Goal: Task Accomplishment & Management: Manage account settings

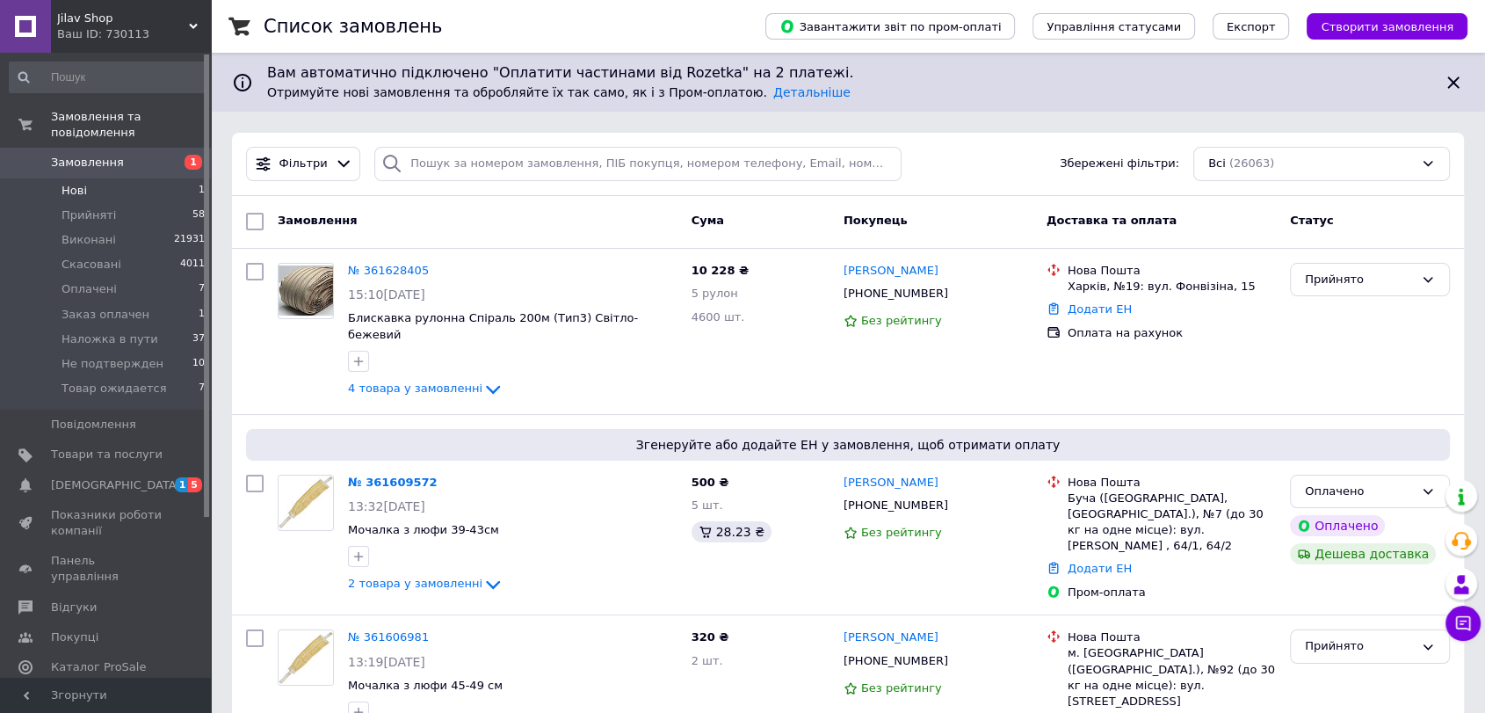
click at [167, 179] on li "Нові 1" at bounding box center [107, 190] width 215 height 25
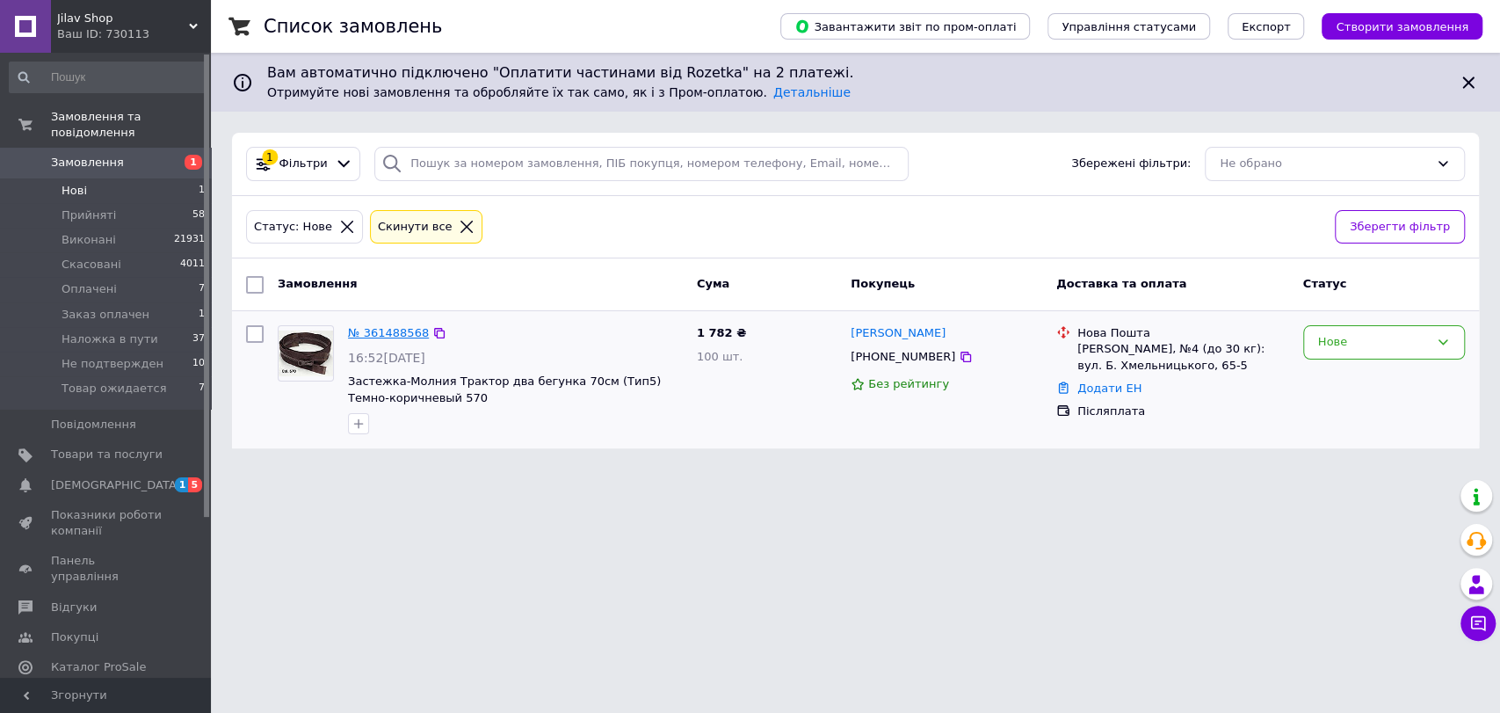
click at [393, 330] on link "№ 361488568" at bounding box center [388, 332] width 81 height 13
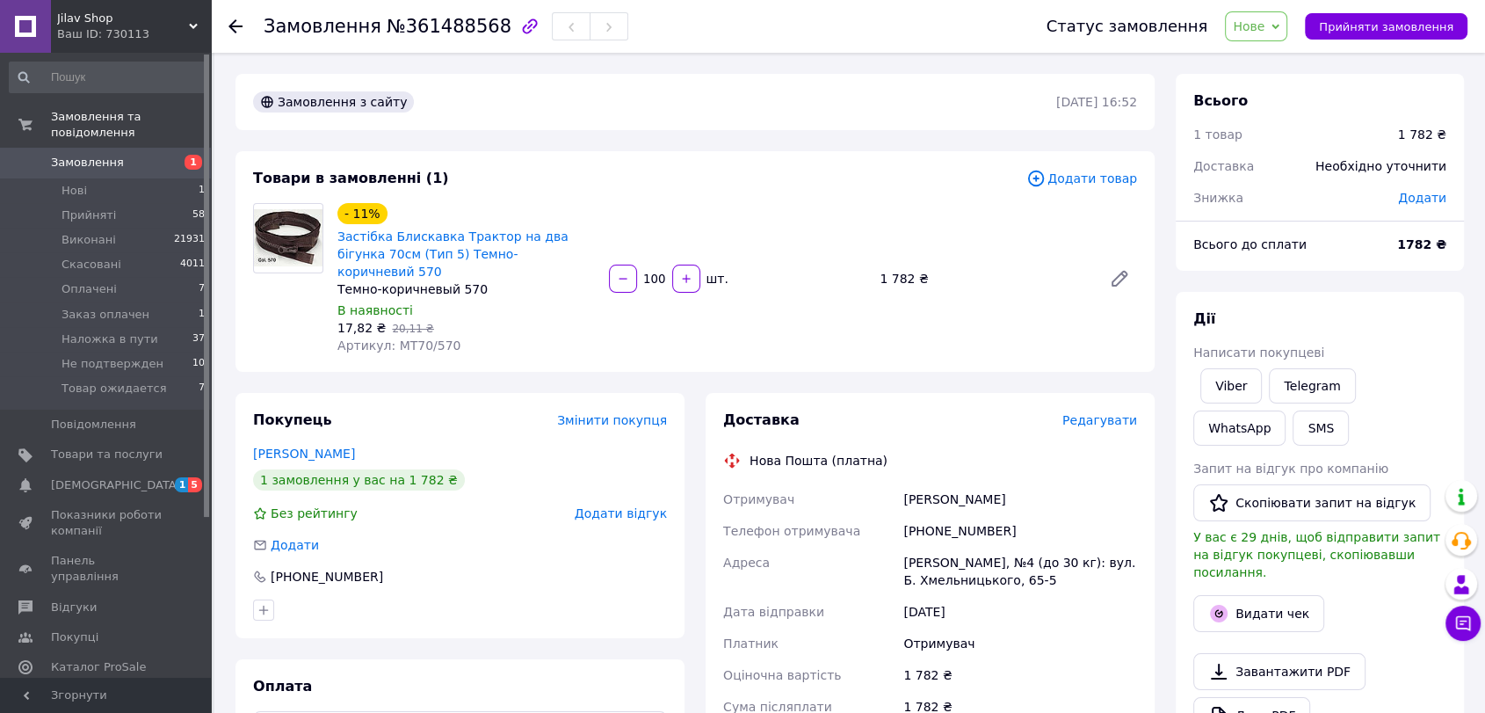
click at [127, 155] on span "Замовлення" at bounding box center [107, 163] width 112 height 16
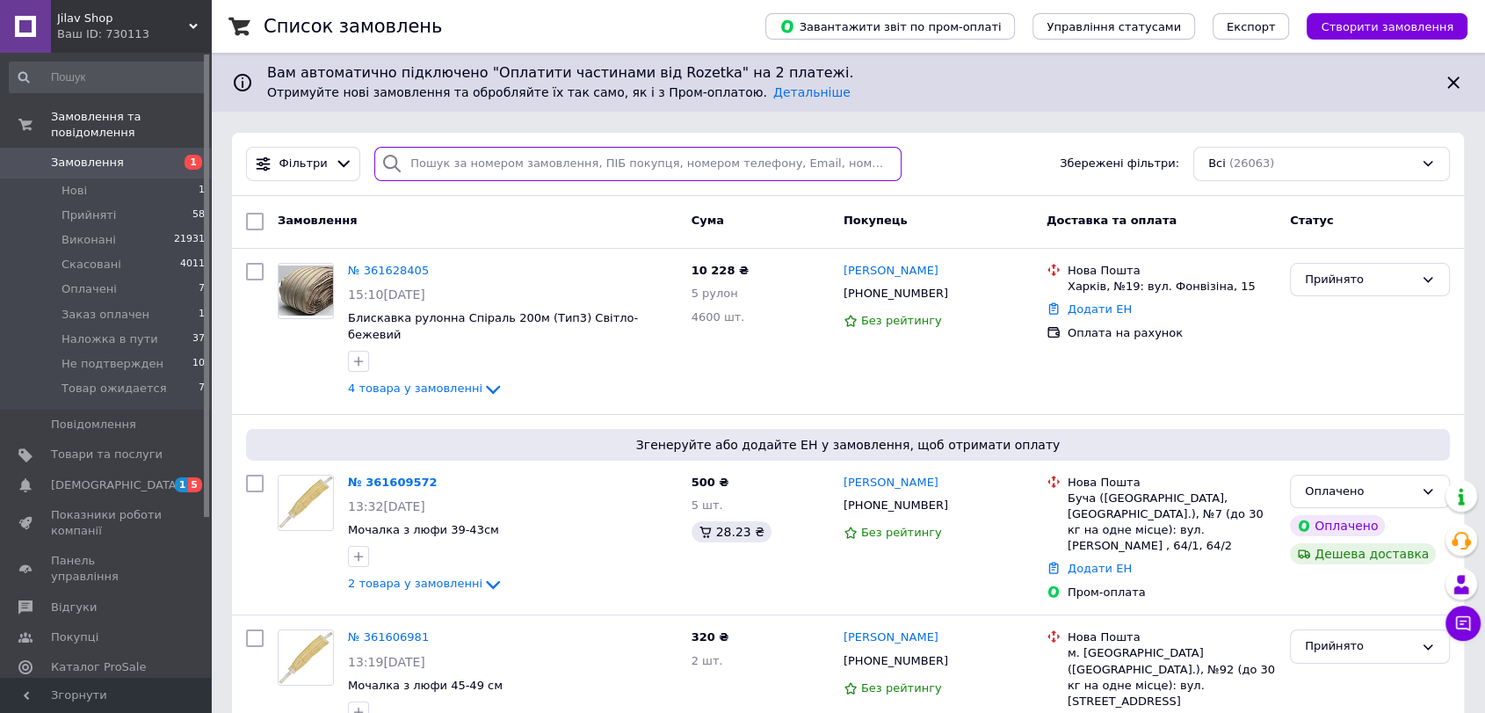
click at [433, 179] on input "search" at bounding box center [637, 164] width 527 height 34
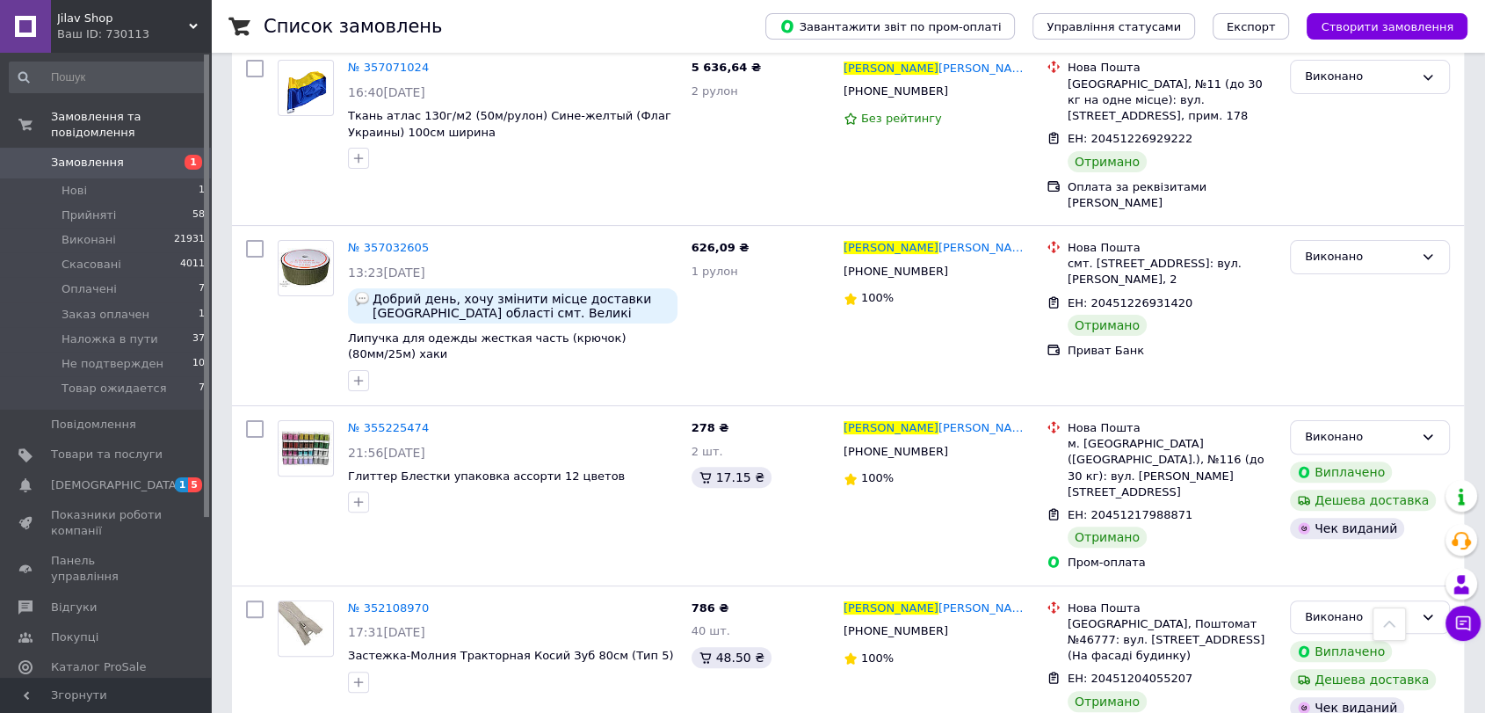
scroll to position [395, 0]
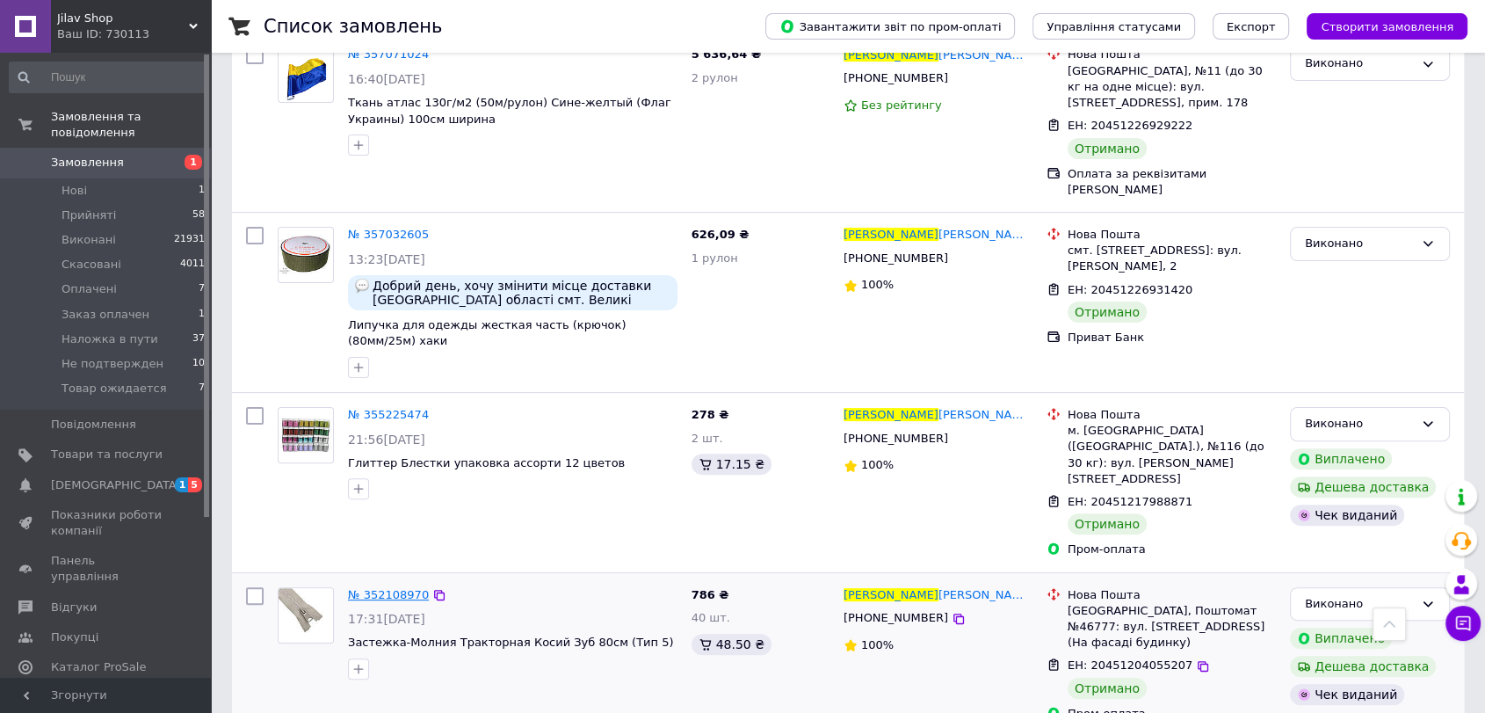
type input "софія"
click at [388, 588] on span "№ 352108970" at bounding box center [388, 594] width 81 height 13
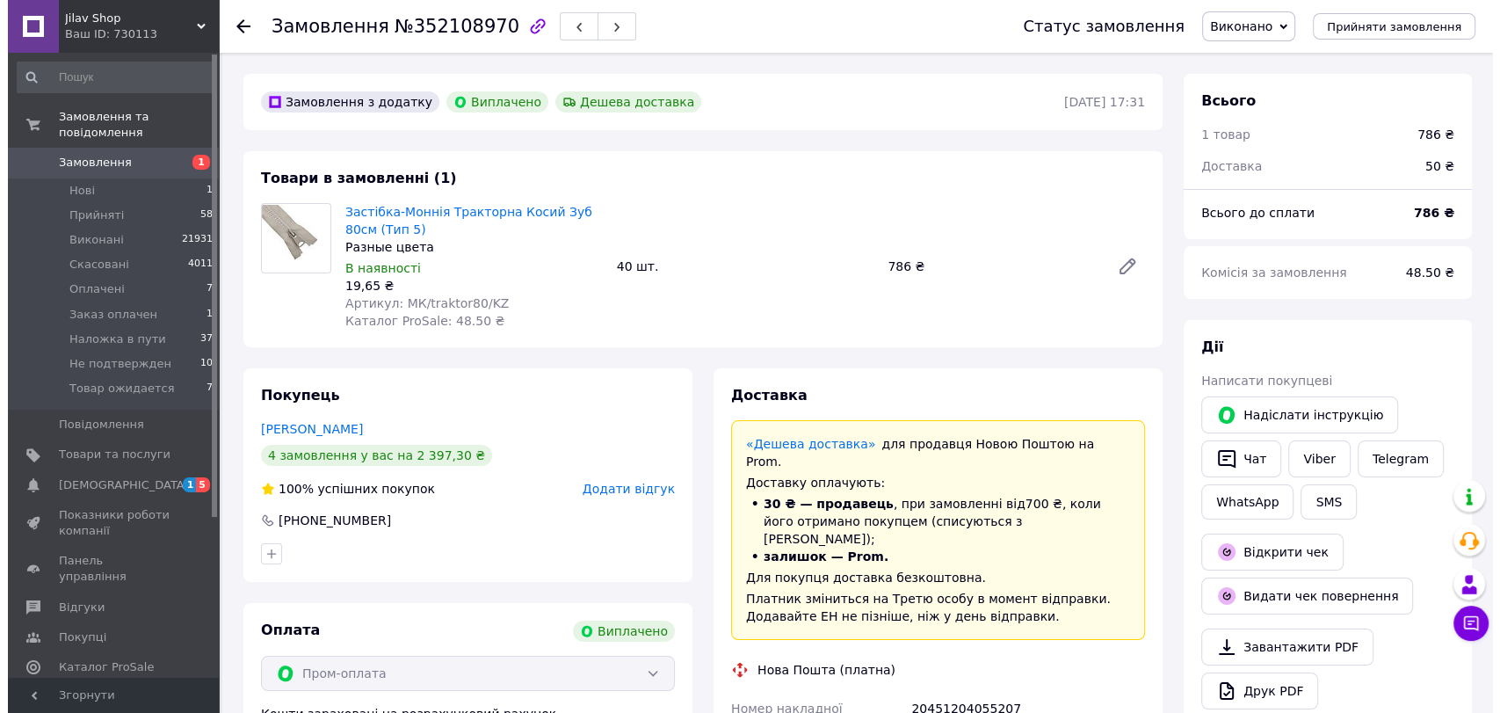
scroll to position [151, 0]
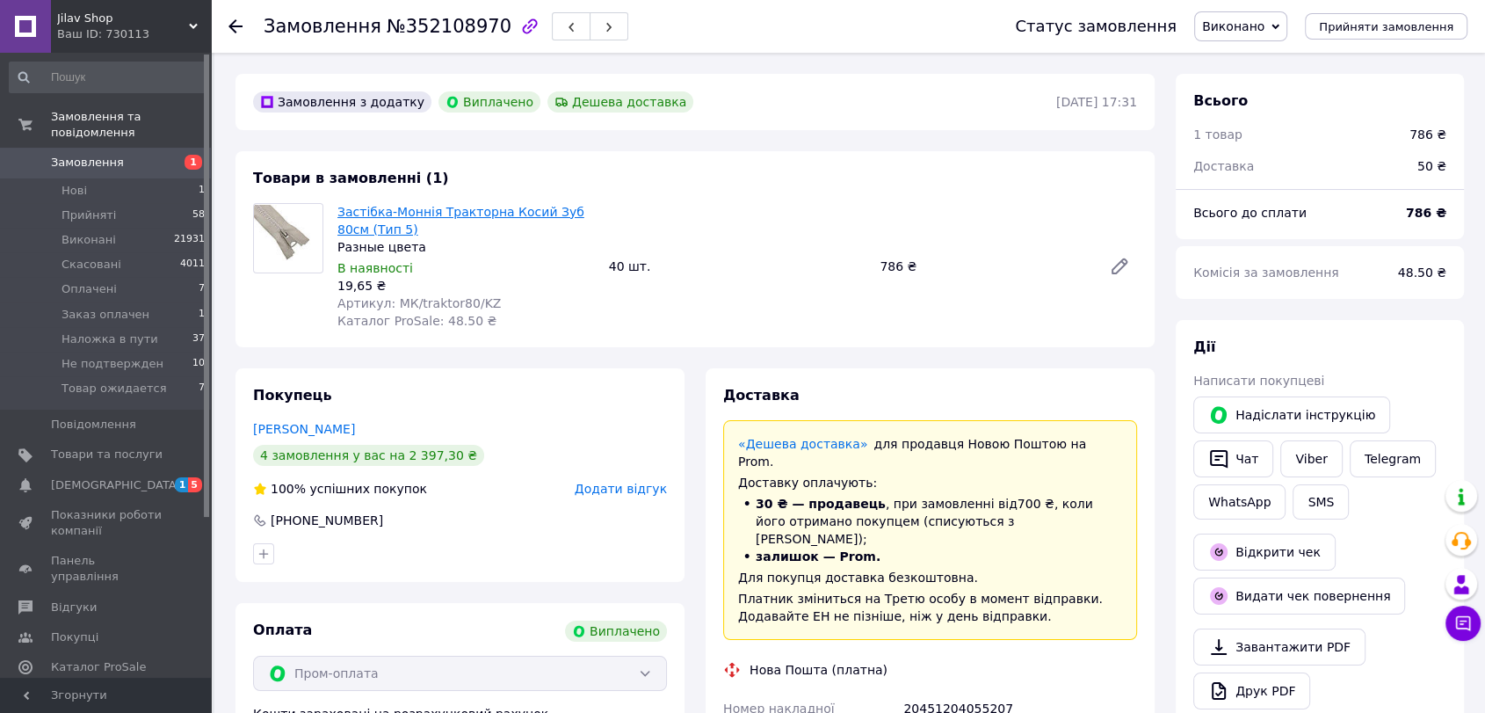
click at [416, 205] on link "Застібка-Моннія Тракторна Косий Зуб 80см (Тип 5)" at bounding box center [460, 221] width 247 height 32
click at [99, 155] on span "Замовлення" at bounding box center [87, 163] width 73 height 16
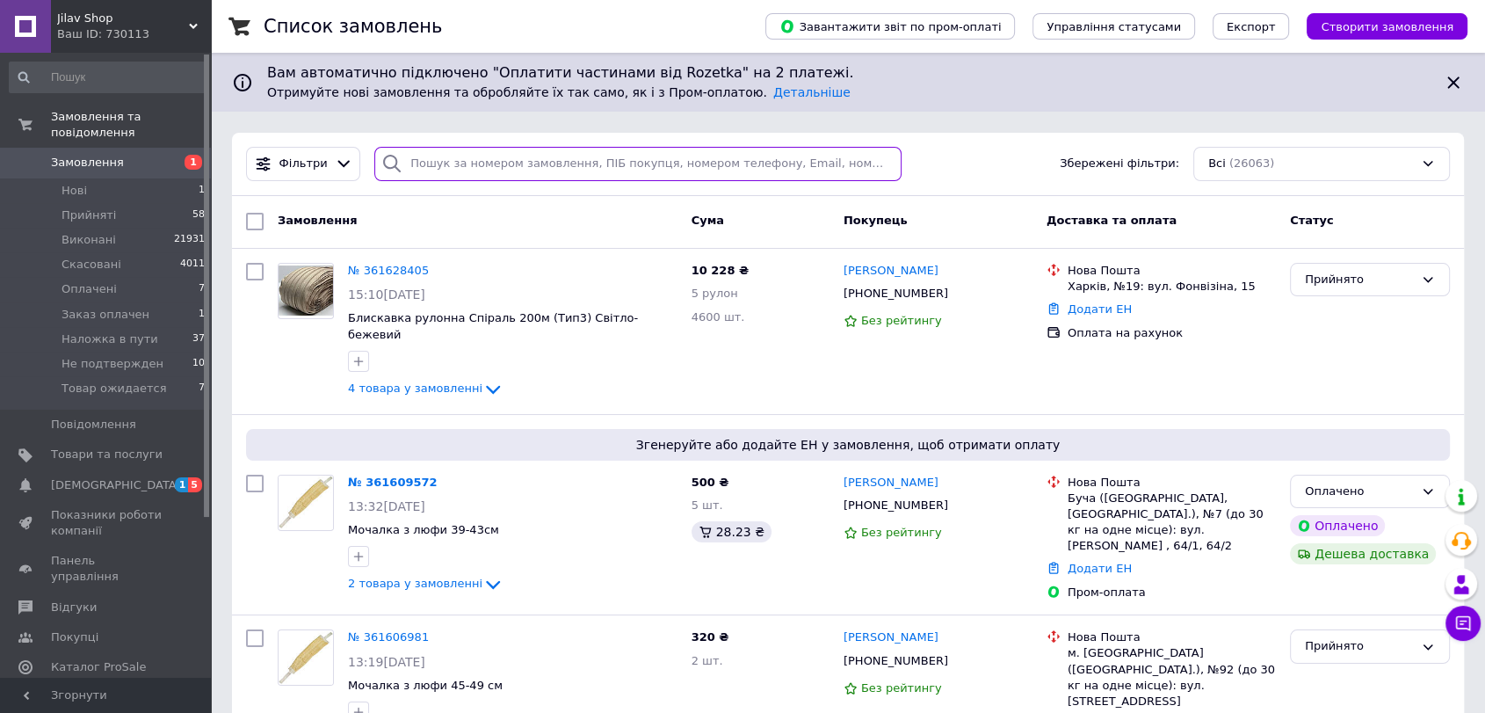
click at [453, 147] on input "search" at bounding box center [637, 164] width 527 height 34
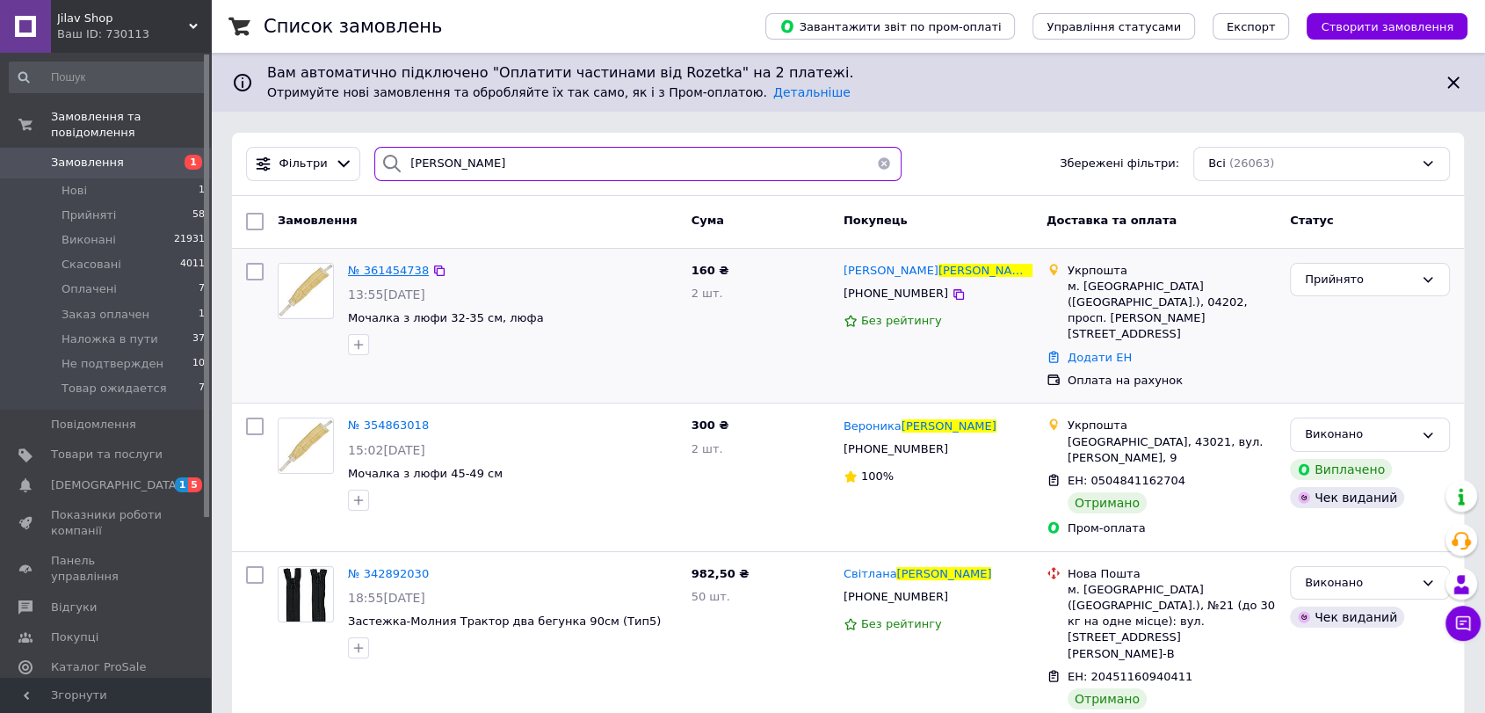
type input "[PERSON_NAME]"
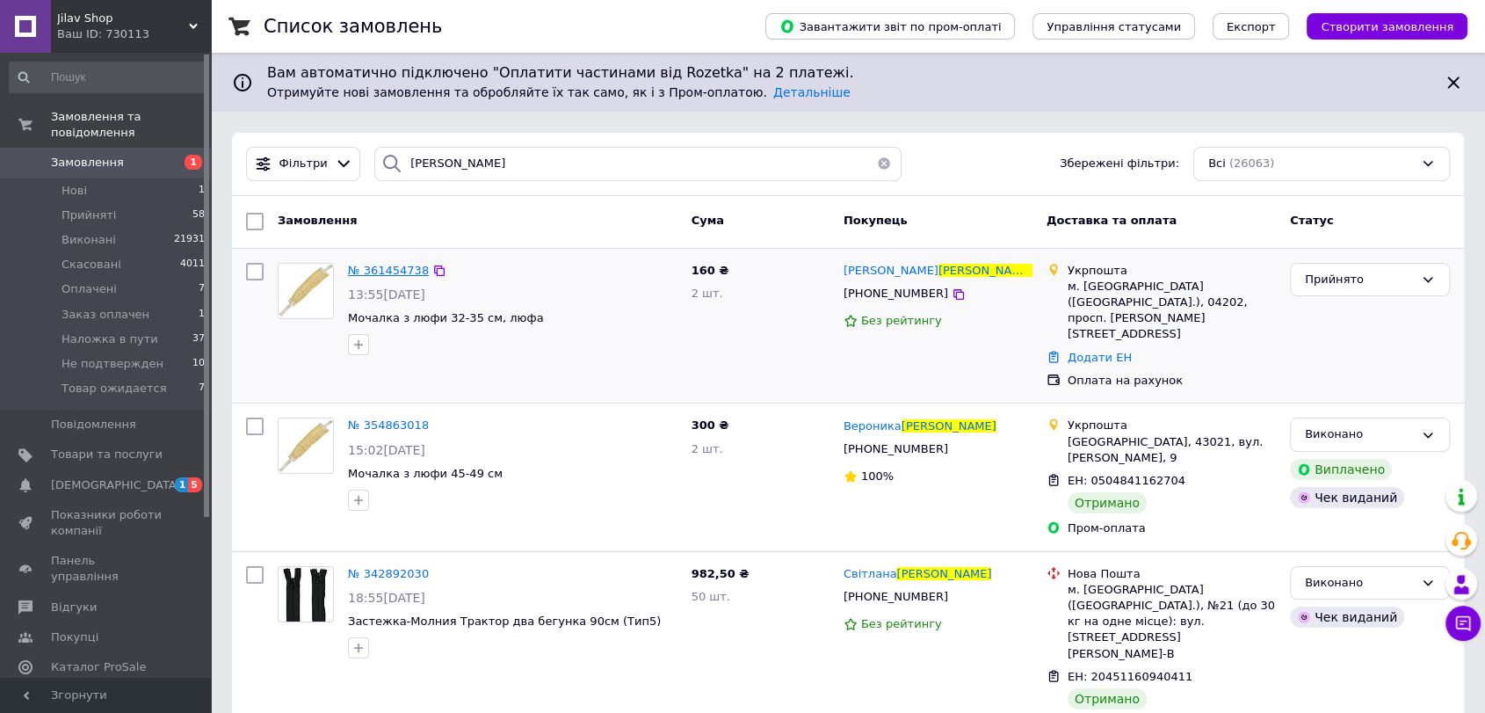
click at [367, 268] on span "№ 361454738" at bounding box center [388, 270] width 81 height 13
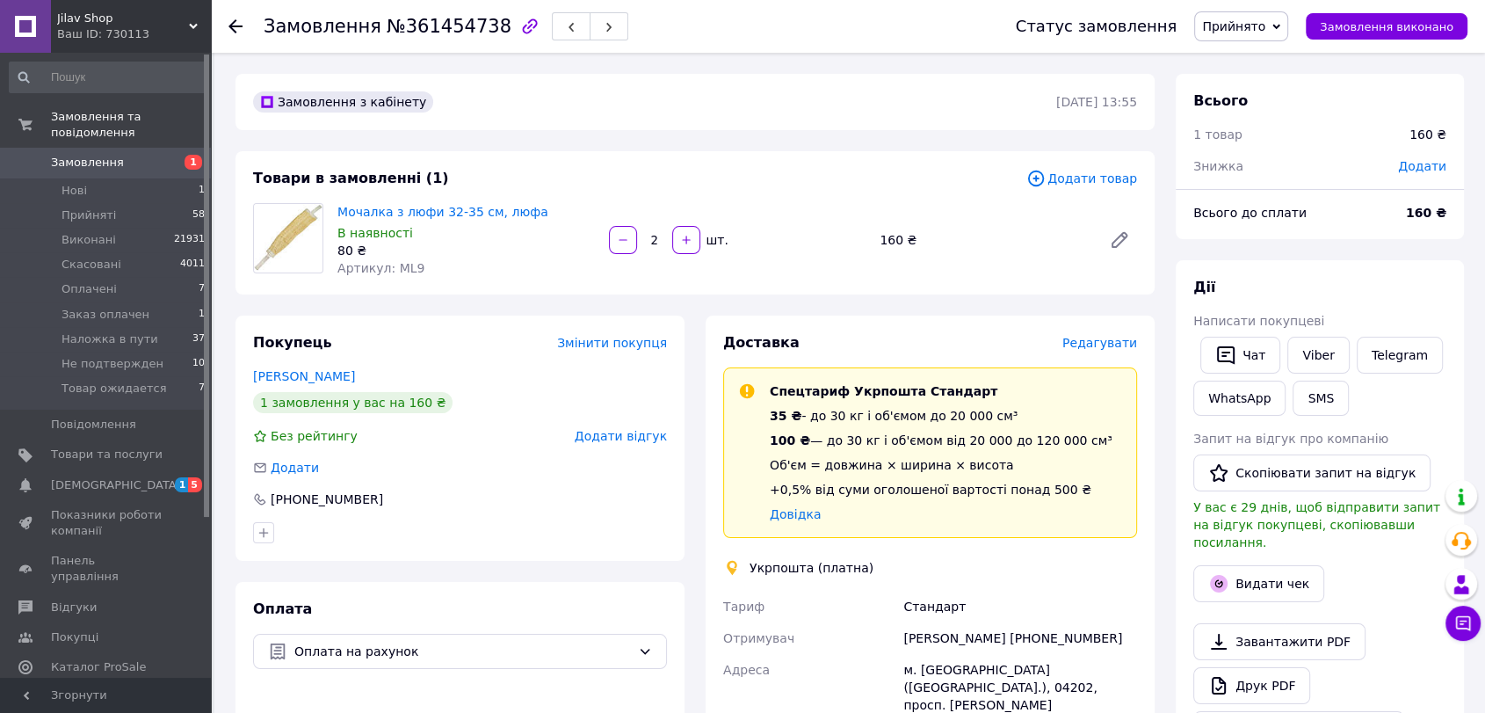
click at [1100, 341] on span "Редагувати" at bounding box center [1099, 343] width 75 height 14
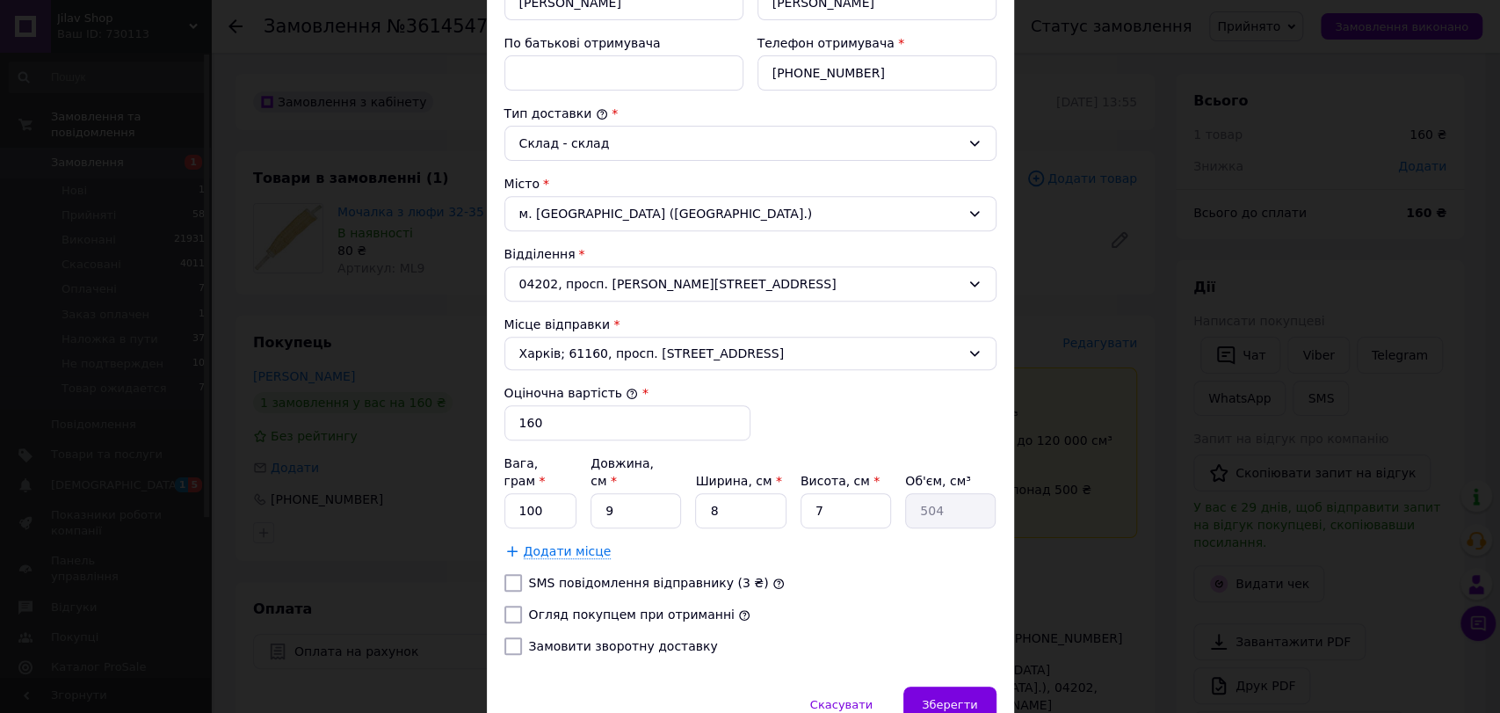
scroll to position [350, 0]
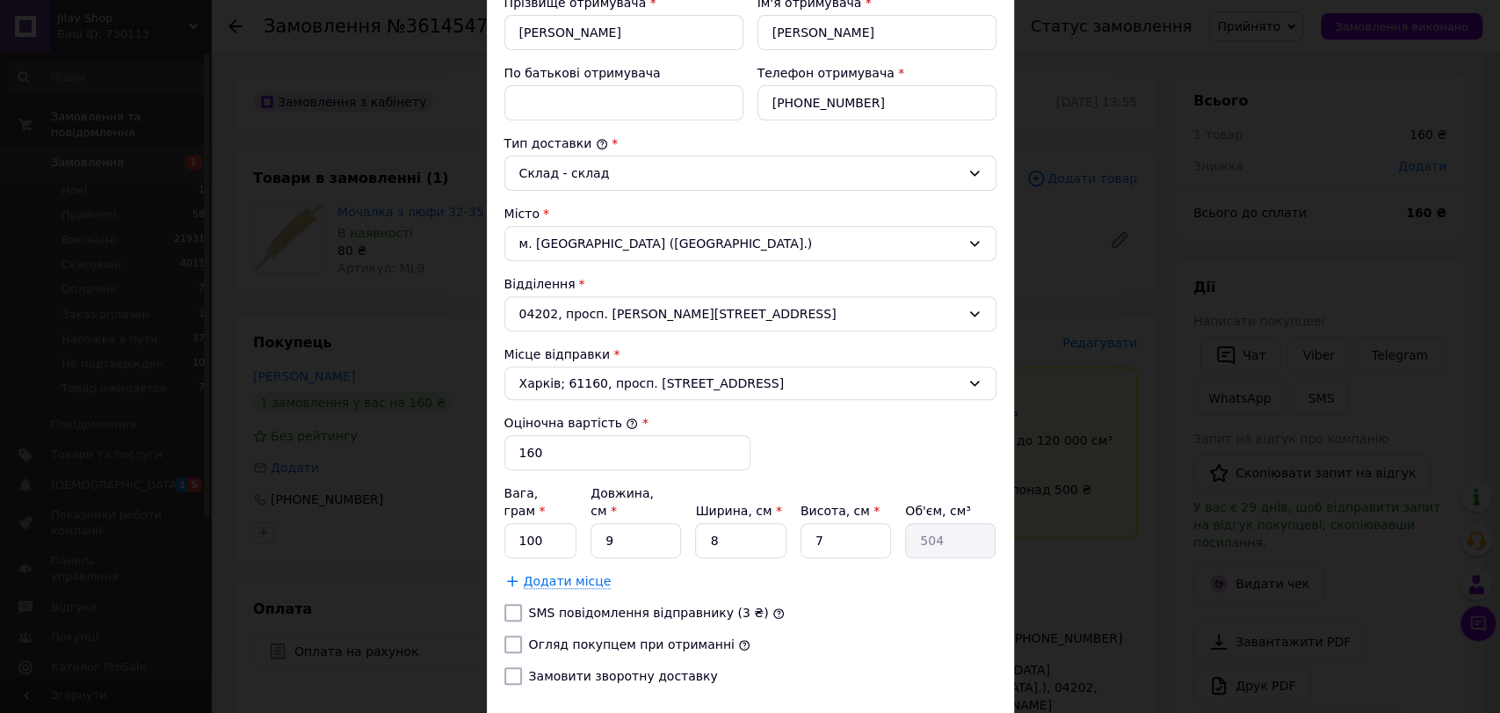
click at [574, 637] on label "Огляд покупцем при отриманні" at bounding box center [632, 644] width 206 height 14
click at [522, 635] on input "Огляд покупцем при отриманні" at bounding box center [513, 644] width 18 height 18
checkbox input "true"
click at [547, 523] on input "100" at bounding box center [540, 540] width 73 height 35
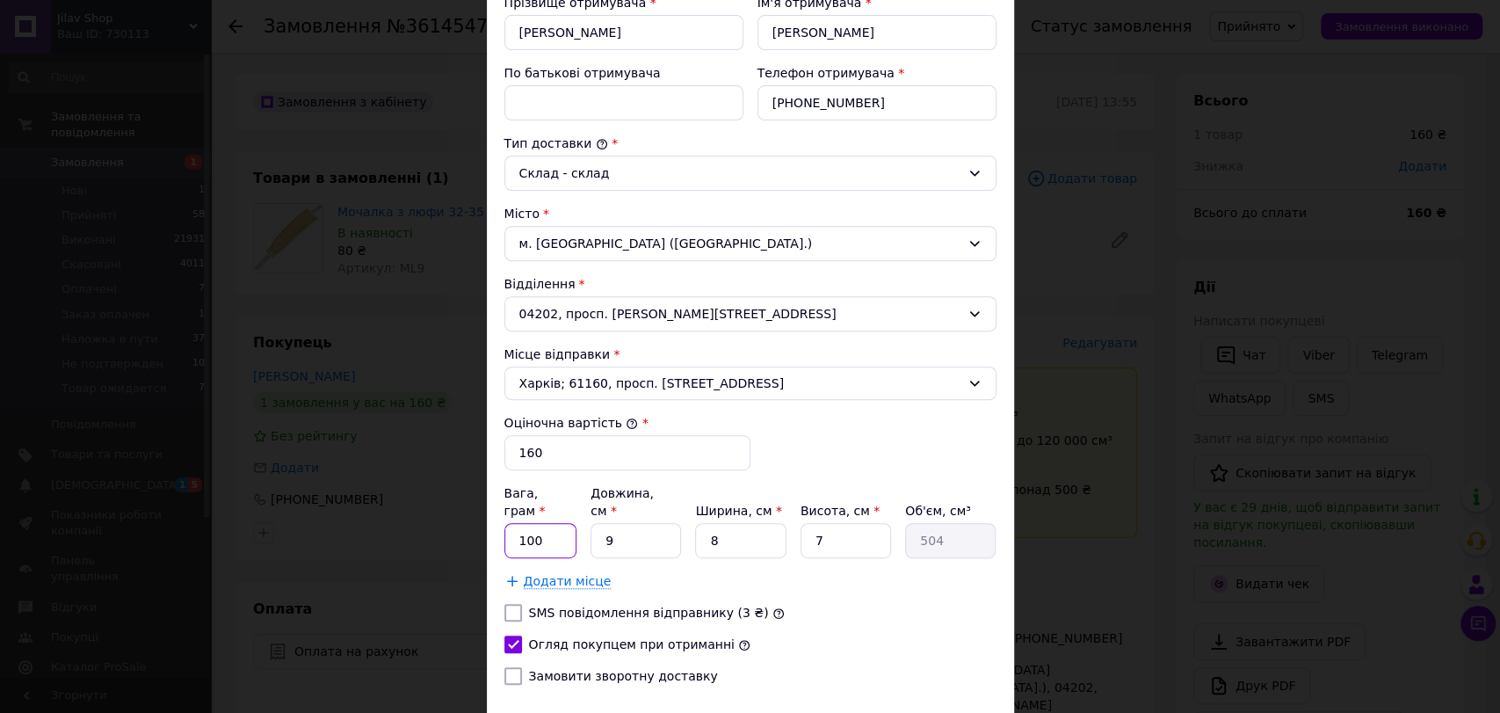
click at [547, 523] on input "100" at bounding box center [540, 540] width 73 height 35
type input "300"
click at [662, 523] on input "9" at bounding box center [635, 540] width 90 height 35
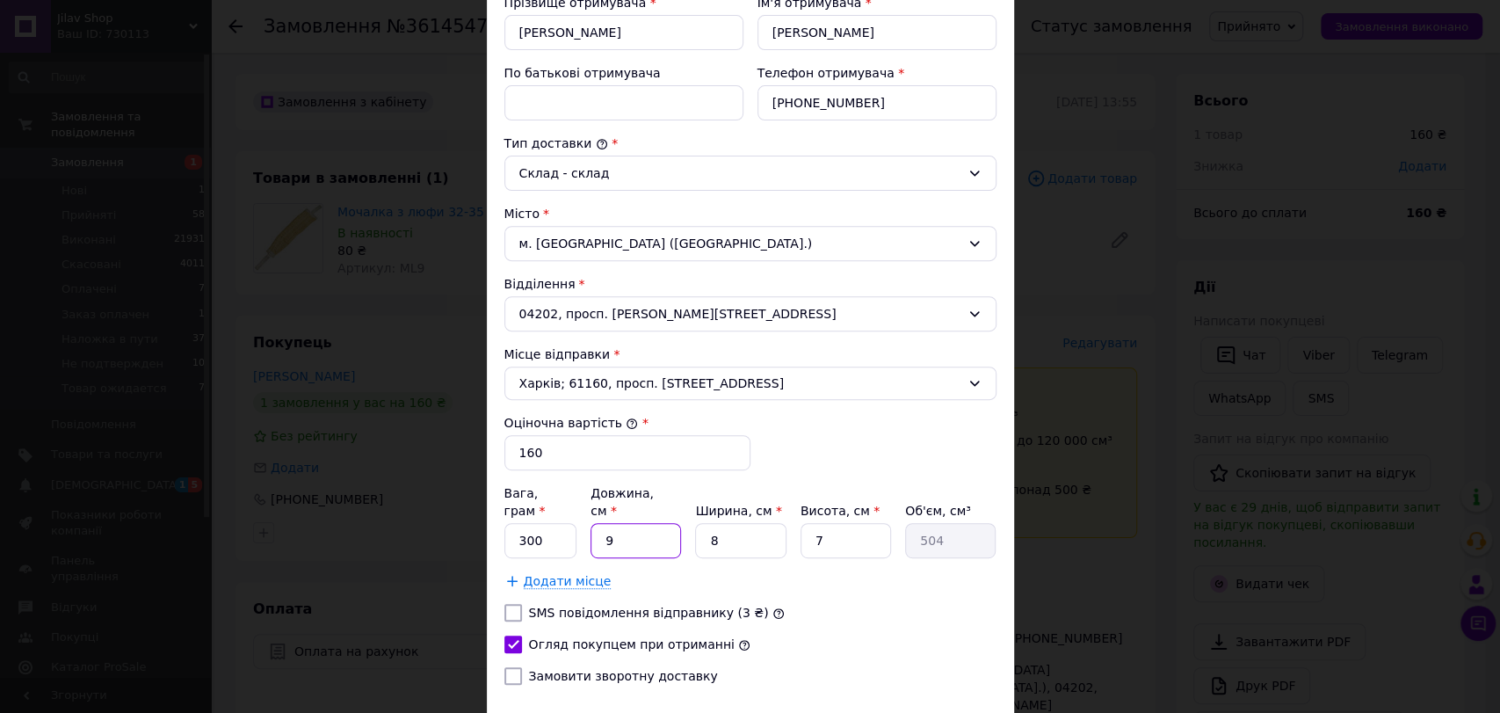
type input "2"
type input "112"
type input "23"
type input "1288"
type input "23"
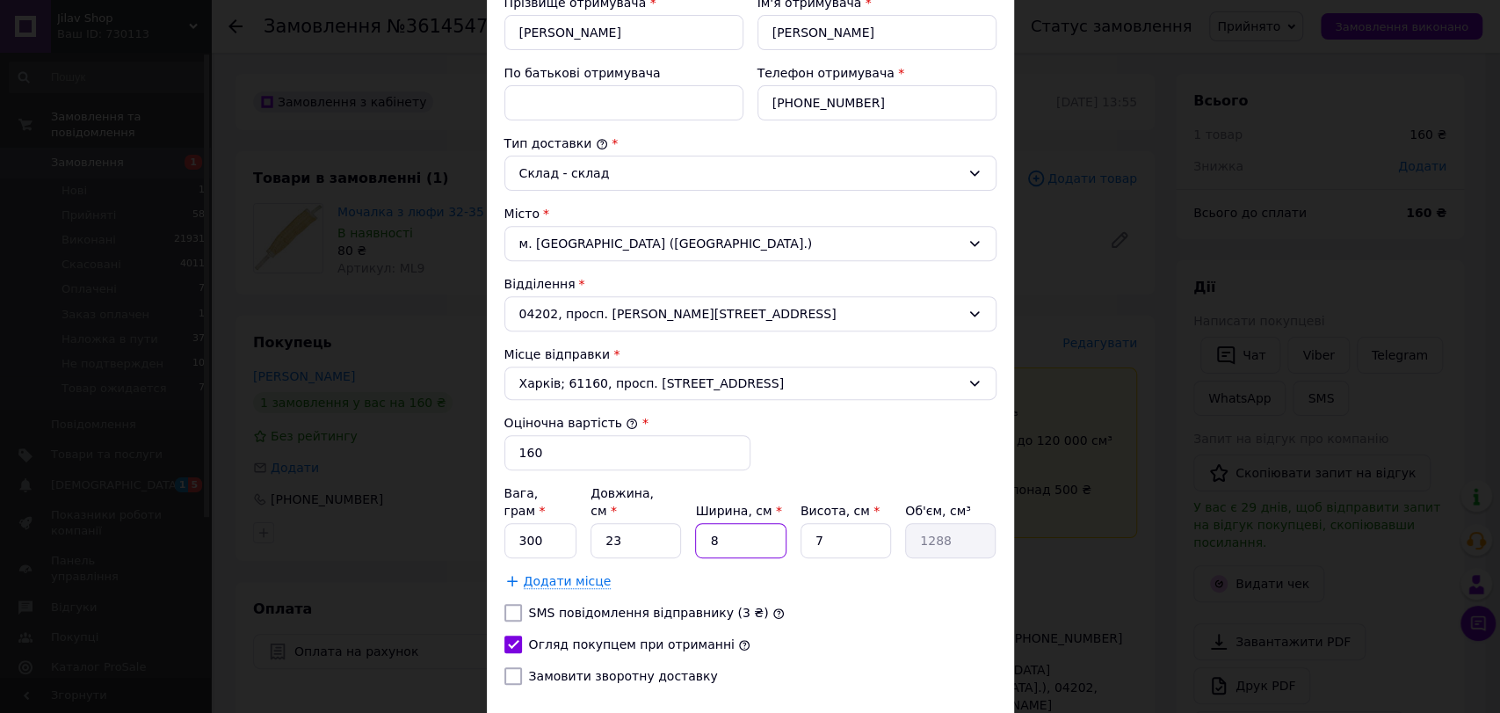
click at [729, 526] on input "8" at bounding box center [740, 540] width 90 height 35
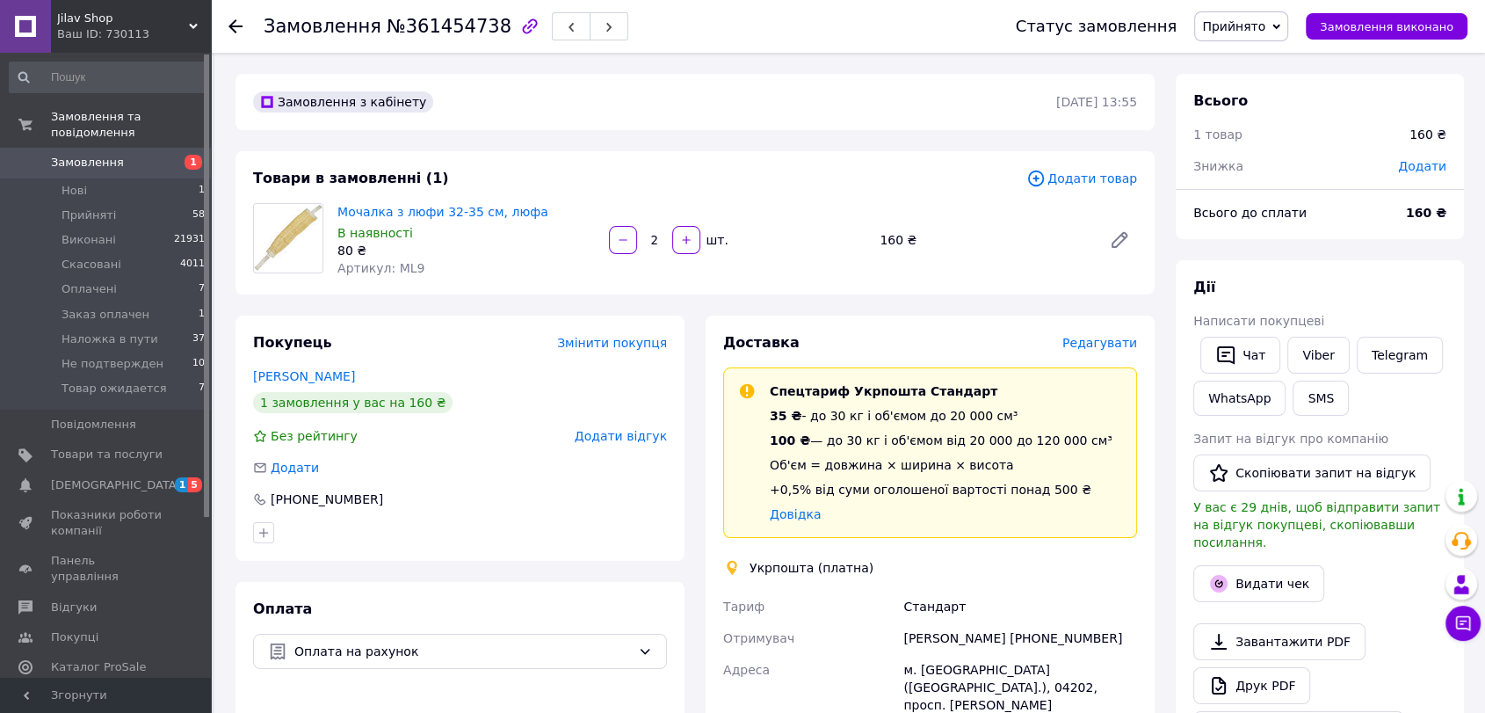
click at [1103, 345] on span "Редагувати" at bounding box center [1099, 343] width 75 height 14
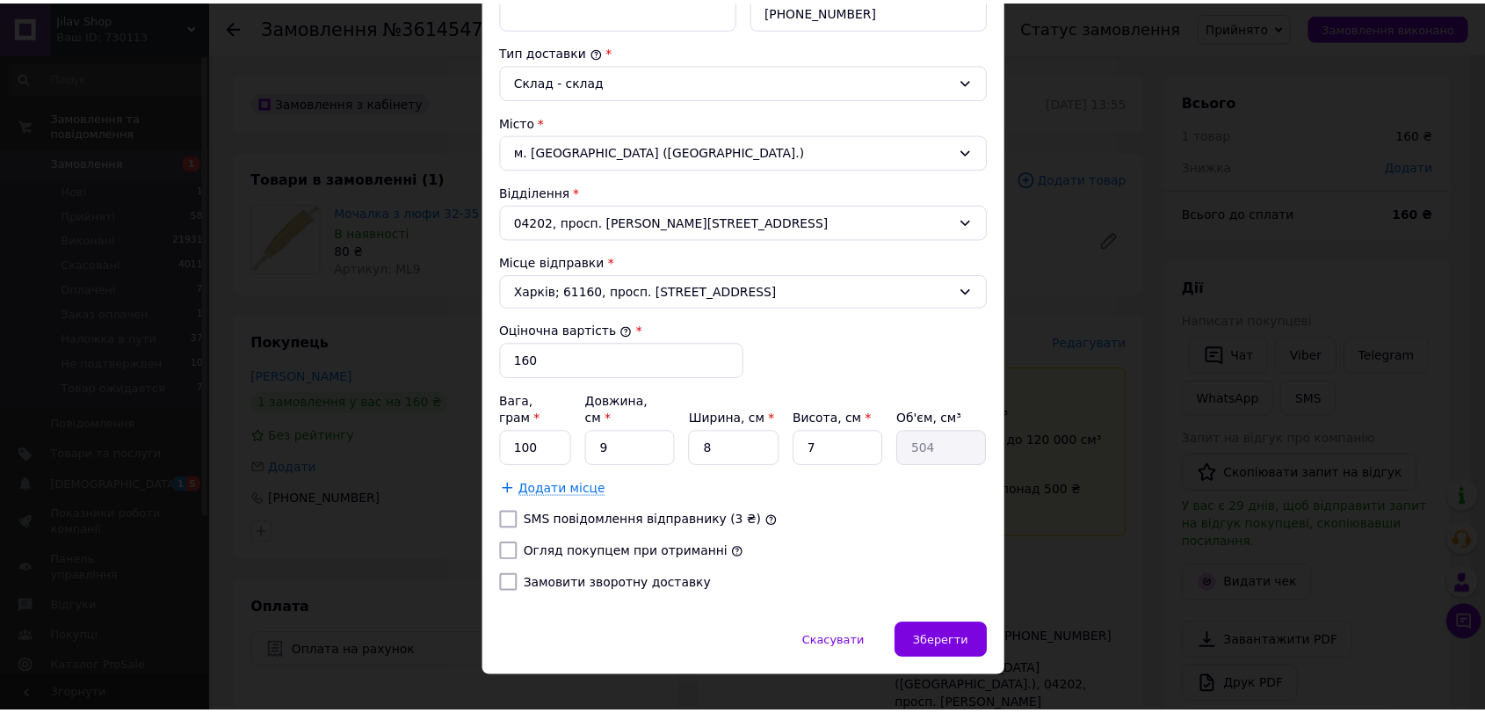
scroll to position [447, 0]
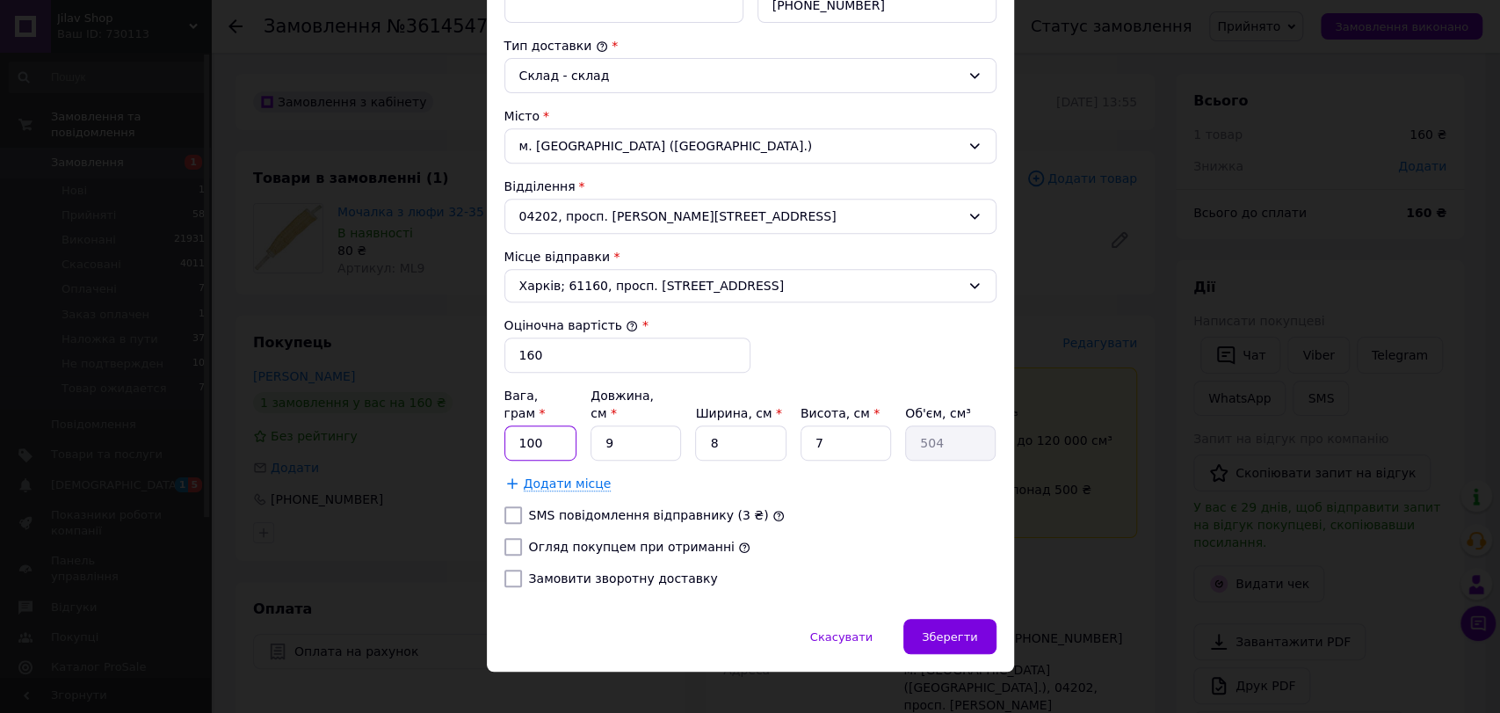
click at [532, 425] on input "100" at bounding box center [540, 442] width 73 height 35
type input "300"
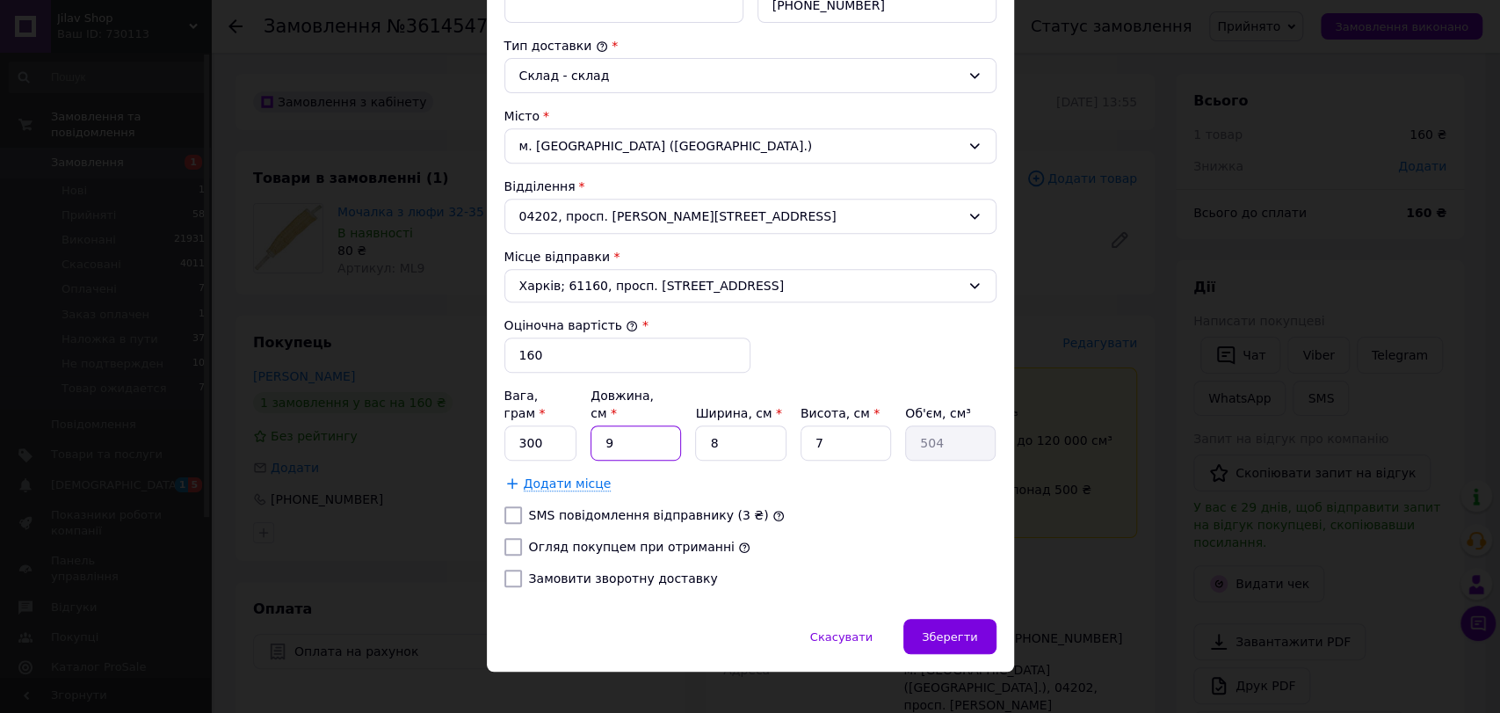
click at [622, 434] on input "9" at bounding box center [635, 442] width 90 height 35
type input "2"
type input "112"
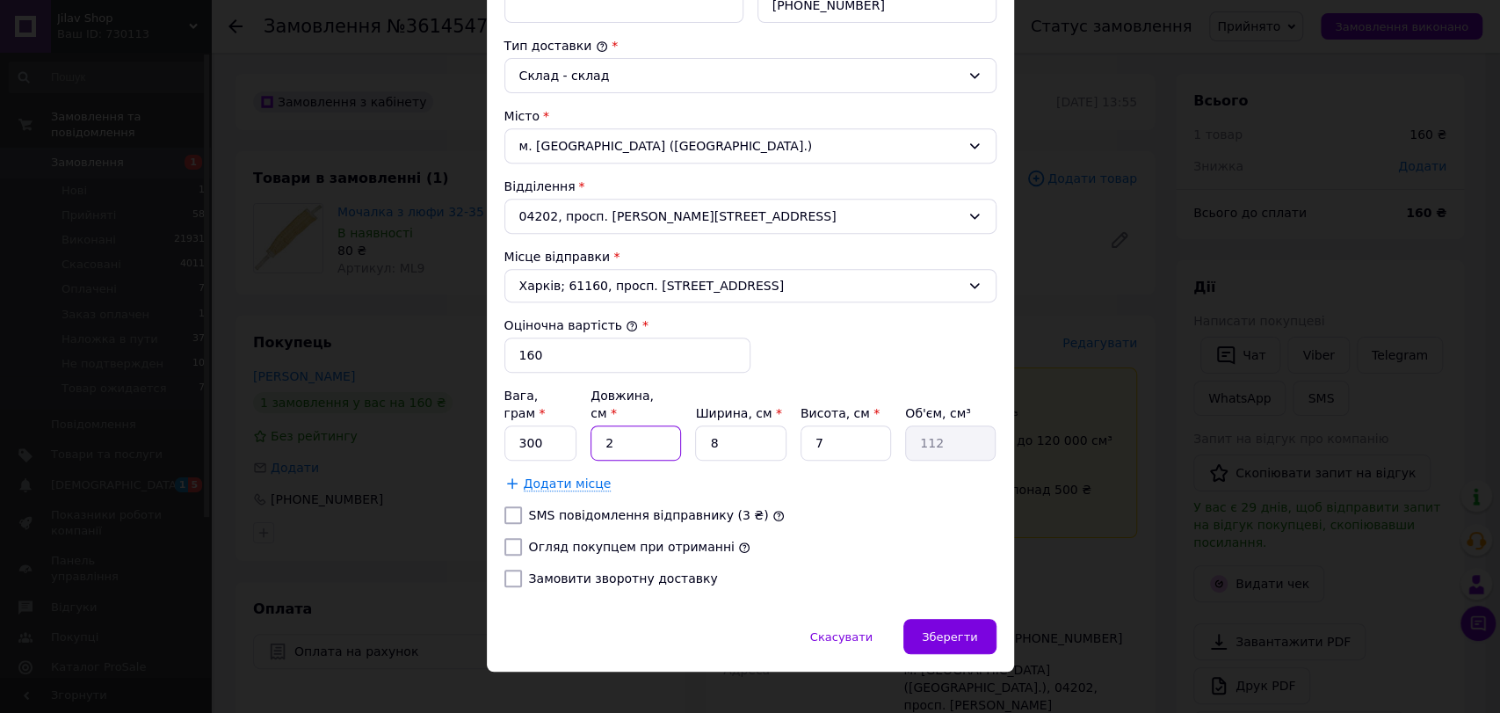
type input "23"
type input "1288"
type input "23"
click at [720, 425] on input "8" at bounding box center [740, 442] width 90 height 35
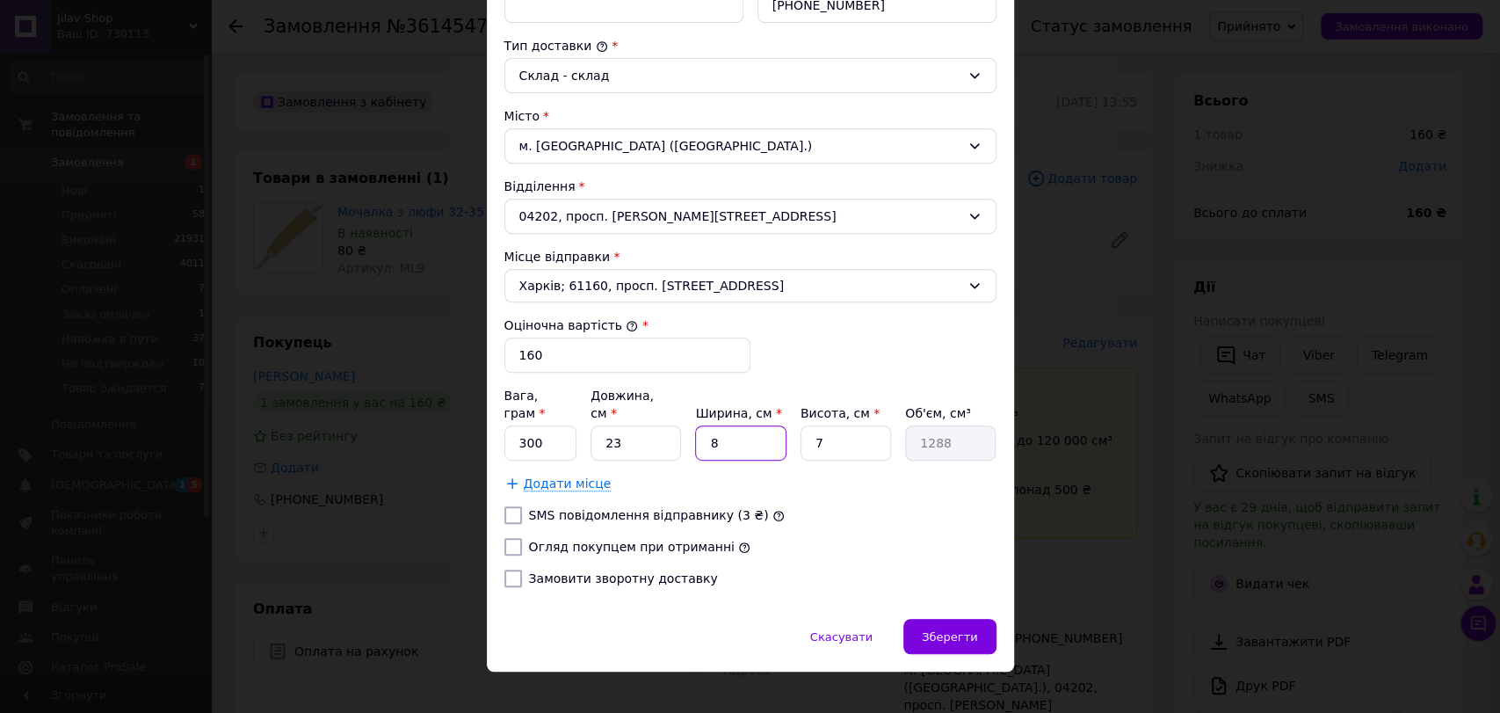
click at [720, 425] on input "8" at bounding box center [740, 442] width 90 height 35
type input "3"
type input "483"
type input "32"
type input "5152"
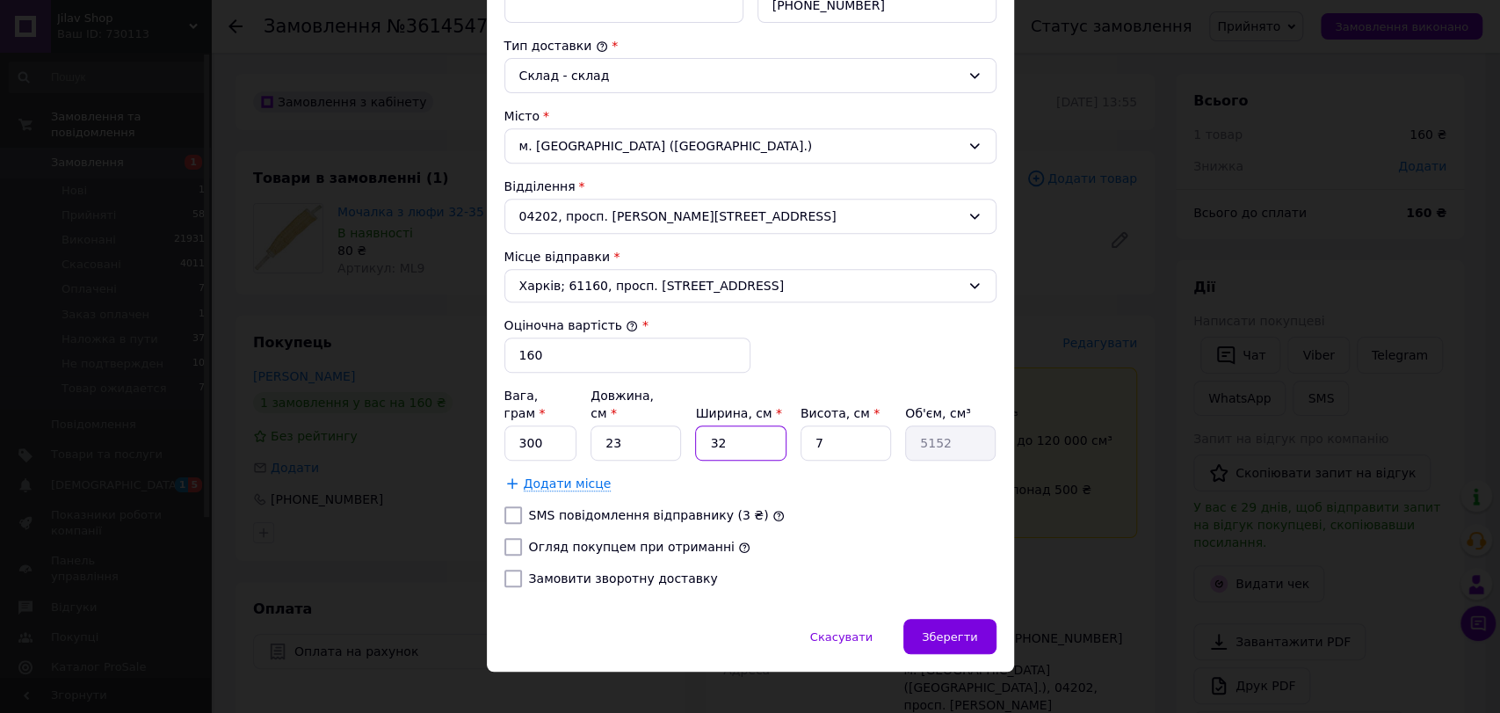
type input "32"
click at [833, 434] on input "7" at bounding box center [845, 442] width 90 height 35
type input "3"
type input "2208"
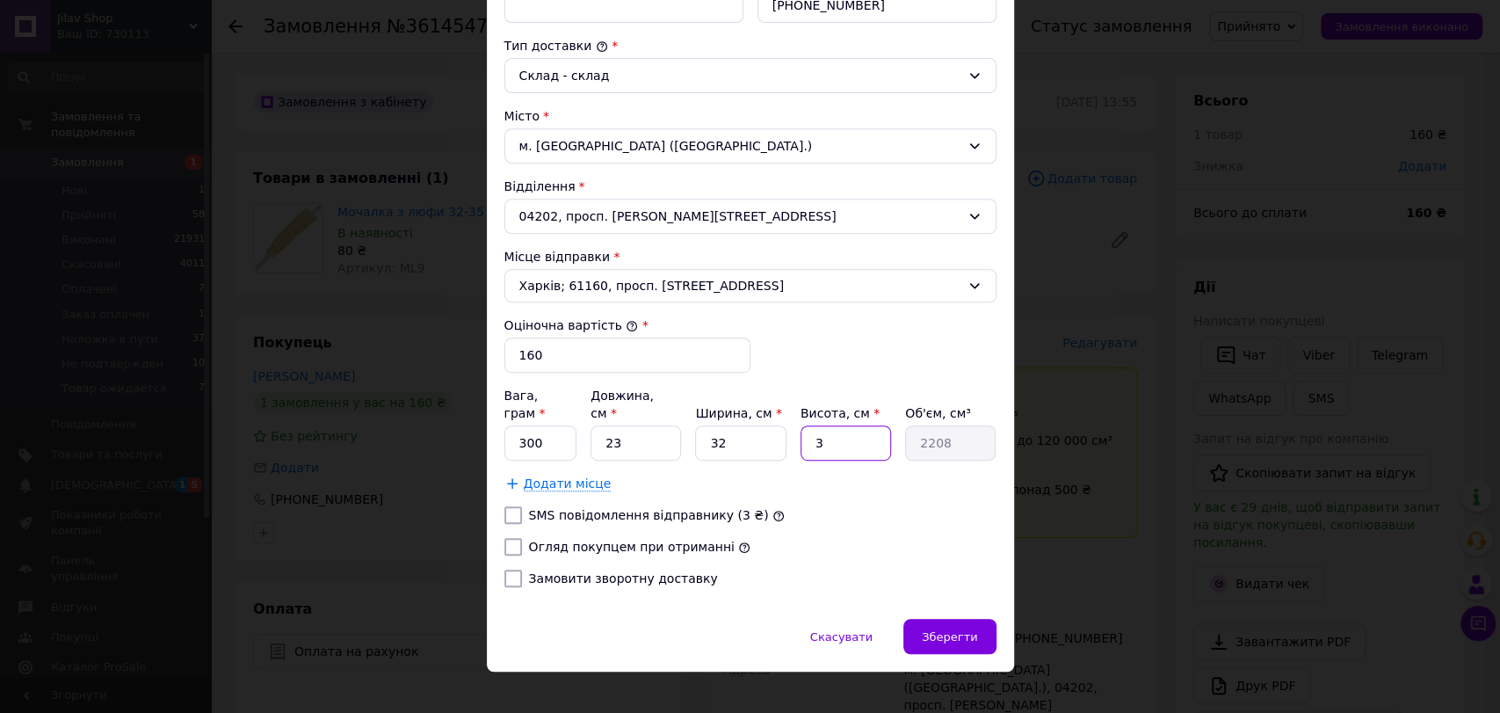
type input "3"
click at [613, 539] on label "Огляд покупцем при отриманні" at bounding box center [632, 546] width 206 height 14
click at [522, 538] on input "Огляд покупцем при отриманні" at bounding box center [513, 547] width 18 height 18
checkbox input "true"
click at [942, 630] on span "Зберегти" at bounding box center [949, 636] width 55 height 13
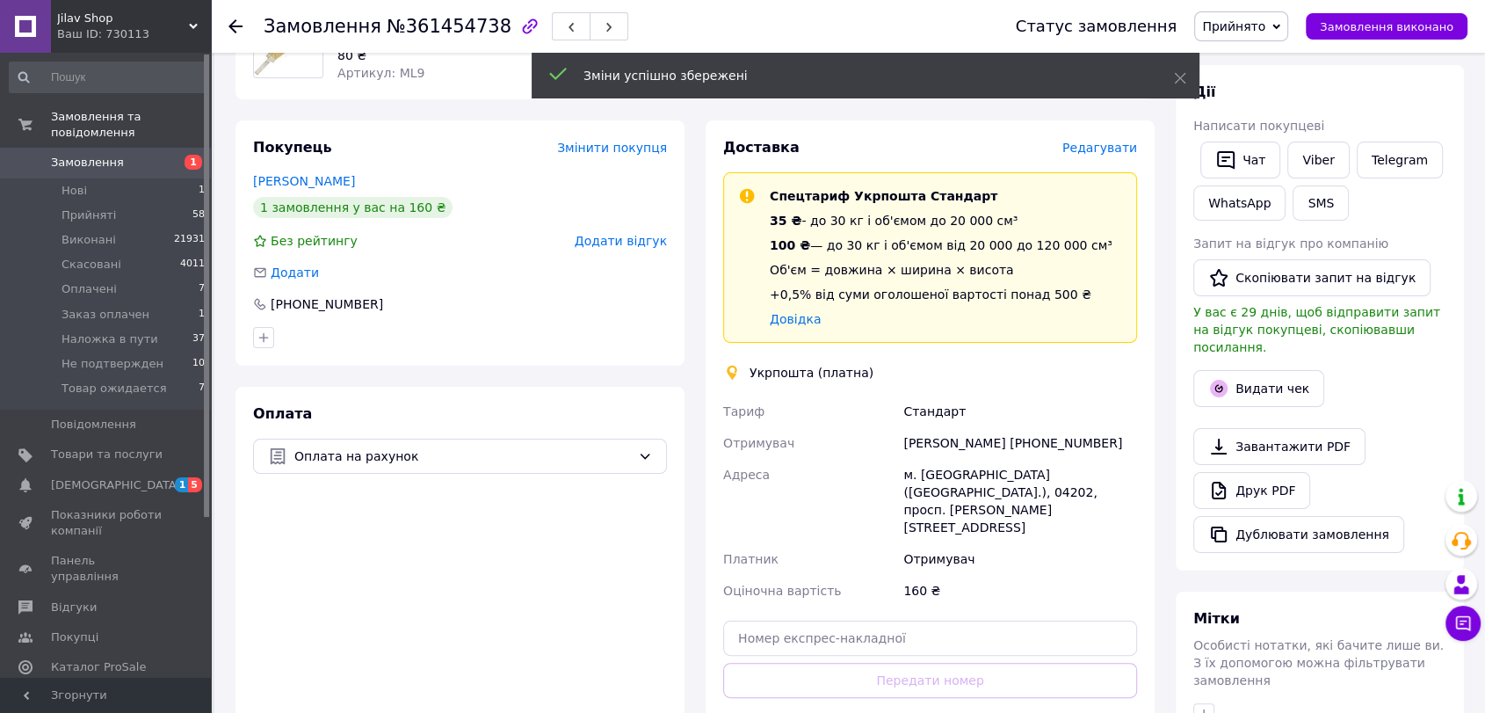
scroll to position [390, 0]
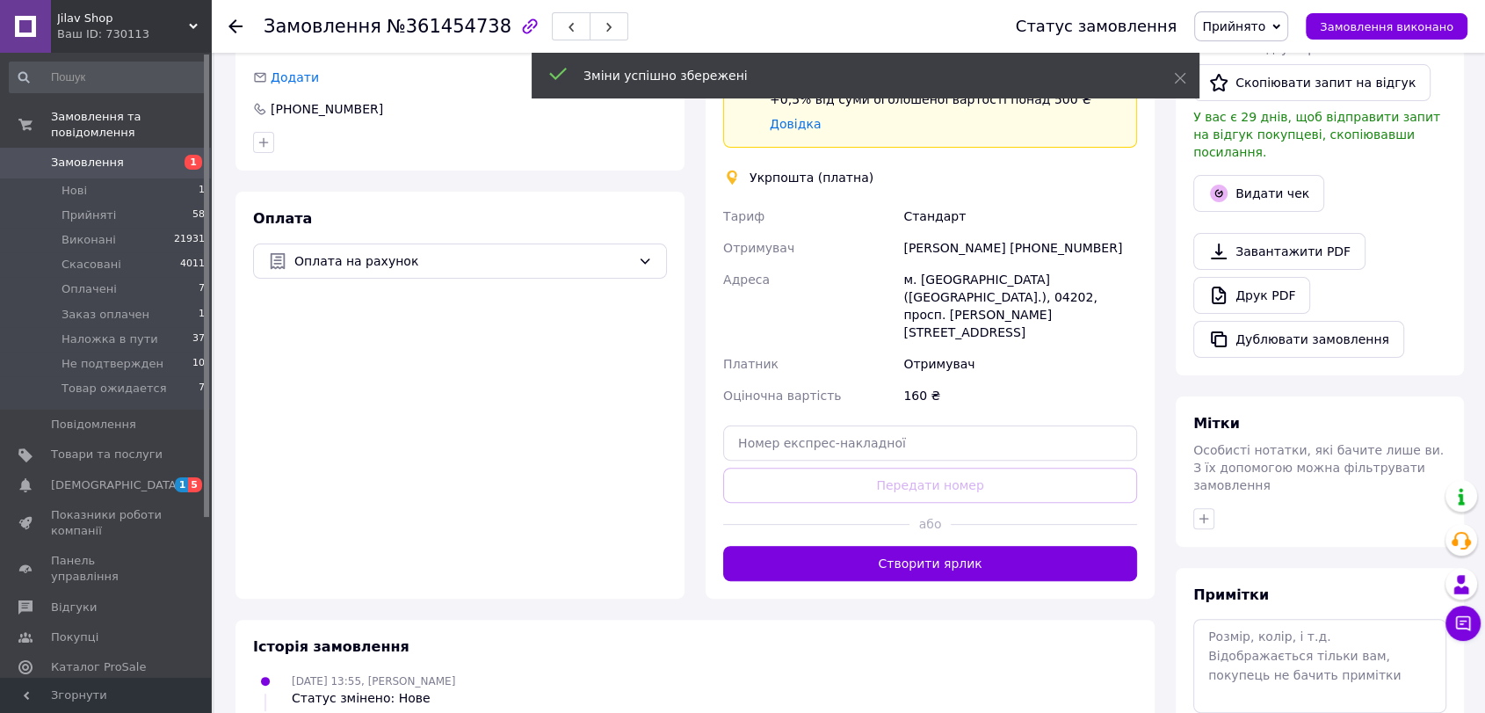
click at [947, 544] on div "Доставка Редагувати Спецтариф Укрпошта Стандарт 35 ₴ - до 30 кг і об'ємом до 20…" at bounding box center [929, 261] width 449 height 673
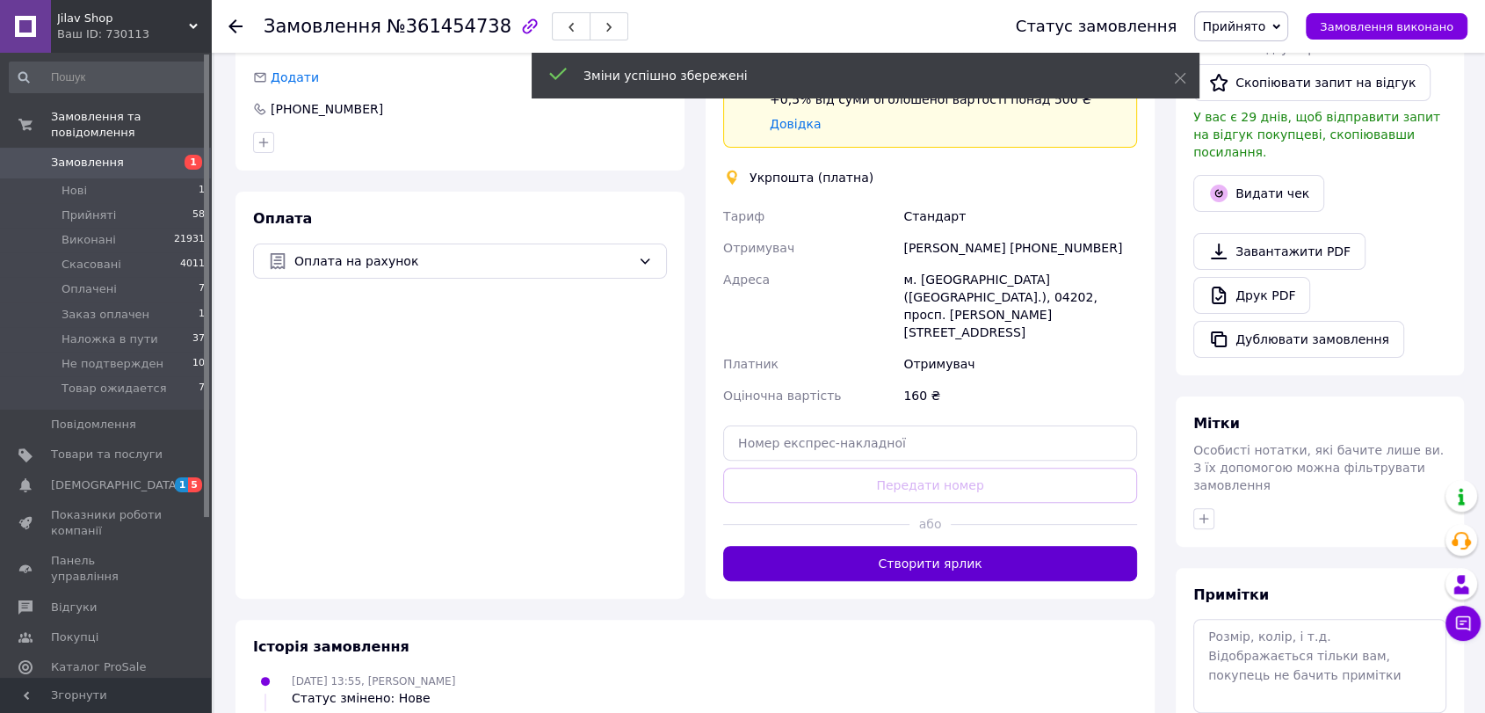
click at [946, 546] on button "Створити ярлик" at bounding box center [930, 563] width 414 height 35
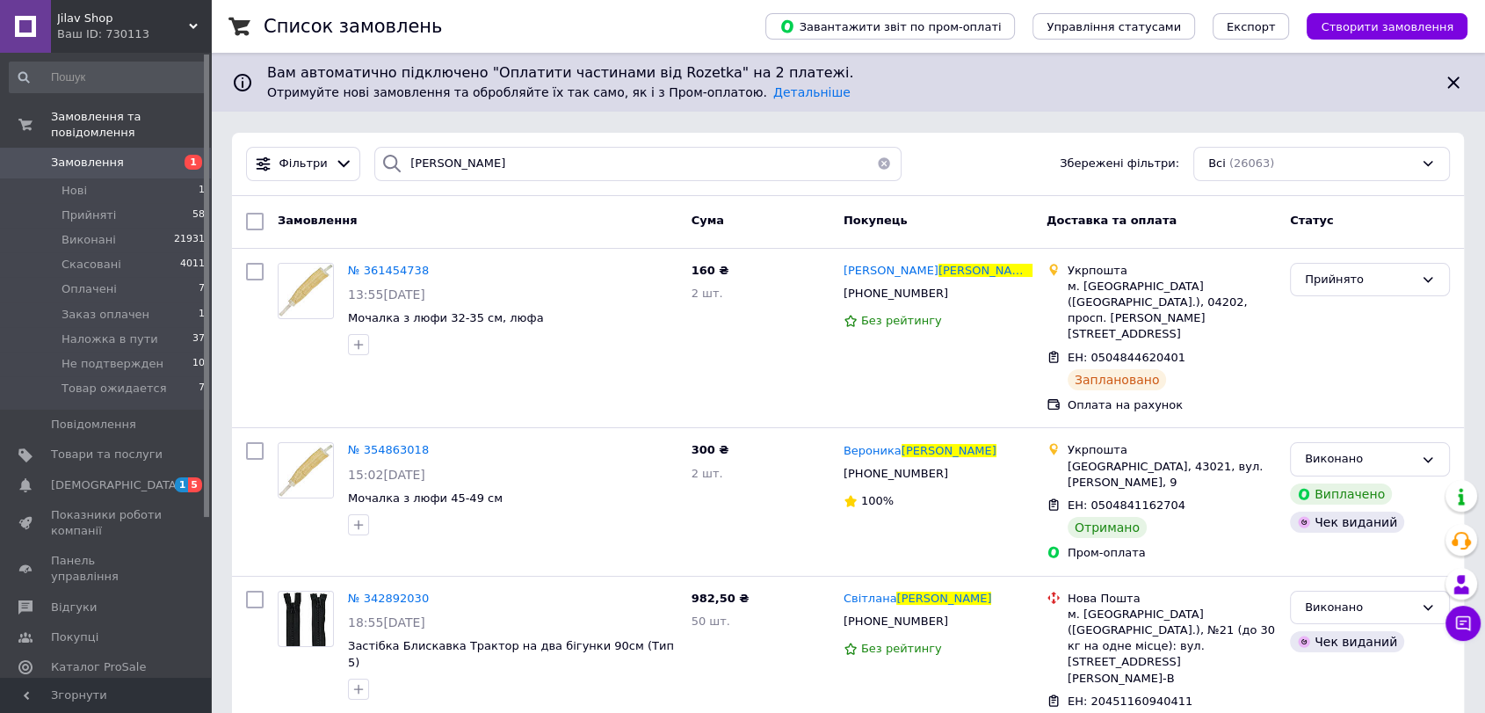
click at [506, 144] on div "Фільтри савченко Збережені фільтри: Всі (26063)" at bounding box center [848, 164] width 1232 height 63
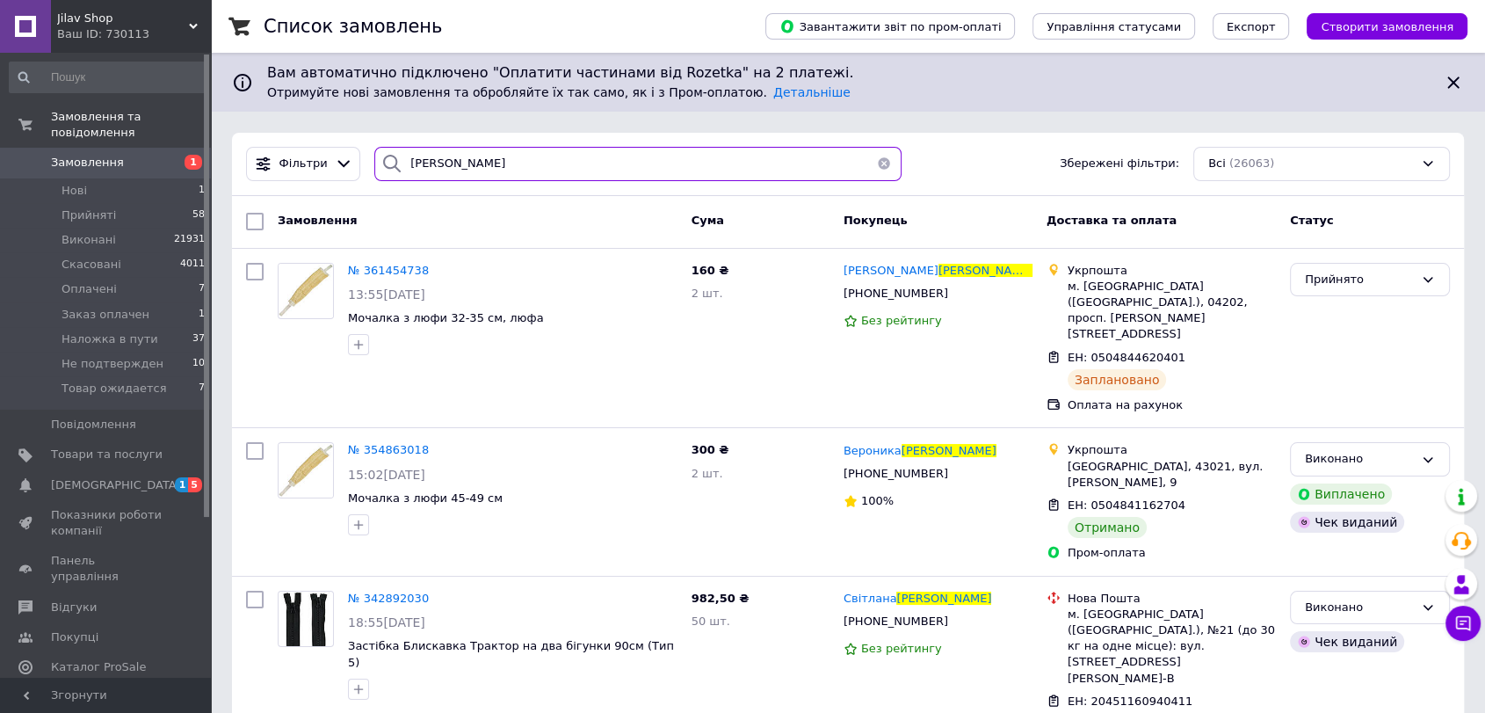
click at [503, 160] on input "[PERSON_NAME]" at bounding box center [637, 164] width 527 height 34
click at [502, 159] on input "[PERSON_NAME]" at bounding box center [637, 164] width 527 height 34
type input "нестерчук"
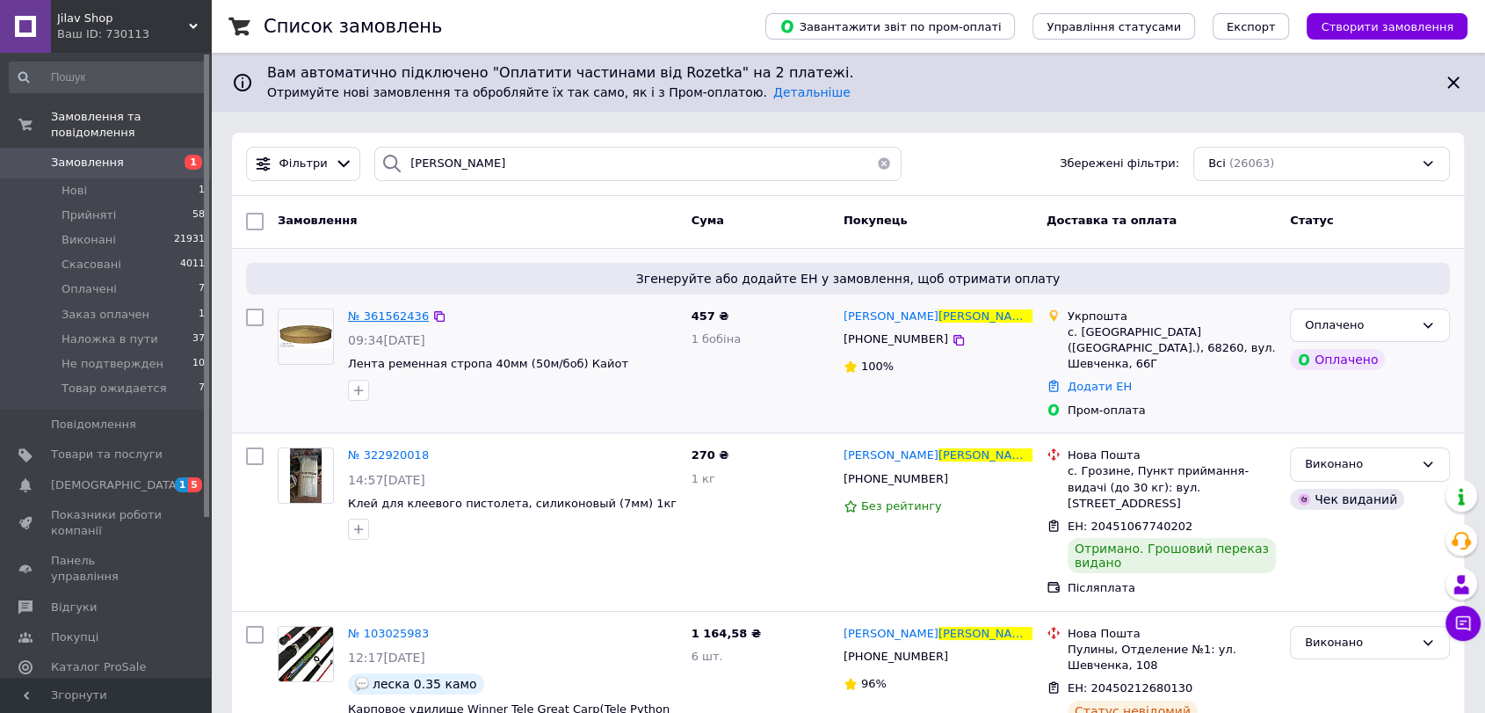
click at [392, 318] on span "№ 361562436" at bounding box center [388, 315] width 81 height 13
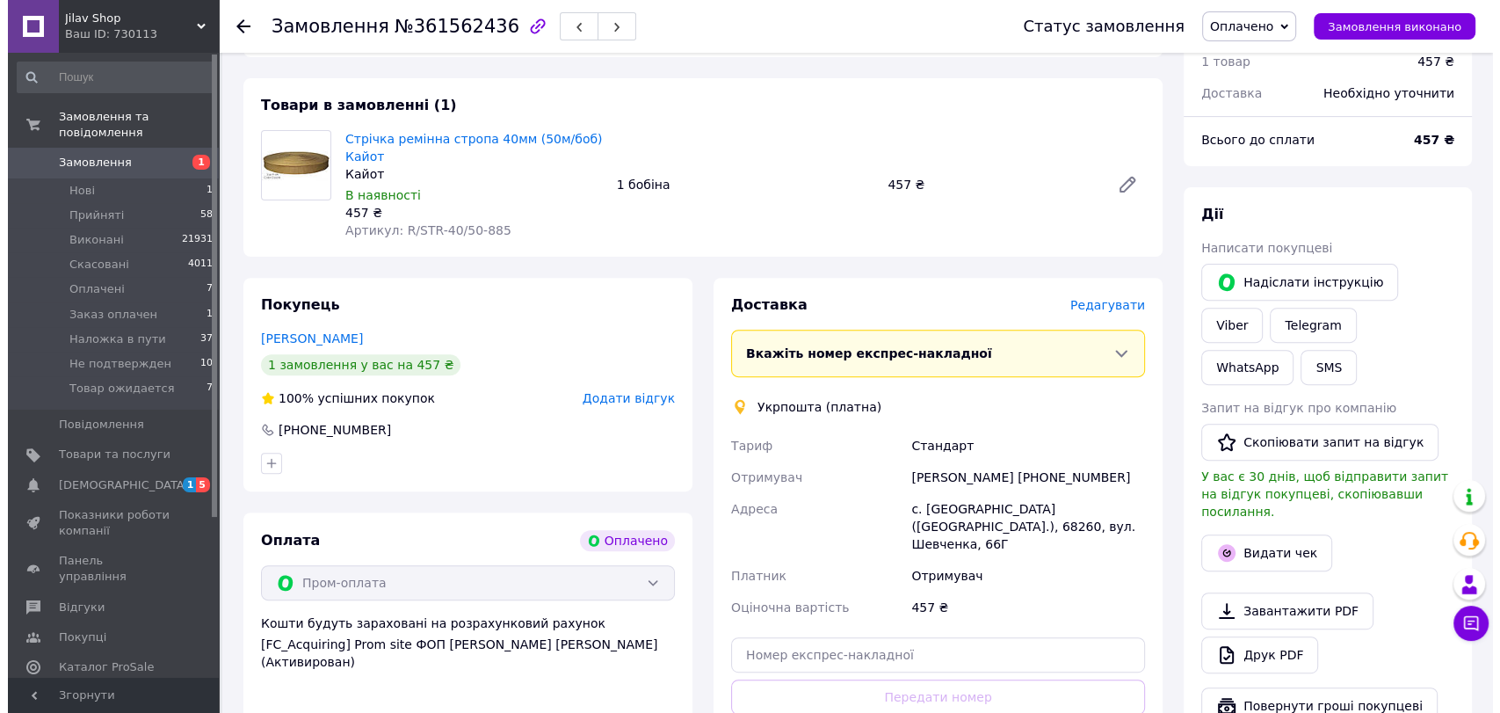
scroll to position [683, 0]
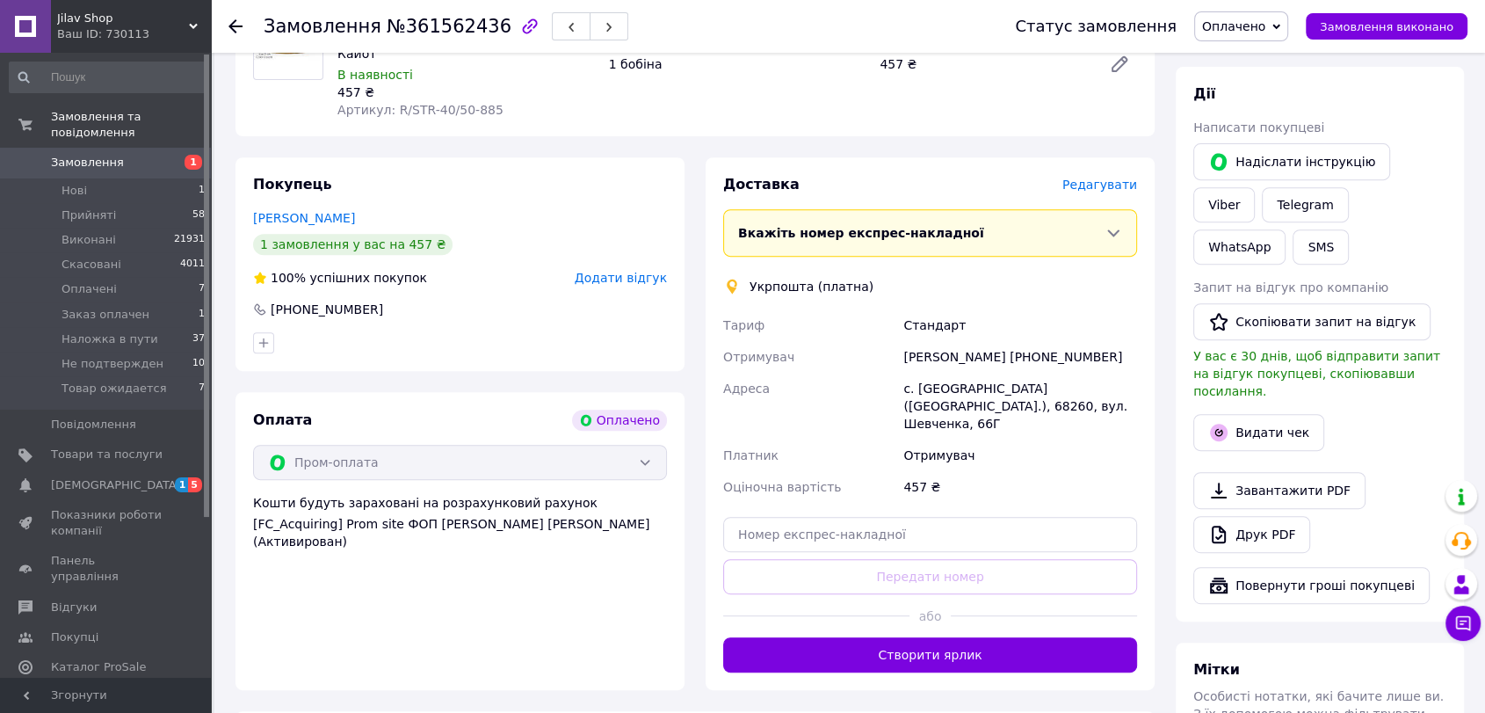
click at [1107, 177] on span "Редагувати" at bounding box center [1099, 184] width 75 height 14
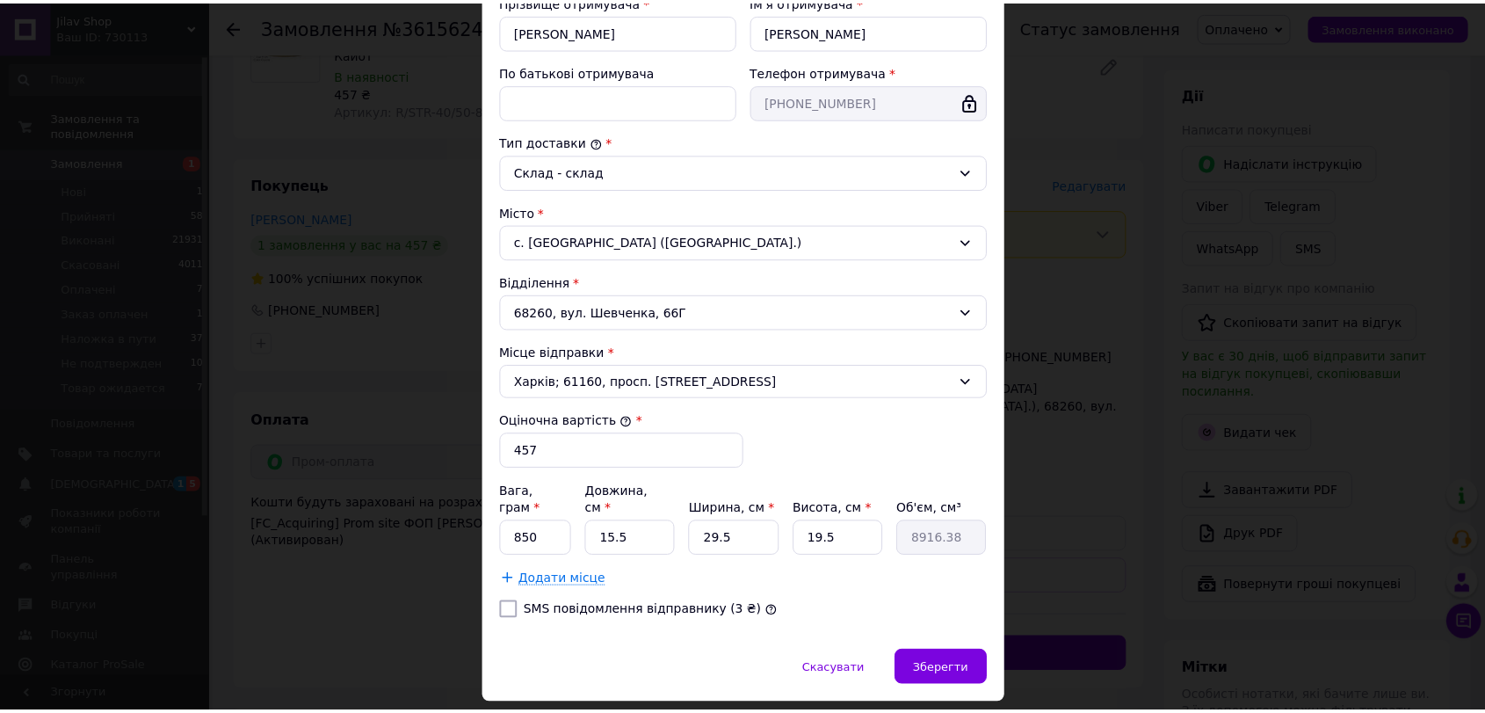
scroll to position [384, 0]
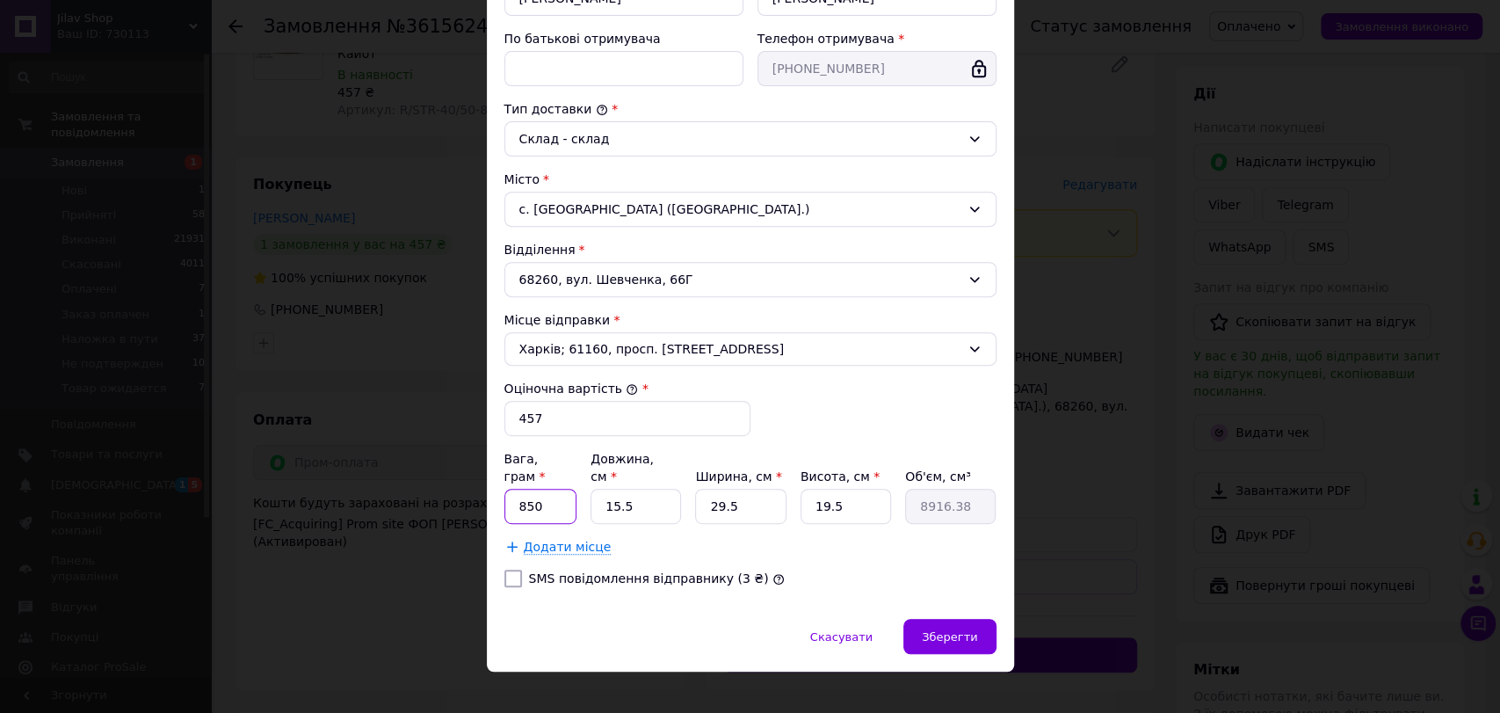
click at [563, 488] on input "850" at bounding box center [540, 505] width 73 height 35
type input "1000"
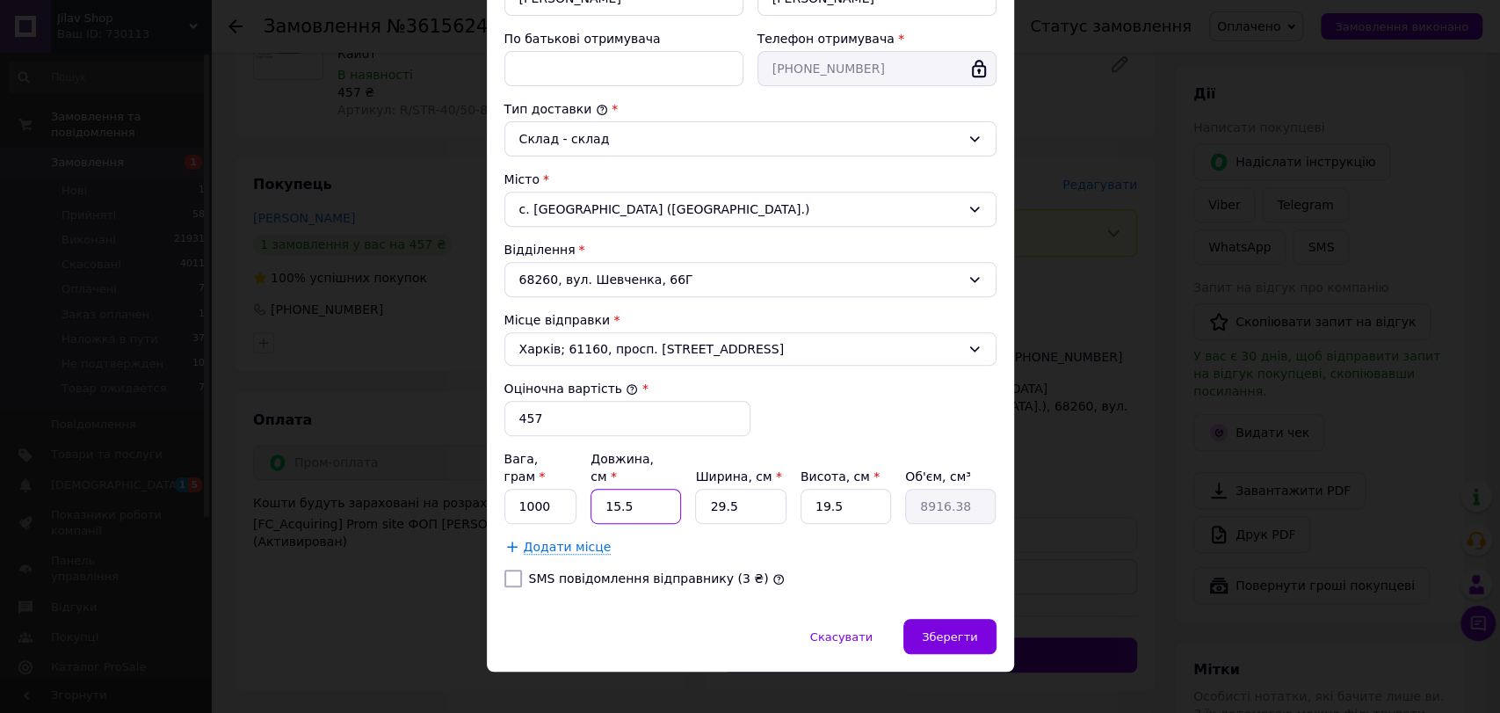
click at [622, 488] on input "15.5" at bounding box center [635, 505] width 90 height 35
type input "2"
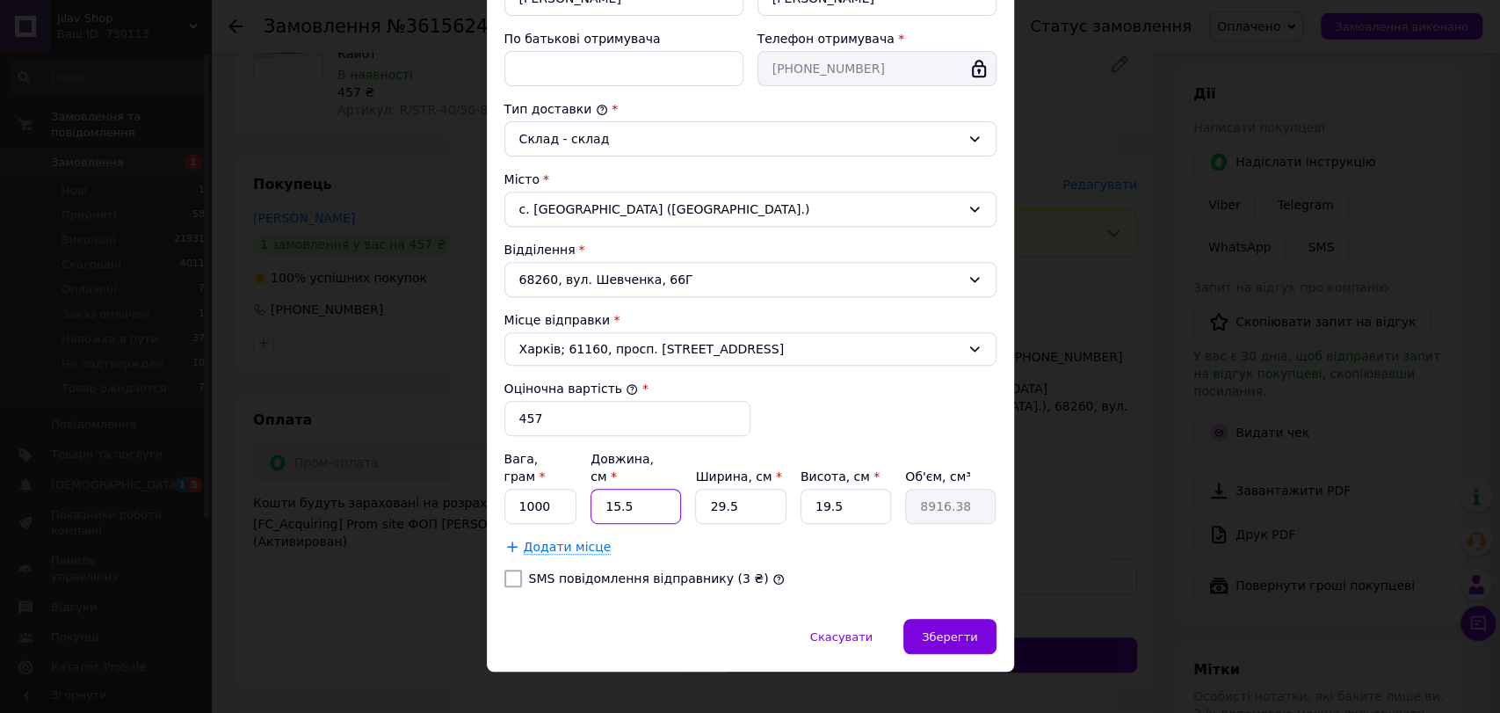
type input "1150.5"
type input "28"
type input "16107"
type input "28"
click at [739, 488] on input "29.5" at bounding box center [740, 505] width 90 height 35
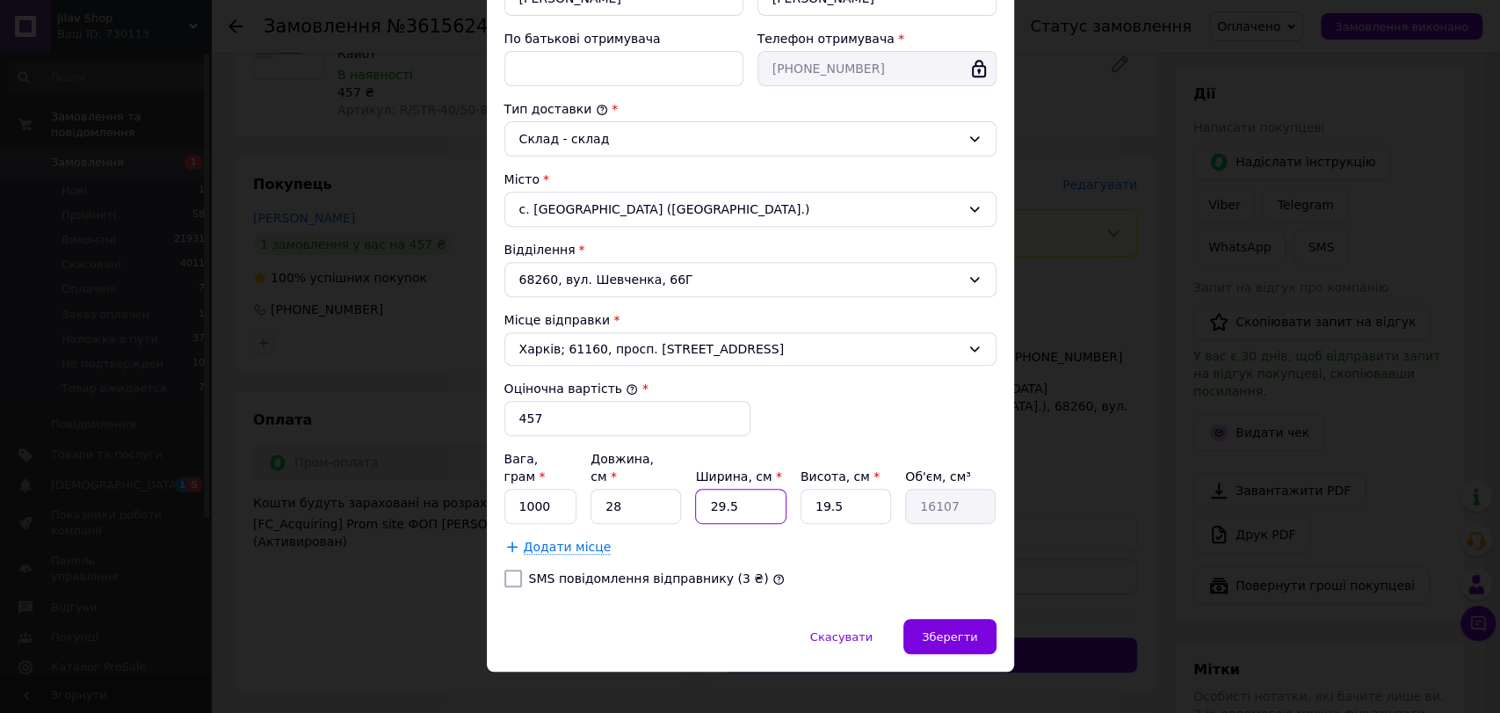
click at [739, 488] on input "29.5" at bounding box center [740, 505] width 90 height 35
type input "2"
type input "1092"
type input "26"
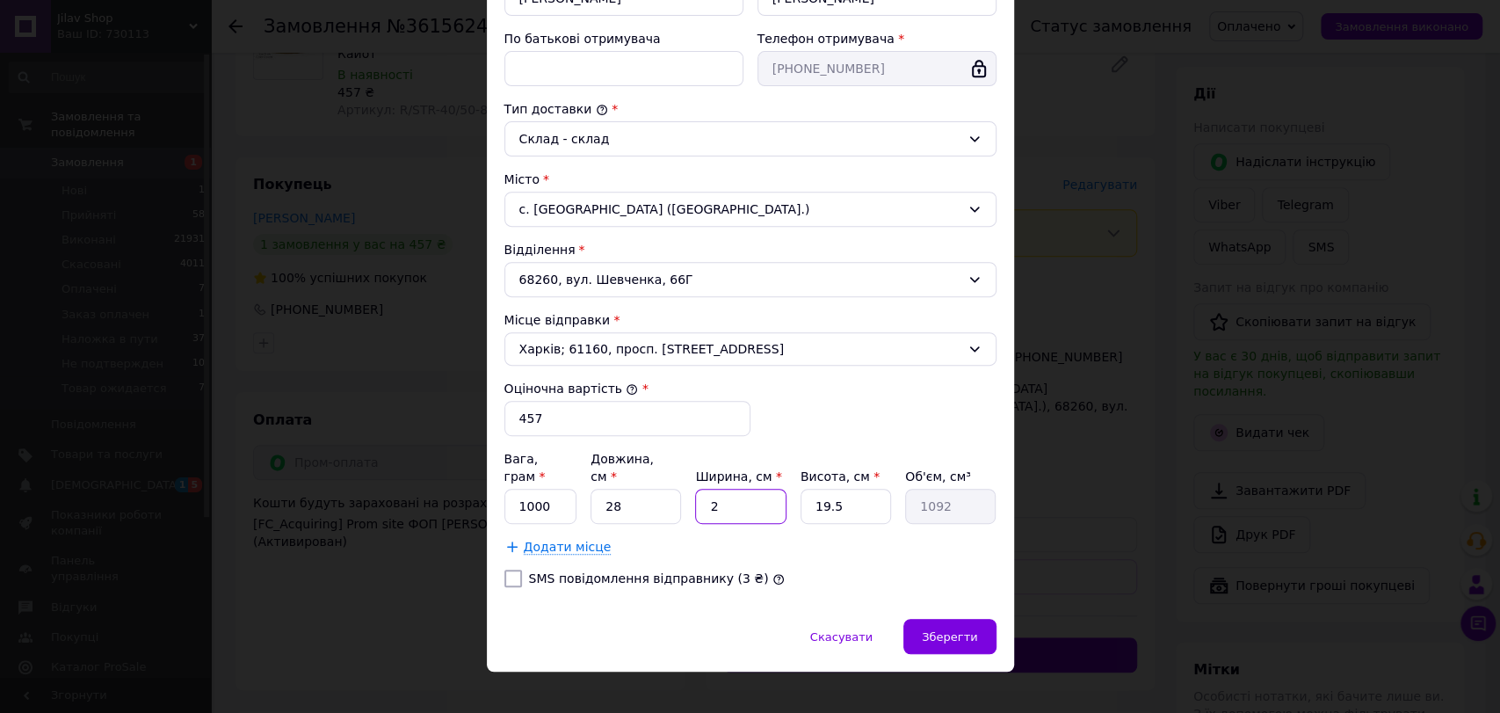
type input "14196"
type input "26"
click at [851, 493] on input "19.5" at bounding box center [845, 505] width 90 height 35
click at [851, 494] on input "19.5" at bounding box center [845, 505] width 90 height 35
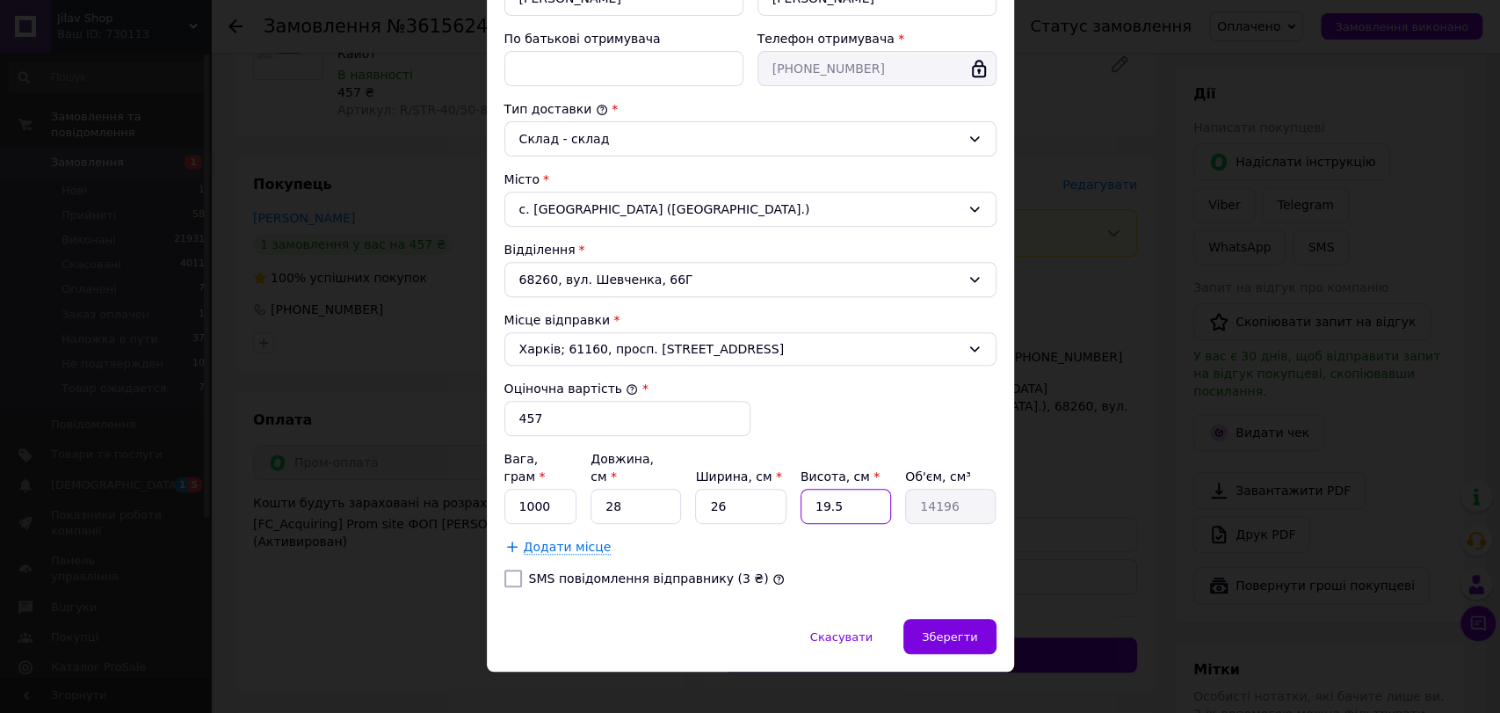
type input "5"
type input "3640"
type input "5"
click at [958, 630] on span "Зберегти" at bounding box center [949, 636] width 55 height 13
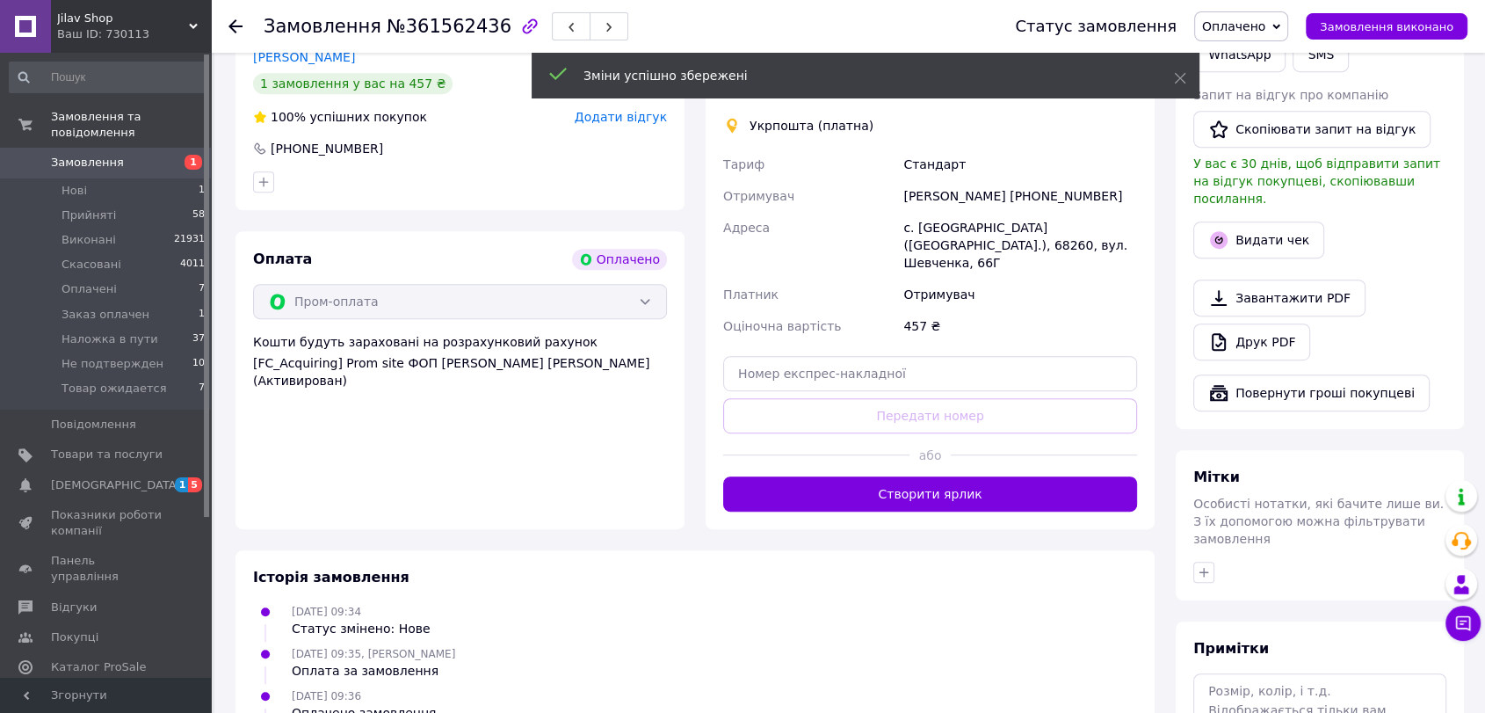
scroll to position [879, 0]
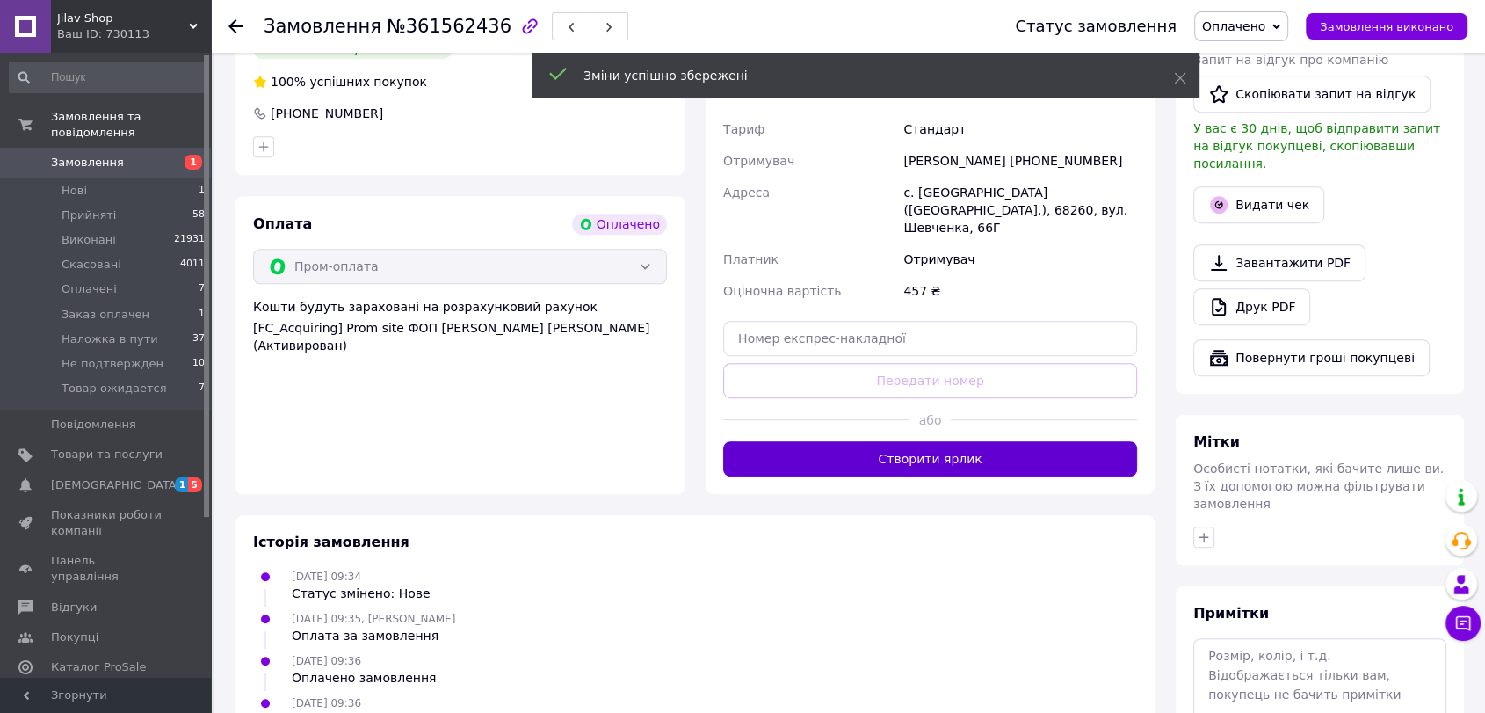
click at [894, 441] on button "Створити ярлик" at bounding box center [930, 458] width 414 height 35
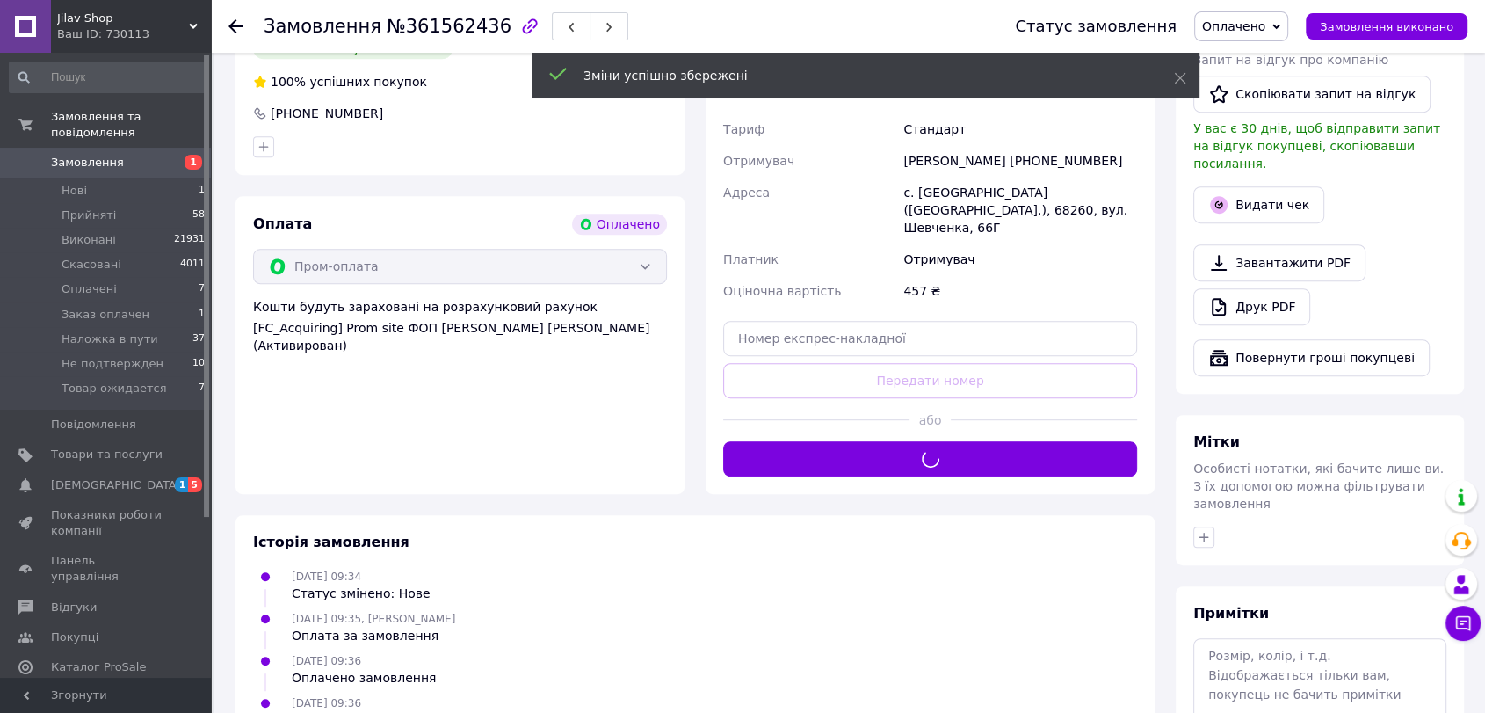
click at [900, 427] on div "Доставка Редагувати Вкажіть номер експрес-накладної Обов'язково введіть номер е…" at bounding box center [930, 227] width 414 height 497
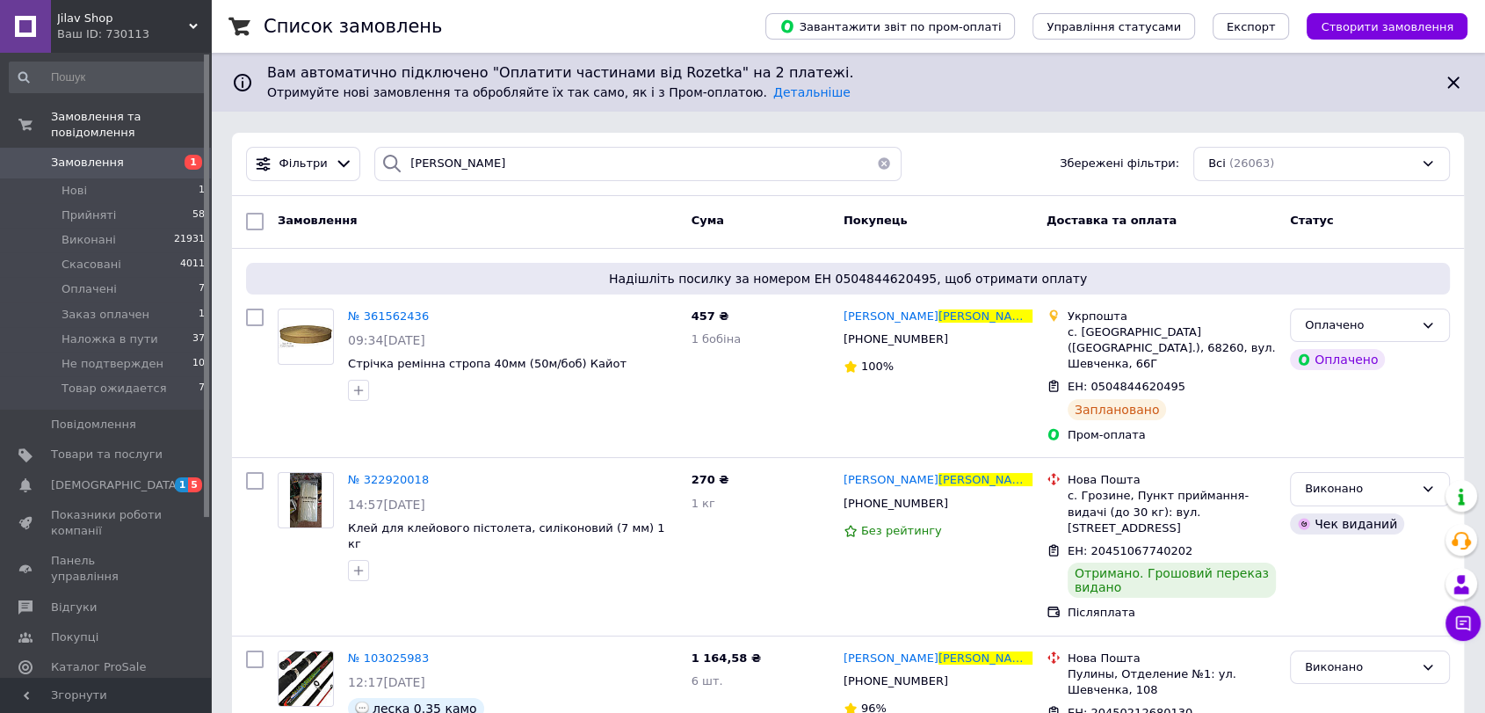
click at [489, 124] on div "Список замовлень Завантажити звіт по пром-оплаті Управління статусами Експорт С…" at bounding box center [848, 650] width 1274 height 1301
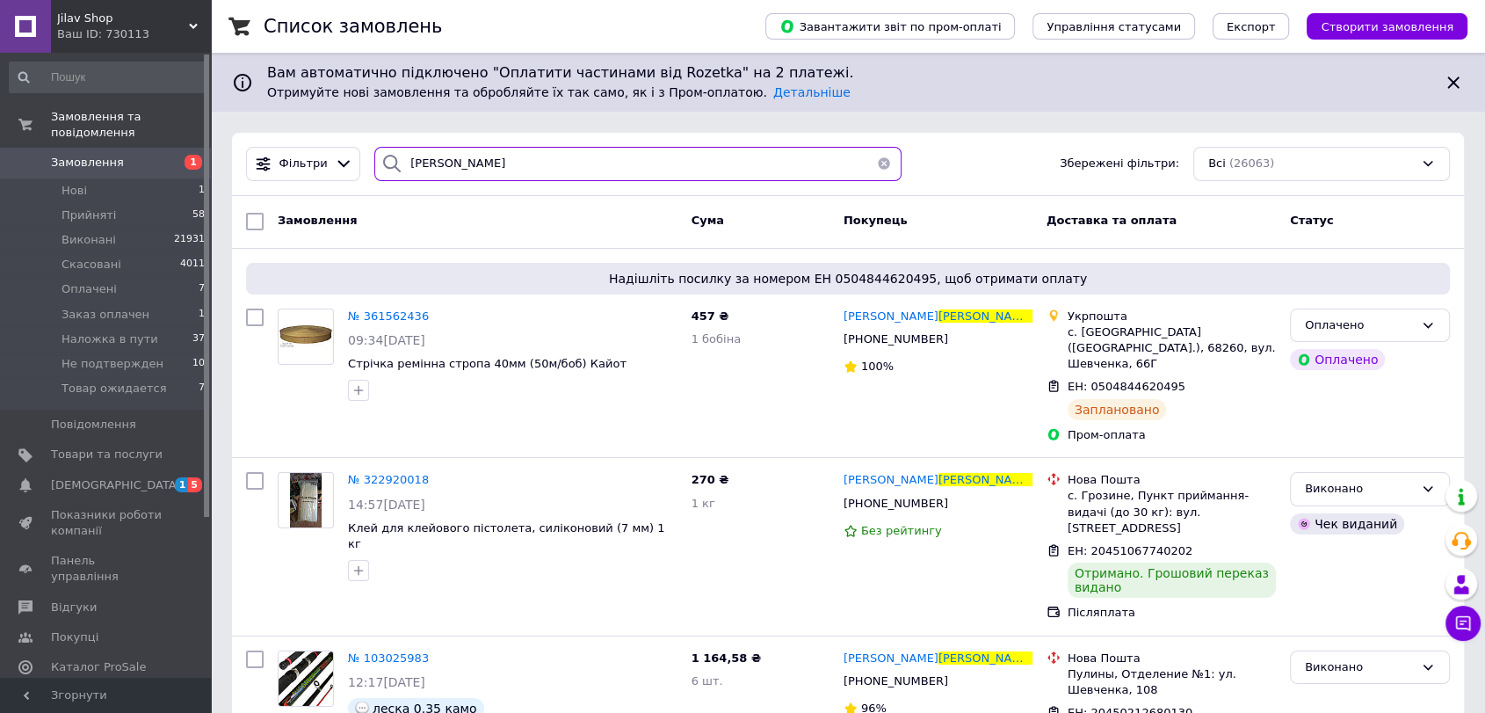
click at [472, 167] on input "нестерчук" at bounding box center [637, 164] width 527 height 34
type input "оніпко"
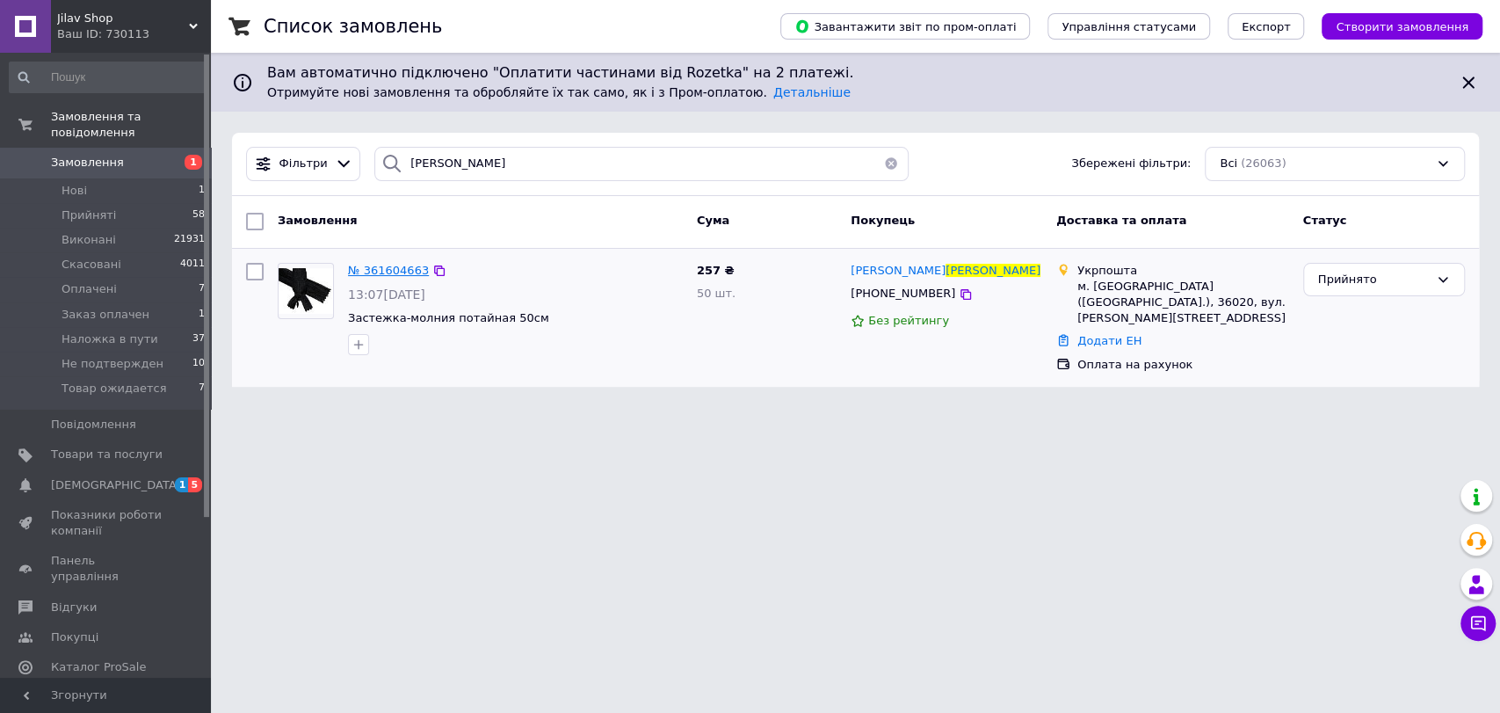
click at [360, 266] on span "№ 361604663" at bounding box center [388, 270] width 81 height 13
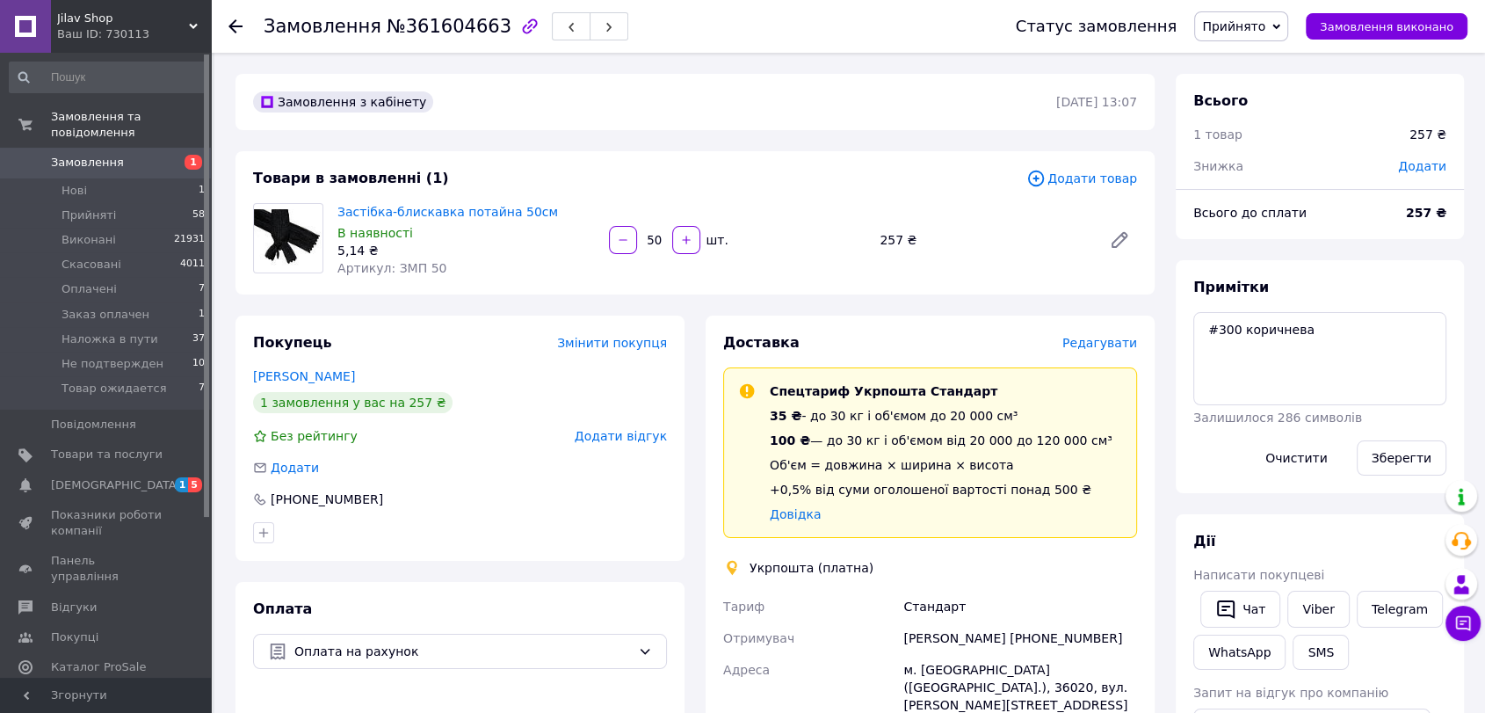
click at [1098, 339] on span "Редагувати" at bounding box center [1099, 343] width 75 height 14
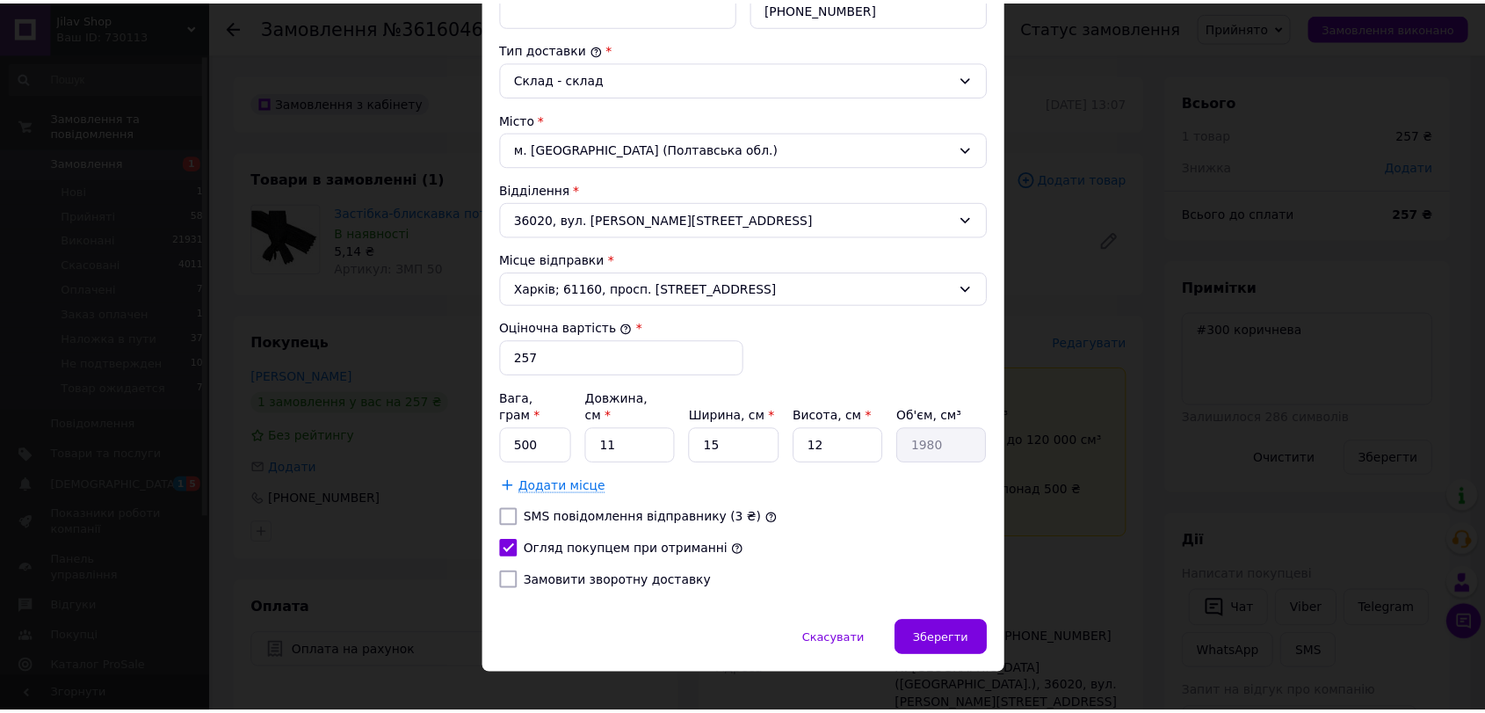
scroll to position [447, 0]
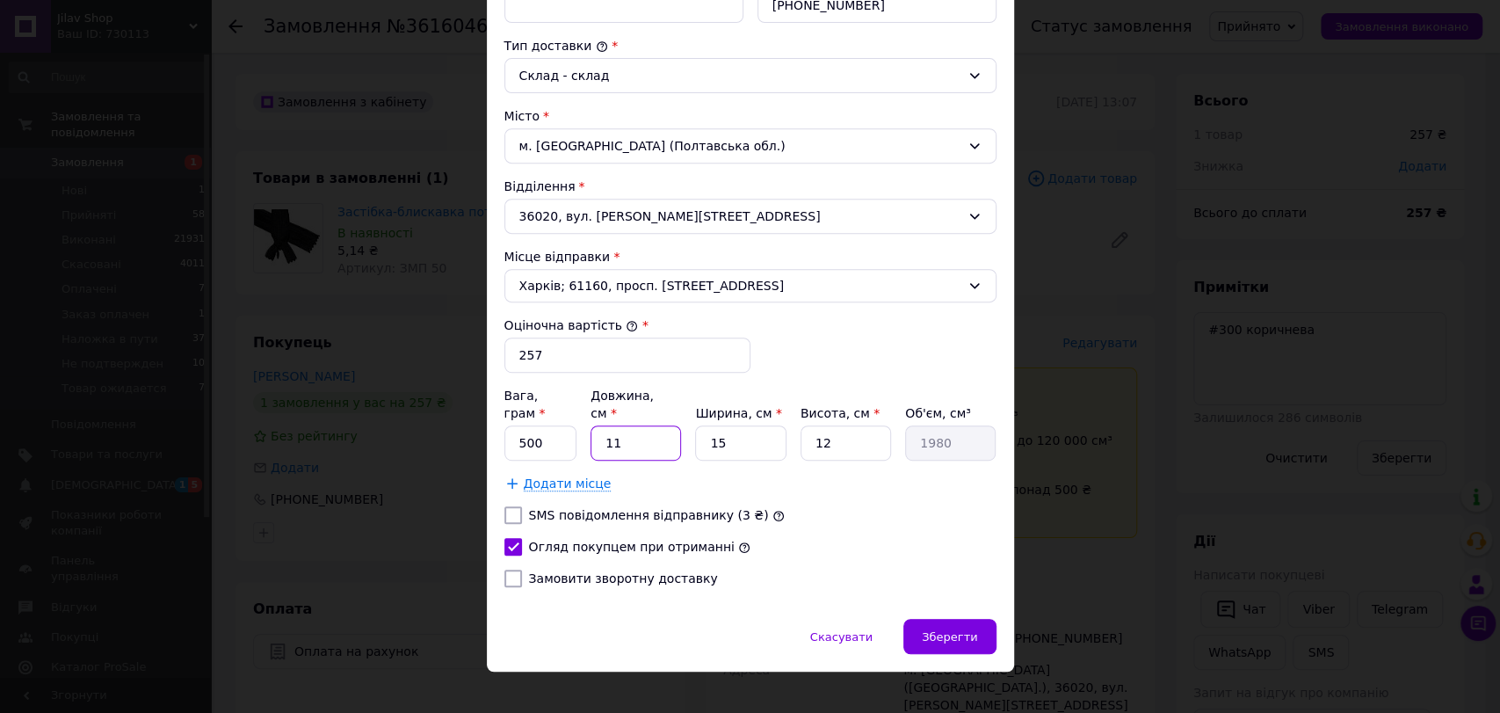
click at [649, 431] on input "11" at bounding box center [635, 442] width 90 height 35
type input "2"
type input "360"
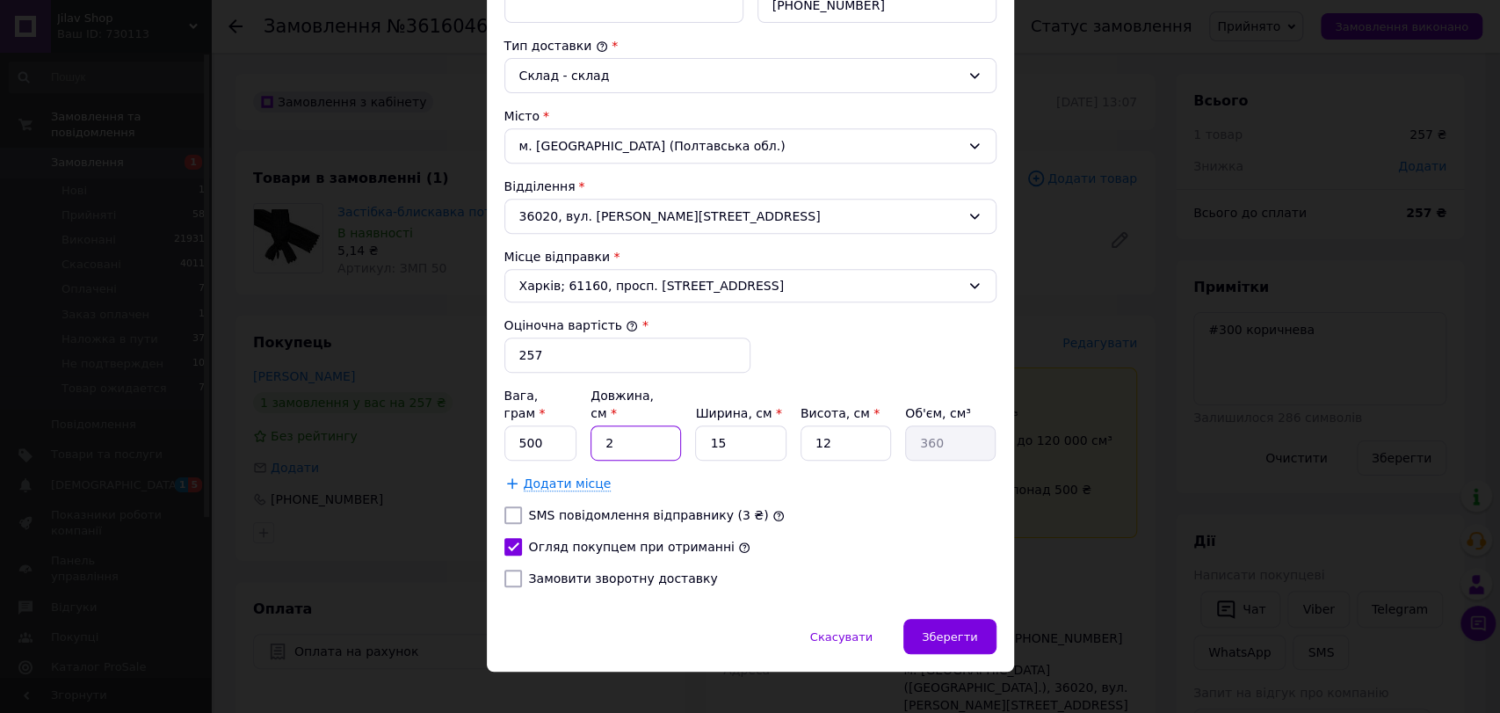
type input "23"
type input "4140"
type input "23"
click at [724, 431] on input "15" at bounding box center [740, 442] width 90 height 35
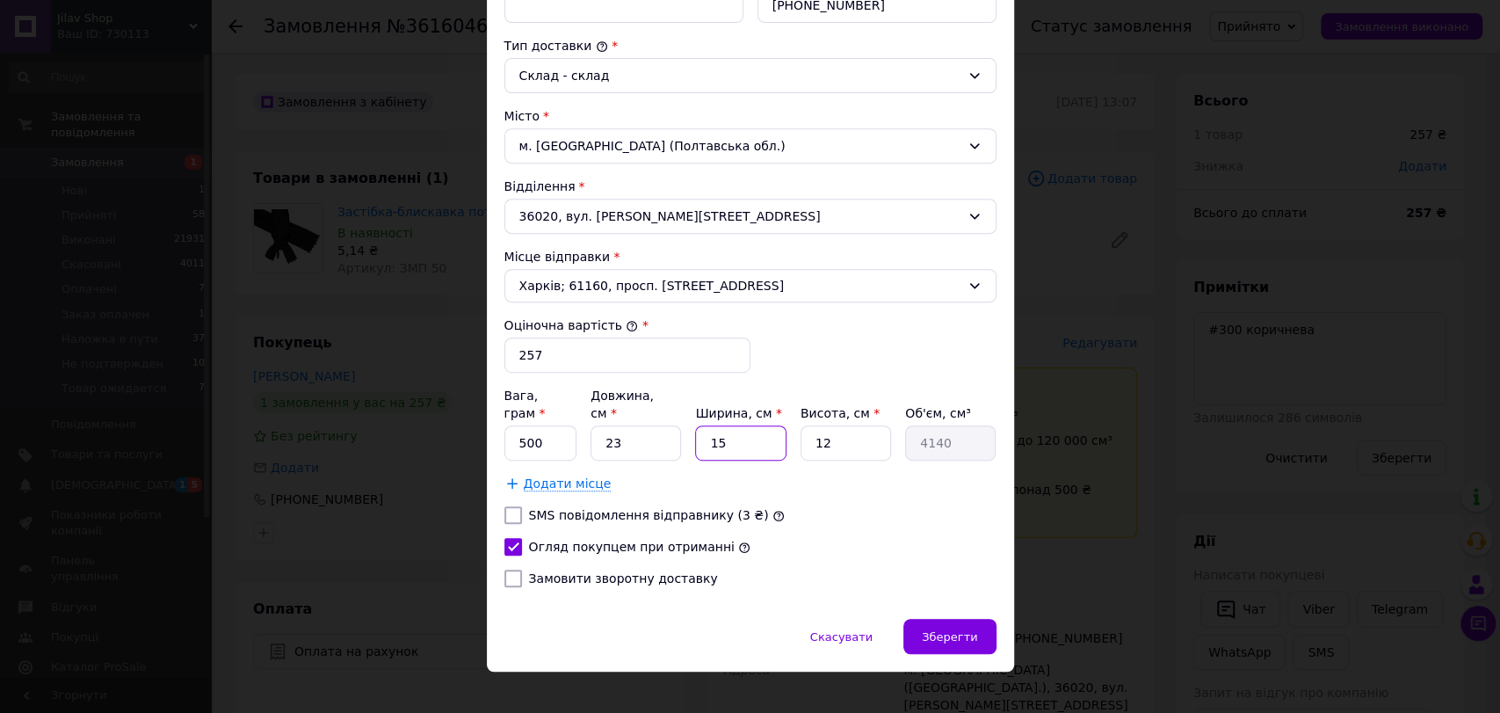
click at [724, 431] on input "15" at bounding box center [740, 442] width 90 height 35
type input "3"
type input "828"
type input "33"
type input "9108"
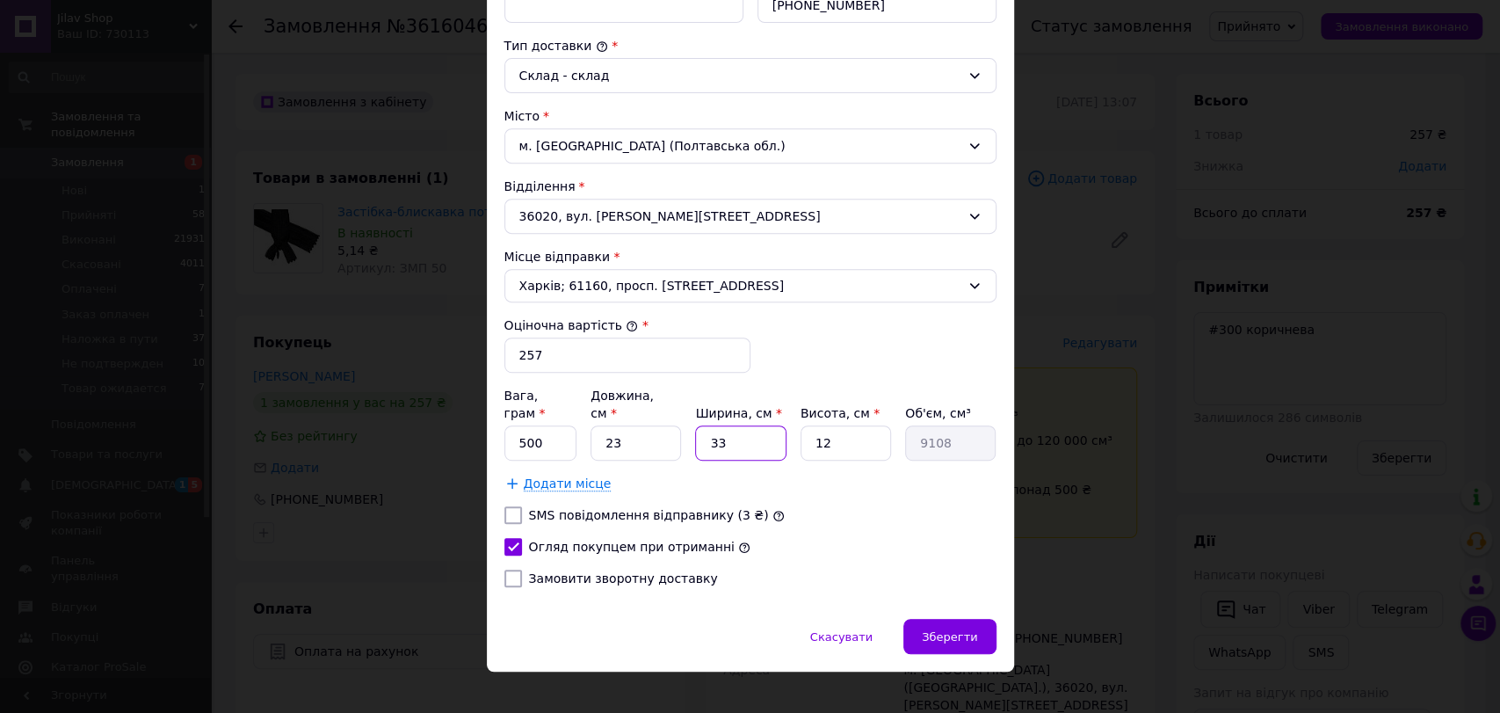
type input "33"
click at [810, 425] on input "12" at bounding box center [845, 442] width 90 height 35
type input "3"
type input "2277"
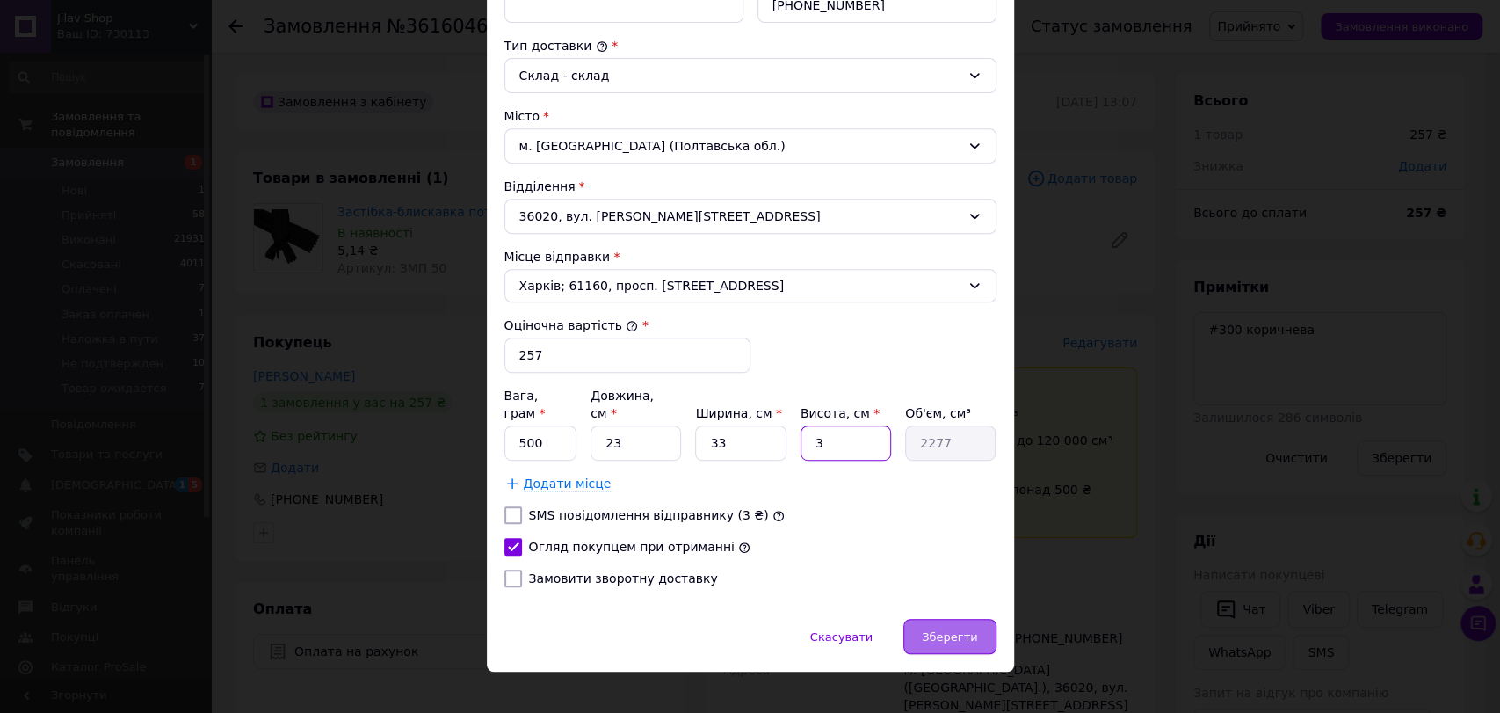
type input "3"
click at [980, 627] on div "Зберегти" at bounding box center [949, 636] width 92 height 35
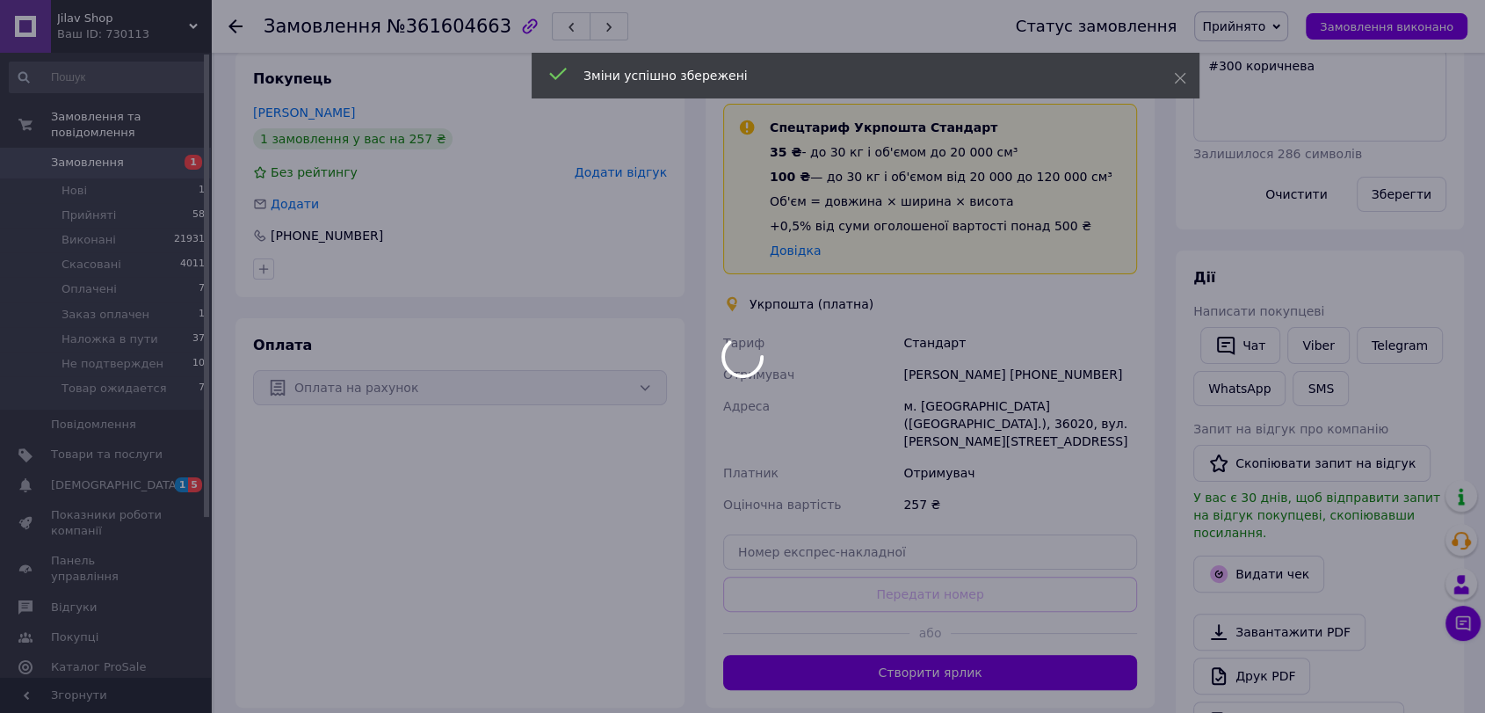
scroll to position [293, 0]
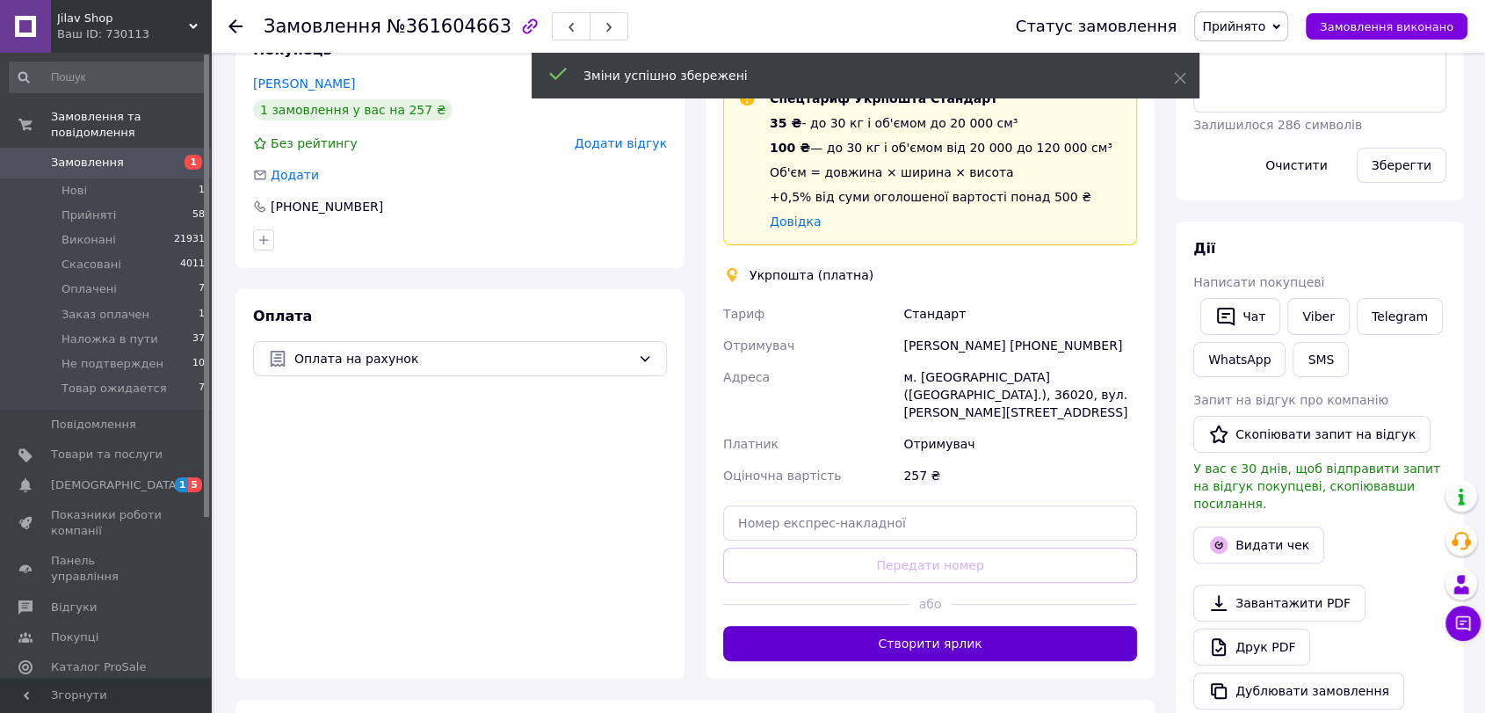
click at [971, 626] on button "Створити ярлик" at bounding box center [930, 643] width 414 height 35
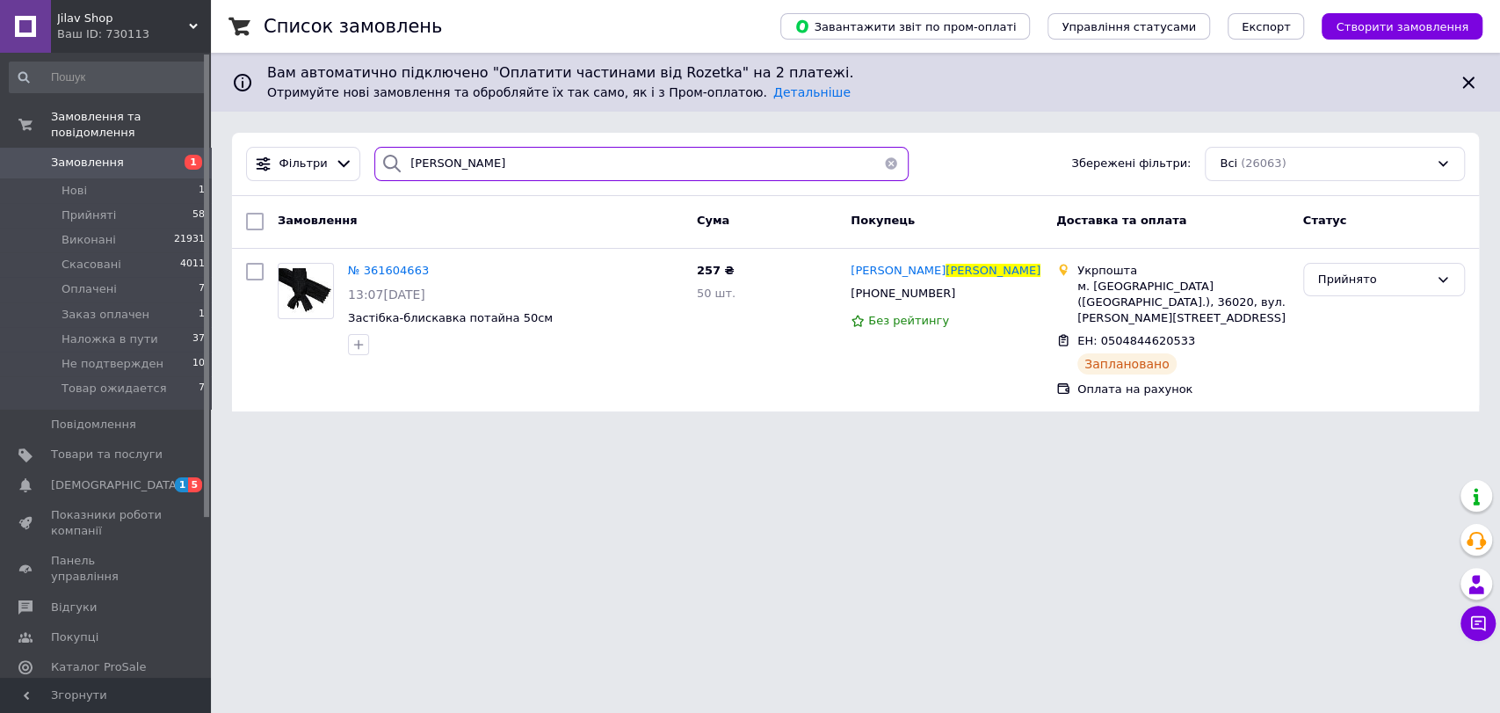
click at [528, 158] on input "оніпко" at bounding box center [641, 164] width 534 height 34
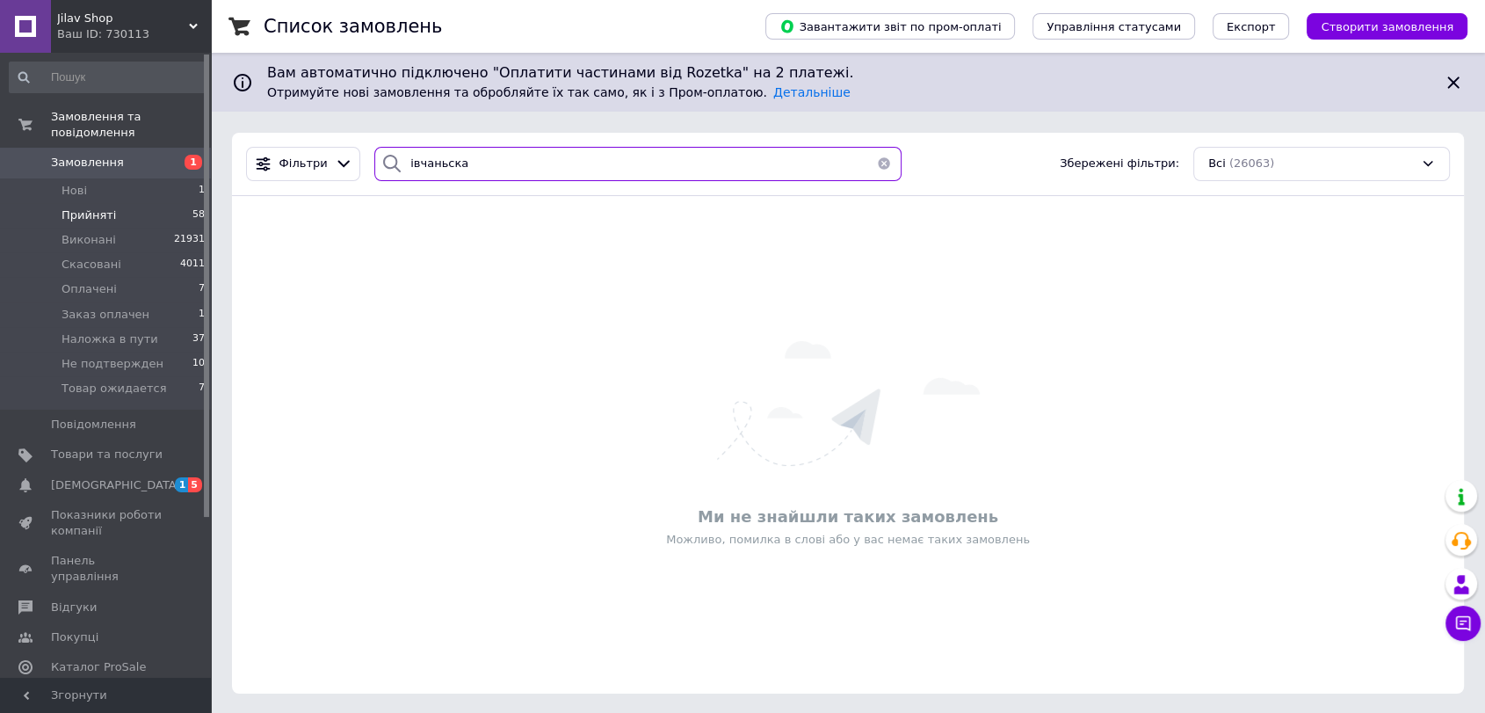
type input "івчаньска"
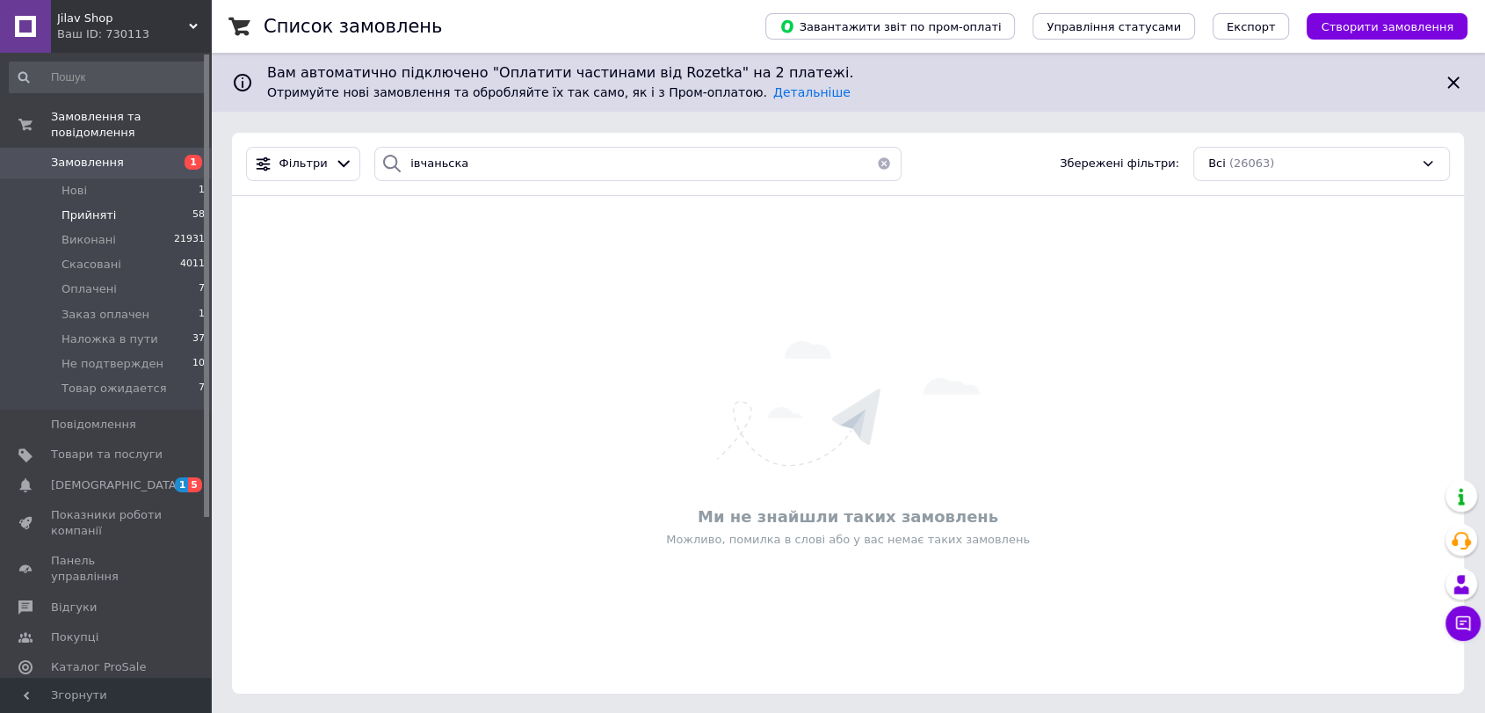
click at [139, 203] on li "Прийняті 58" at bounding box center [107, 215] width 215 height 25
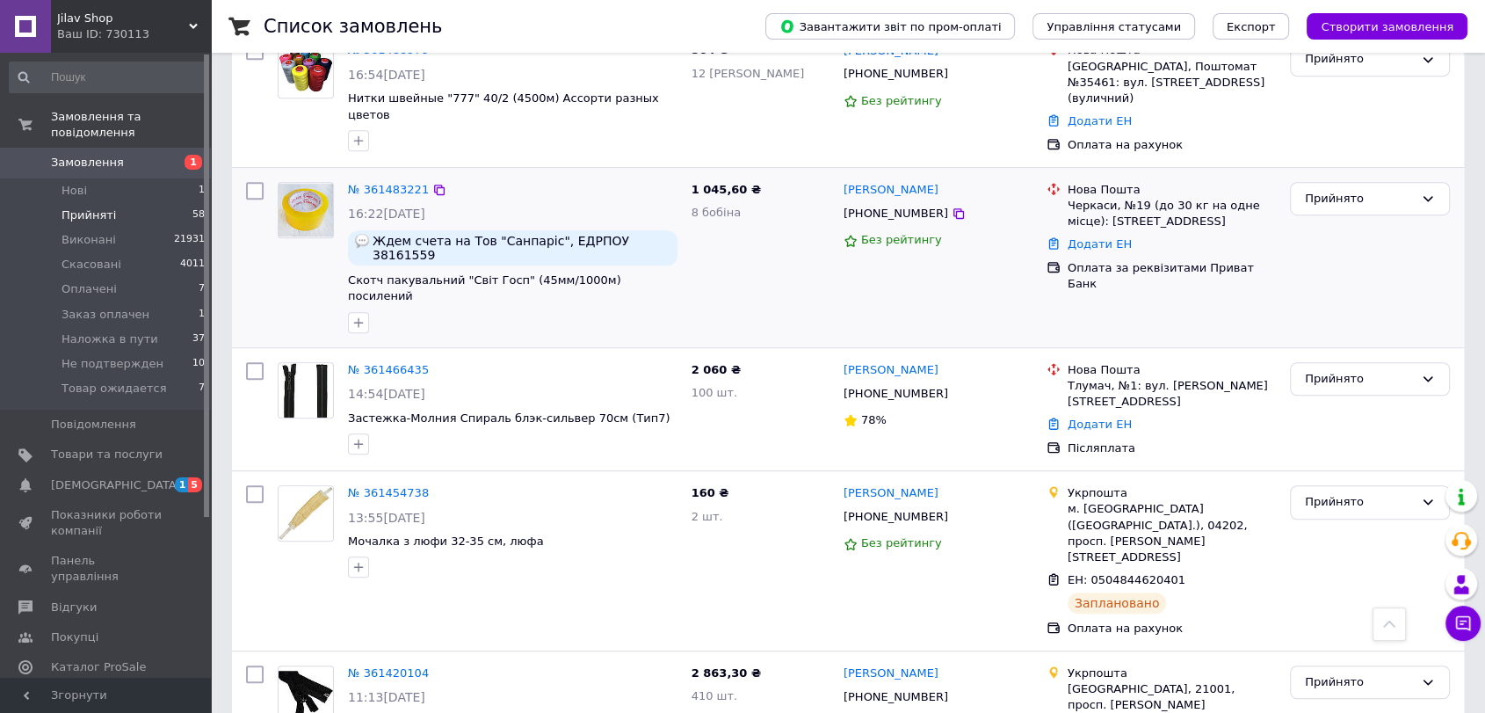
scroll to position [1074, 0]
click at [395, 665] on link "№ 361420104" at bounding box center [388, 671] width 81 height 13
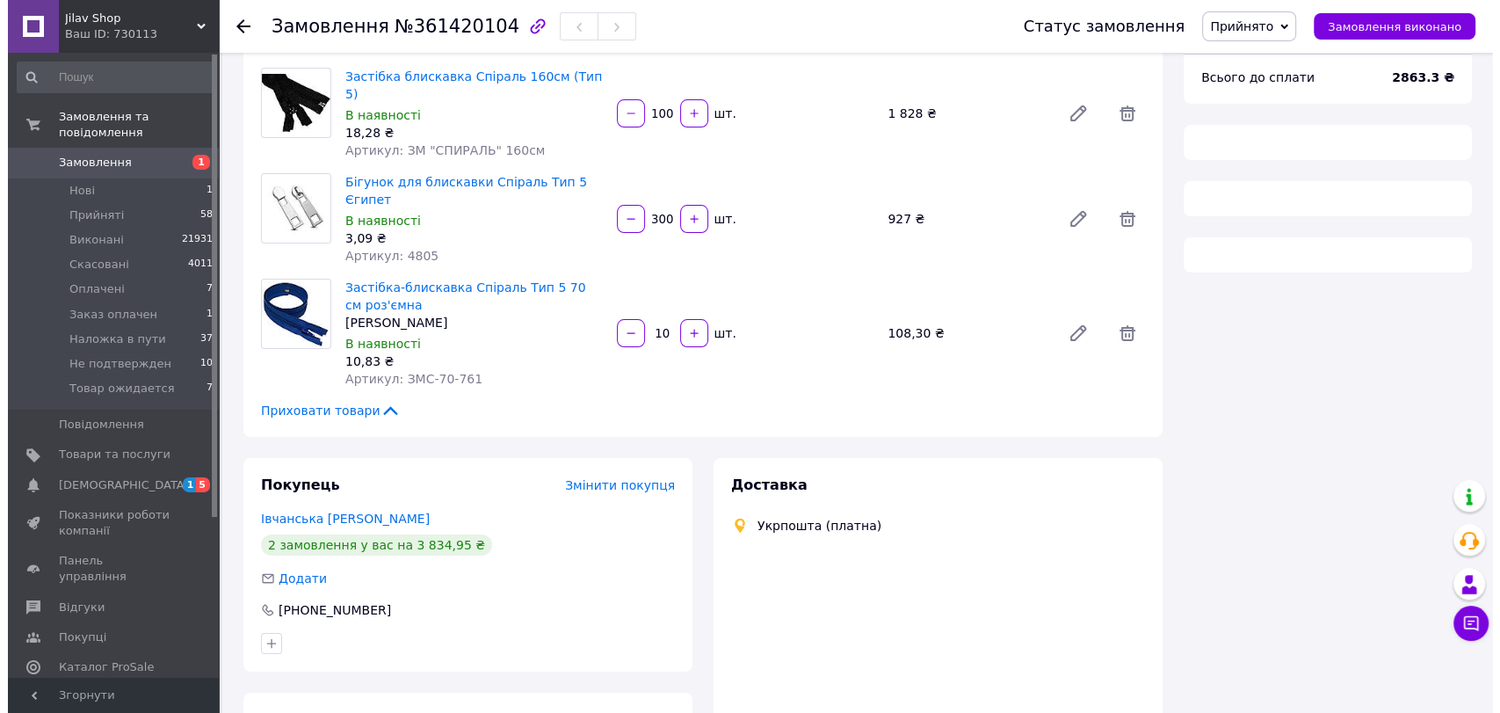
scroll to position [261, 0]
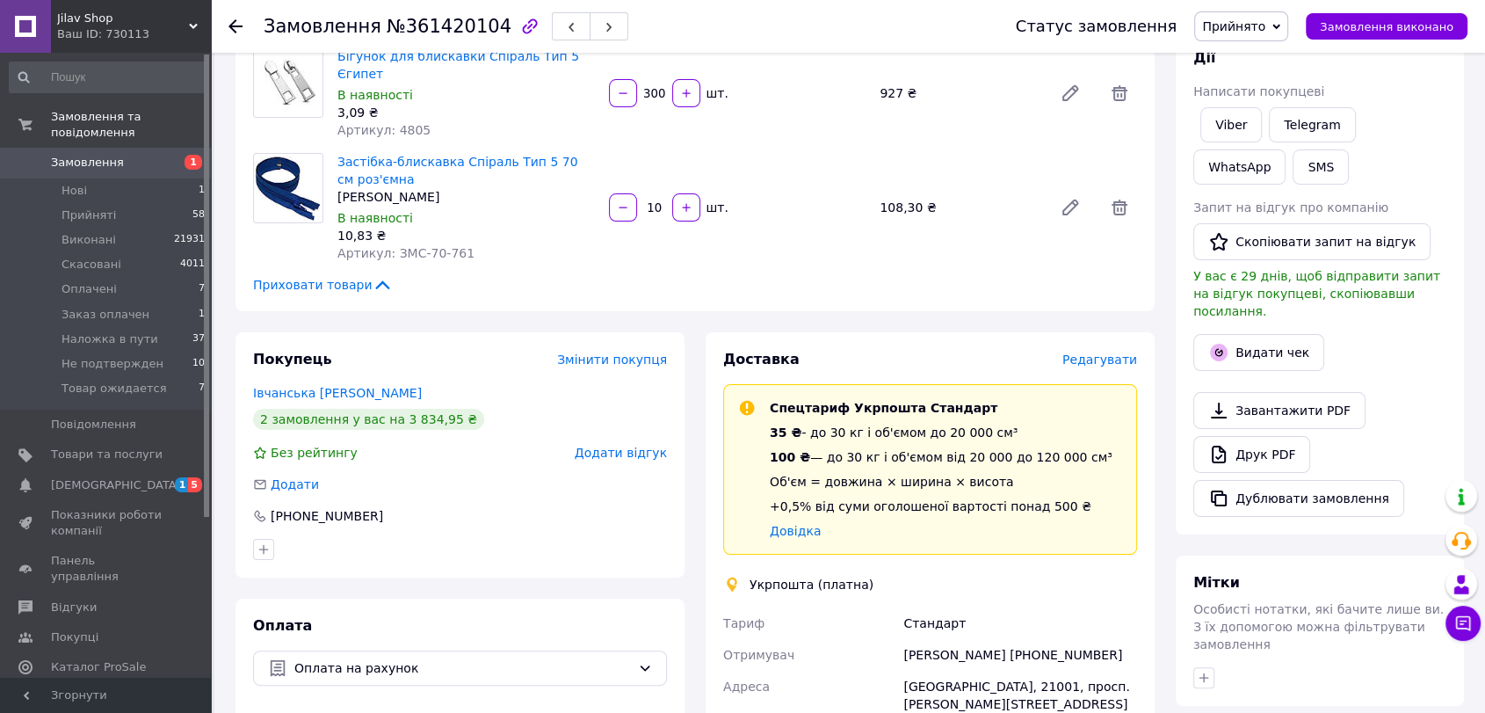
click at [1083, 352] on span "Редагувати" at bounding box center [1099, 359] width 75 height 14
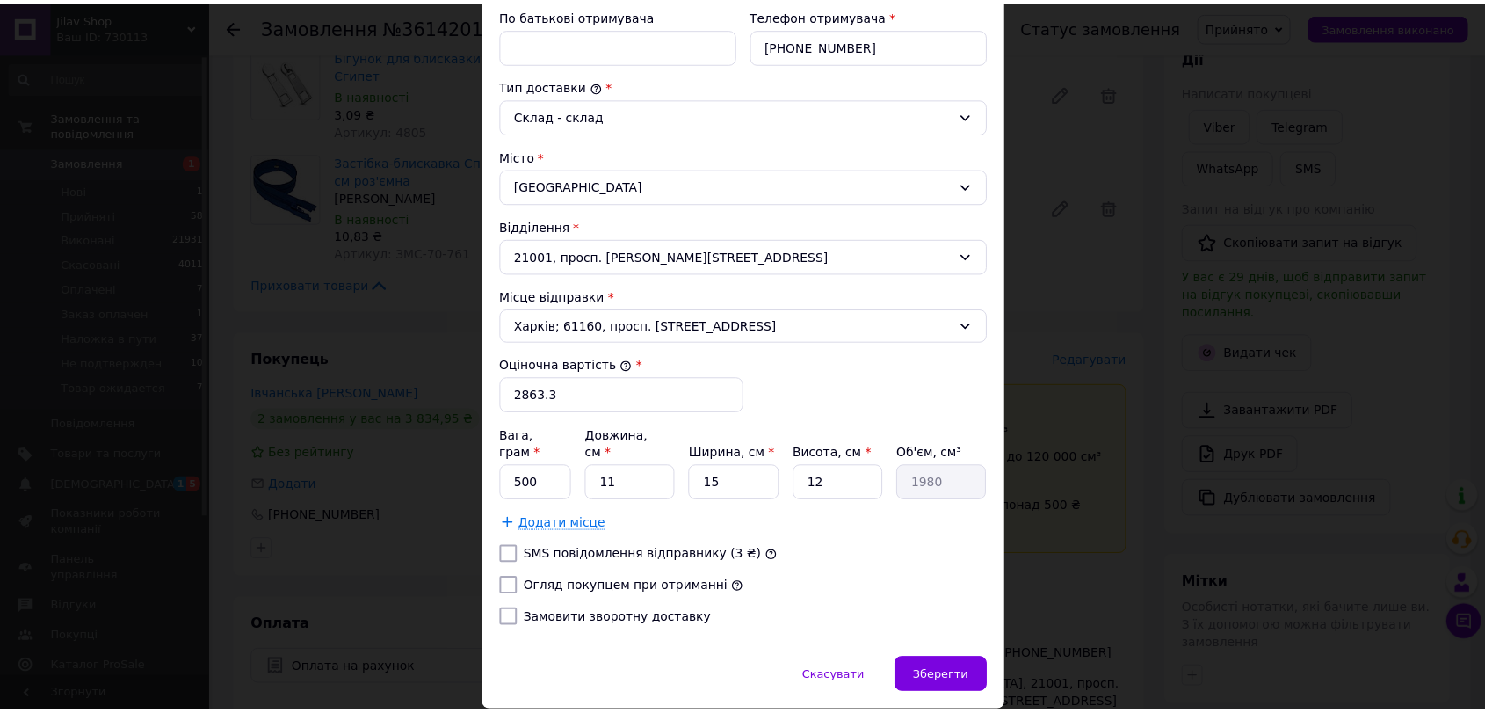
scroll to position [447, 0]
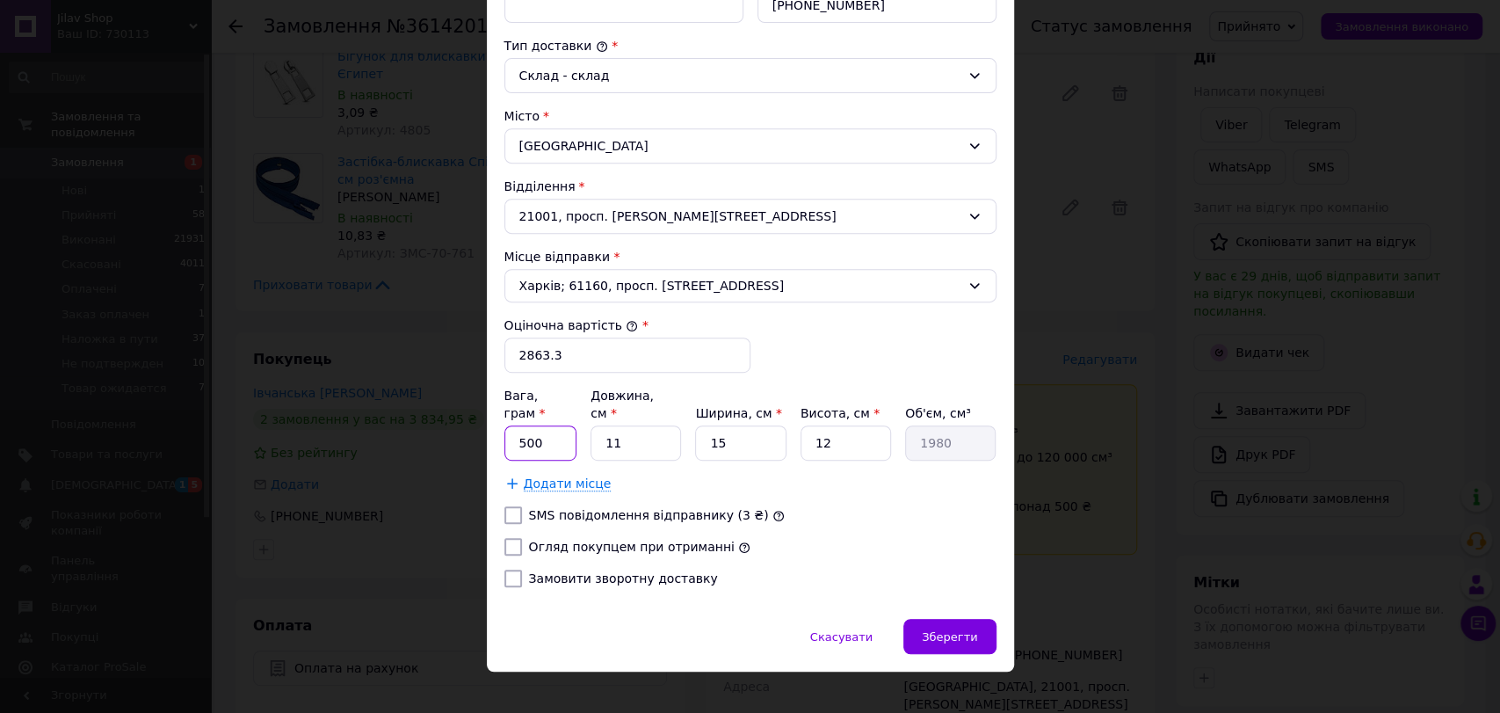
click at [559, 430] on input "500" at bounding box center [540, 442] width 73 height 35
type input "5"
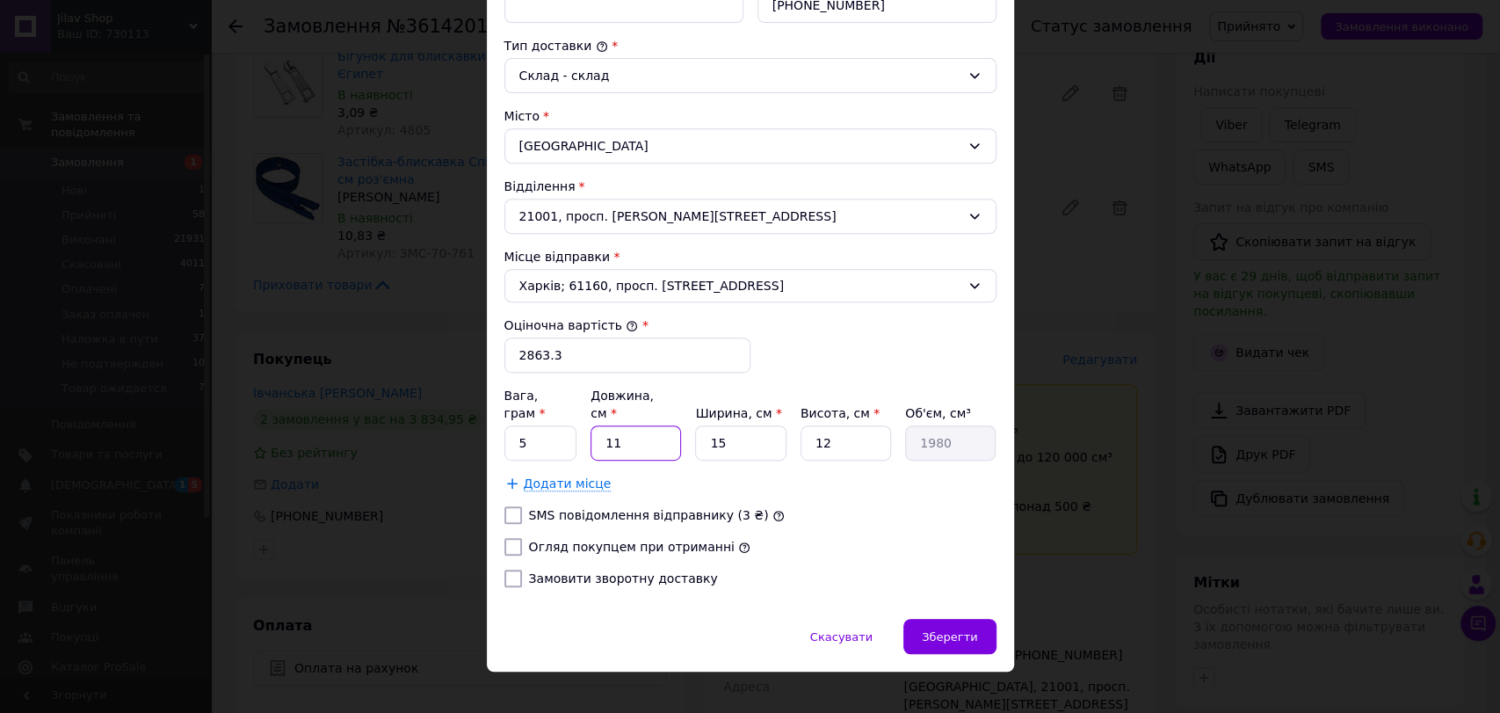
click at [630, 433] on input "11" at bounding box center [635, 442] width 90 height 35
type input "4"
type input "720"
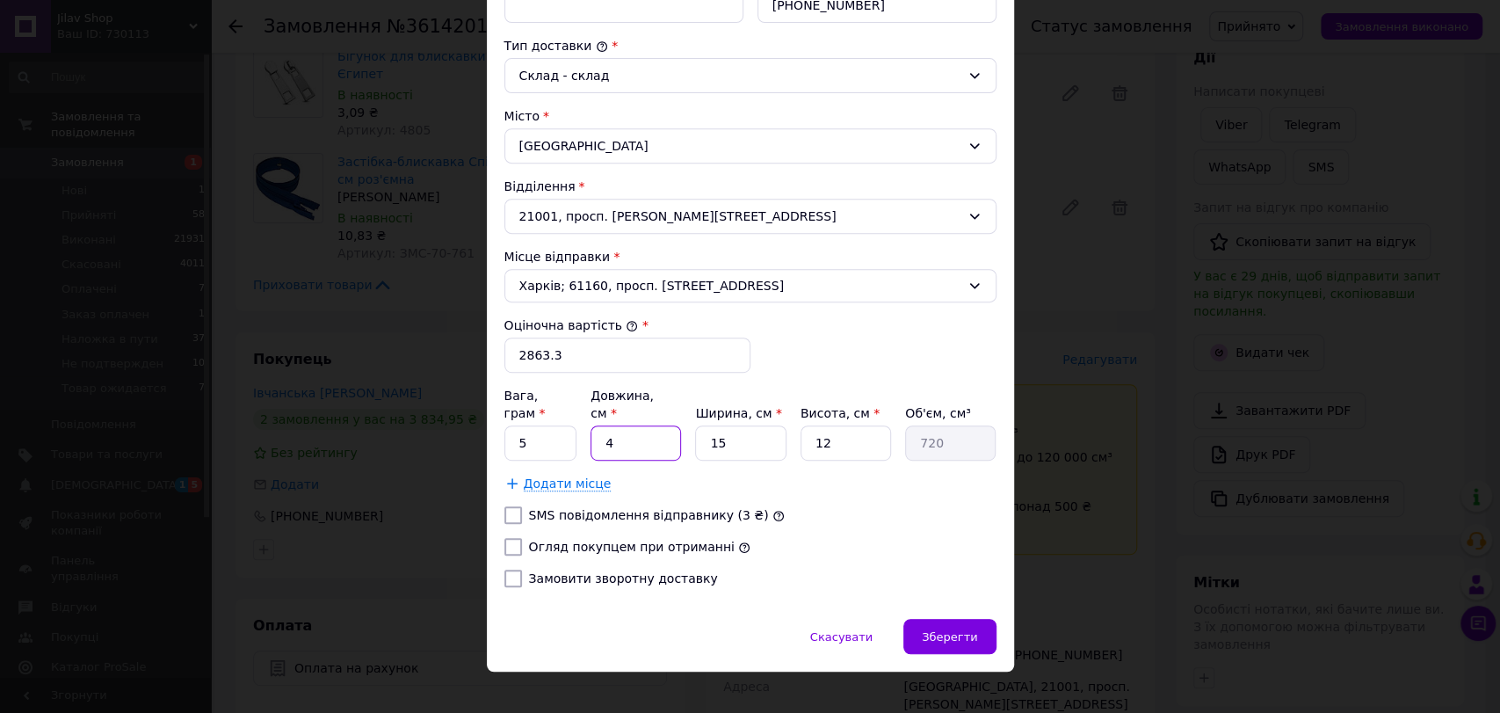
type input "40"
type input "7200"
type input "40"
click at [723, 425] on input "15" at bounding box center [740, 442] width 90 height 35
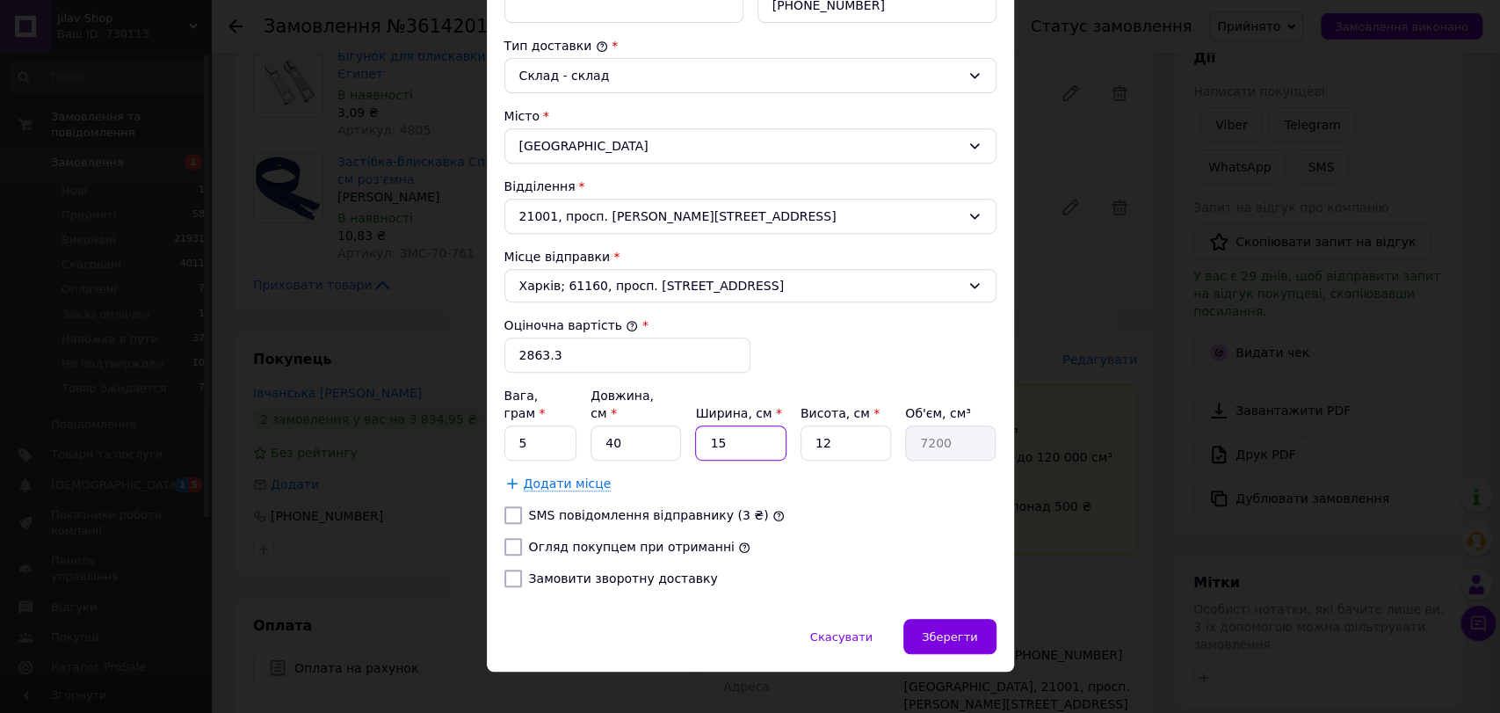
type input "2"
type input "960"
type input "20"
type input "9600"
type input "20"
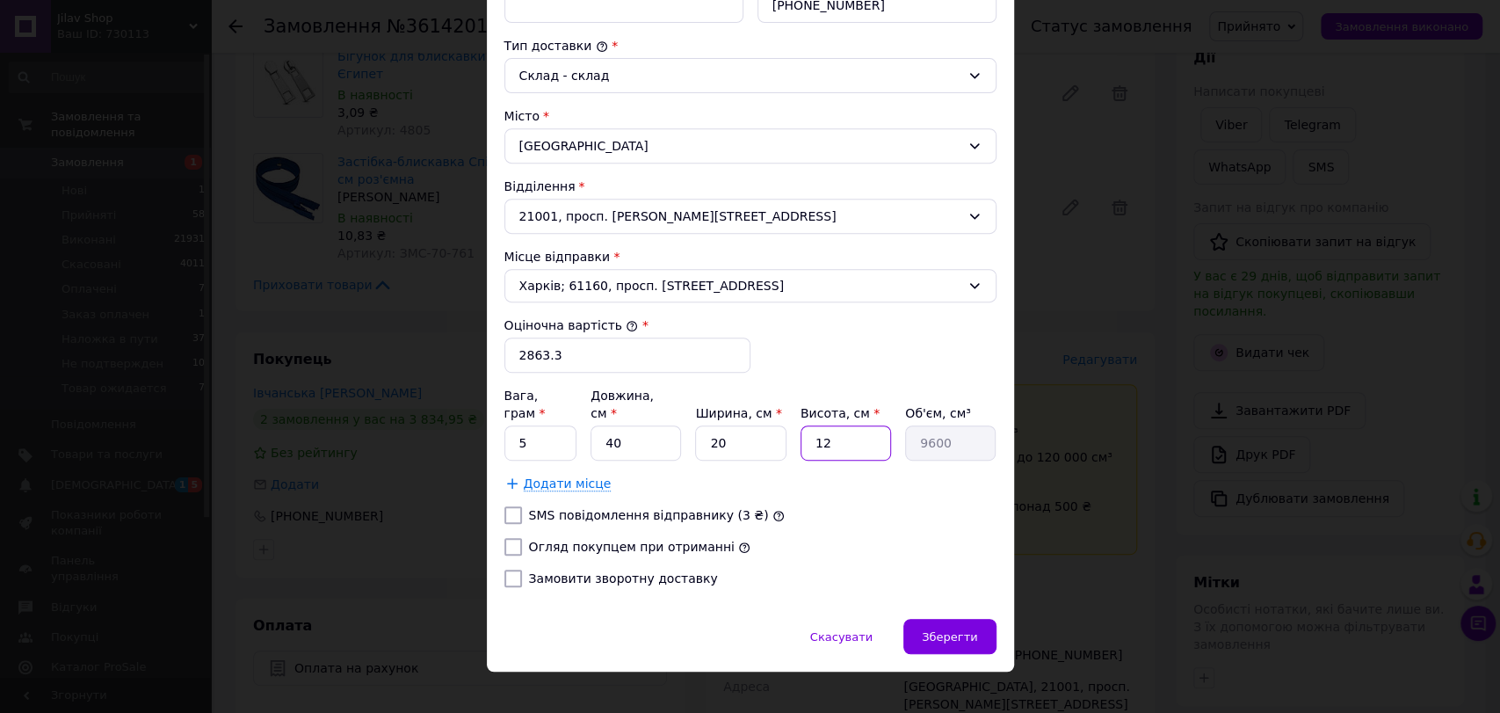
click at [822, 425] on input "12" at bounding box center [845, 442] width 90 height 35
type input "1"
type input "800"
type input "14"
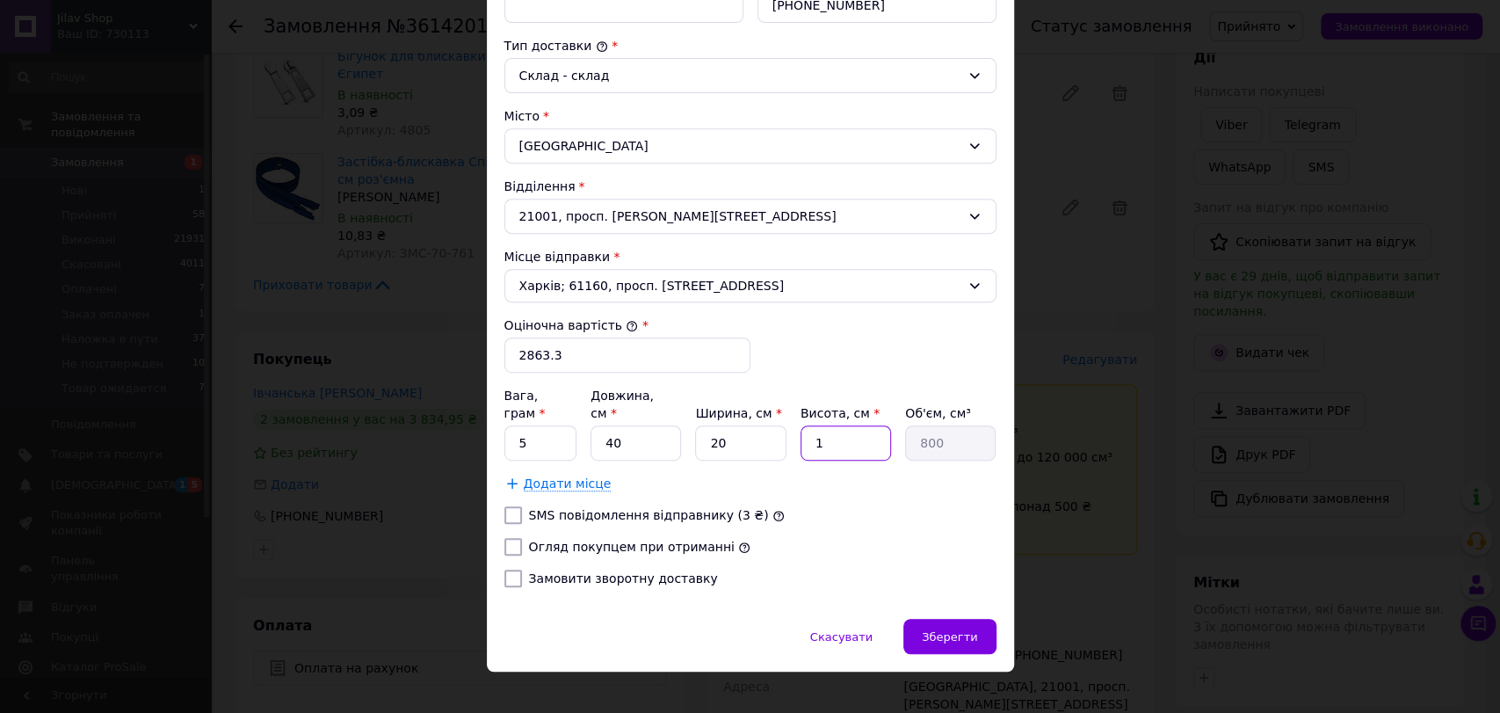
type input "11200"
type input "14"
click at [662, 539] on label "Огляд покупцем при отриманні" at bounding box center [632, 546] width 206 height 14
click at [522, 538] on input "Огляд покупцем при отриманні" at bounding box center [513, 547] width 18 height 18
checkbox input "true"
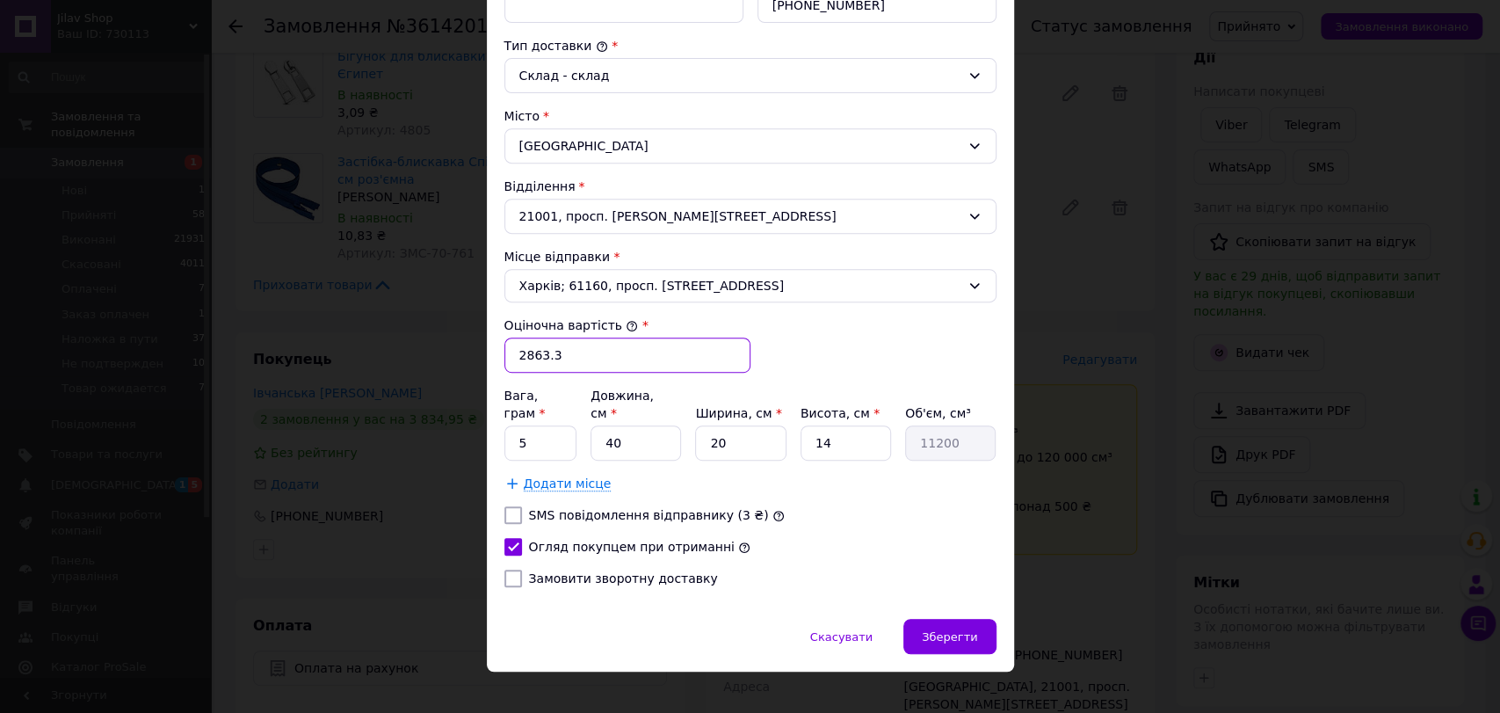
click at [641, 369] on input "2863.3" at bounding box center [627, 354] width 246 height 35
type input "2000"
click at [959, 630] on span "Зберегти" at bounding box center [949, 636] width 55 height 13
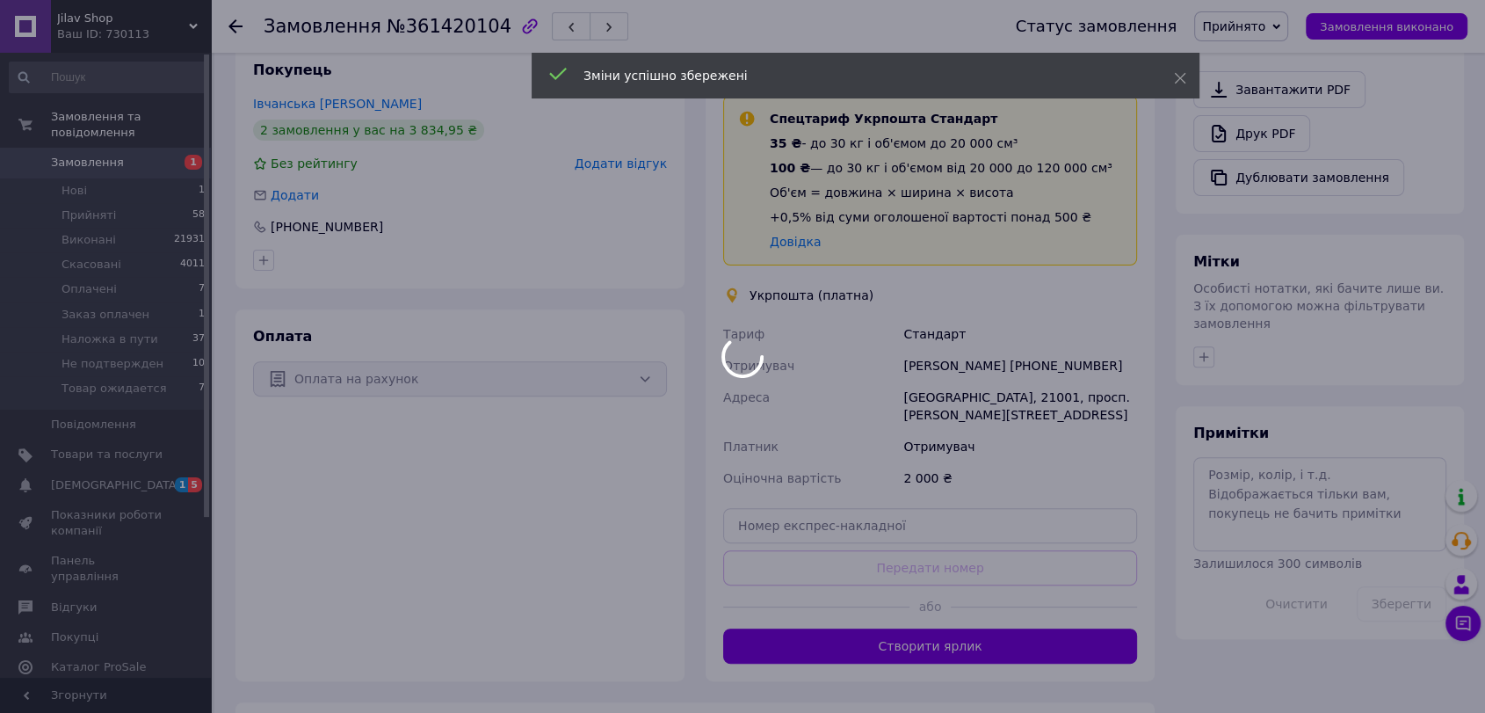
scroll to position [652, 0]
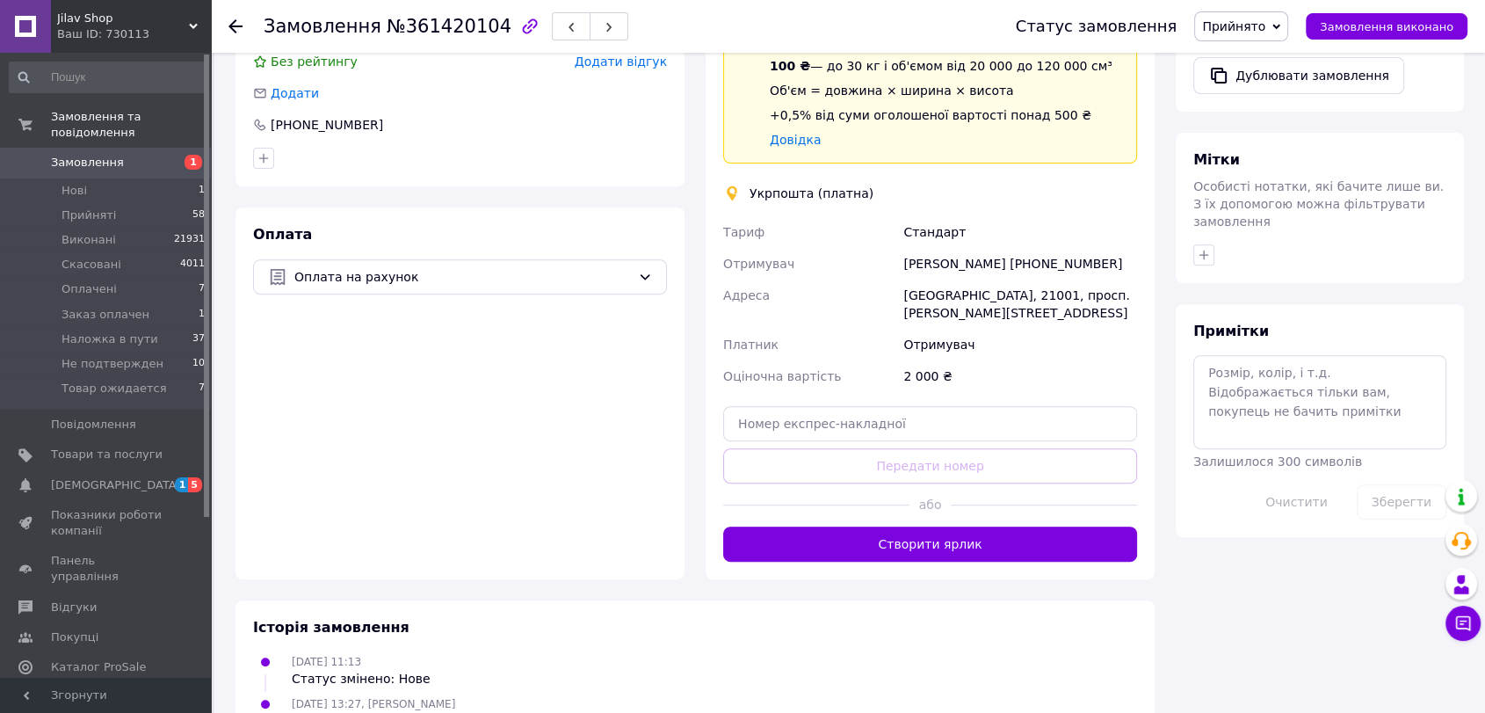
click at [991, 618] on div "Історія замовлення" at bounding box center [695, 628] width 884 height 20
click at [923, 526] on button "Створити ярлик" at bounding box center [930, 543] width 414 height 35
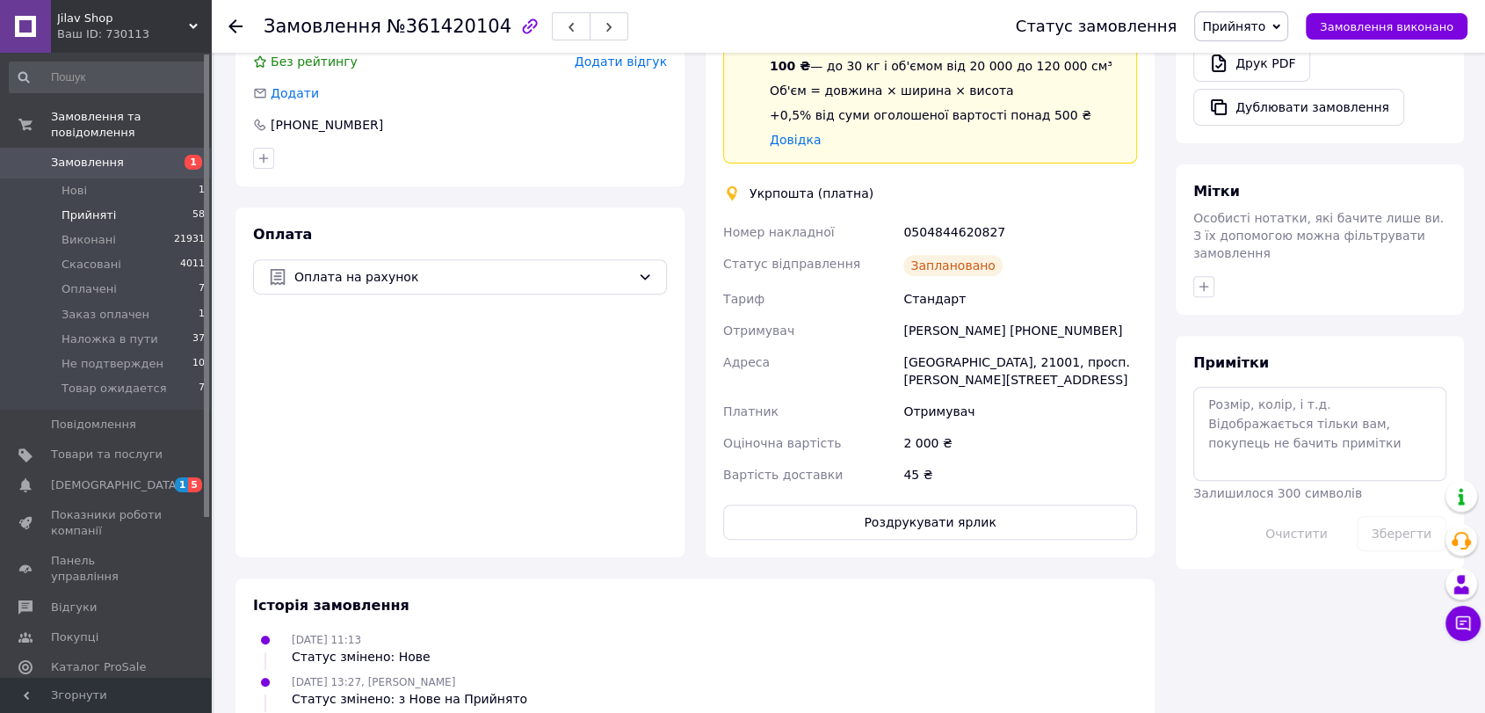
click at [88, 207] on span "Прийняті" at bounding box center [89, 215] width 54 height 16
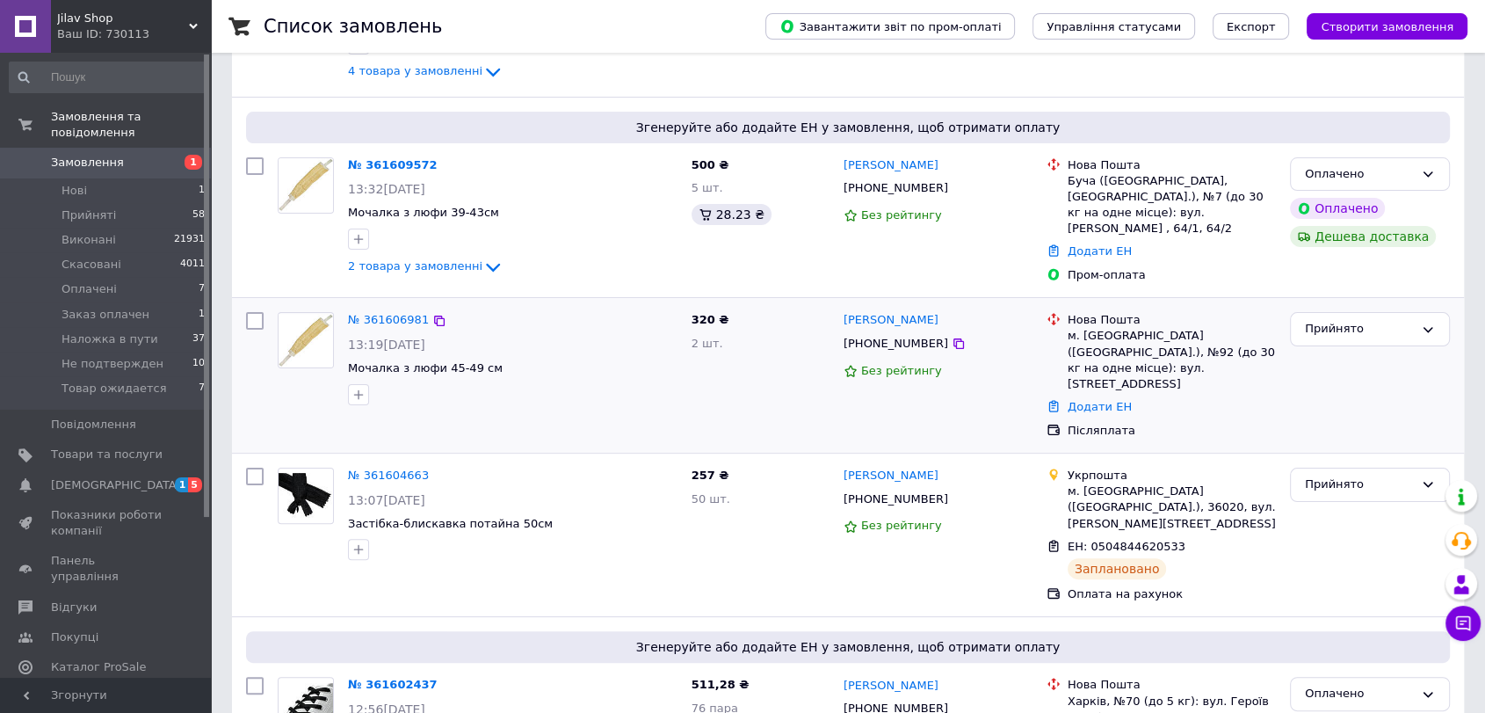
drag, startPoint x: 621, startPoint y: 343, endPoint x: 626, endPoint y: 408, distance: 65.2
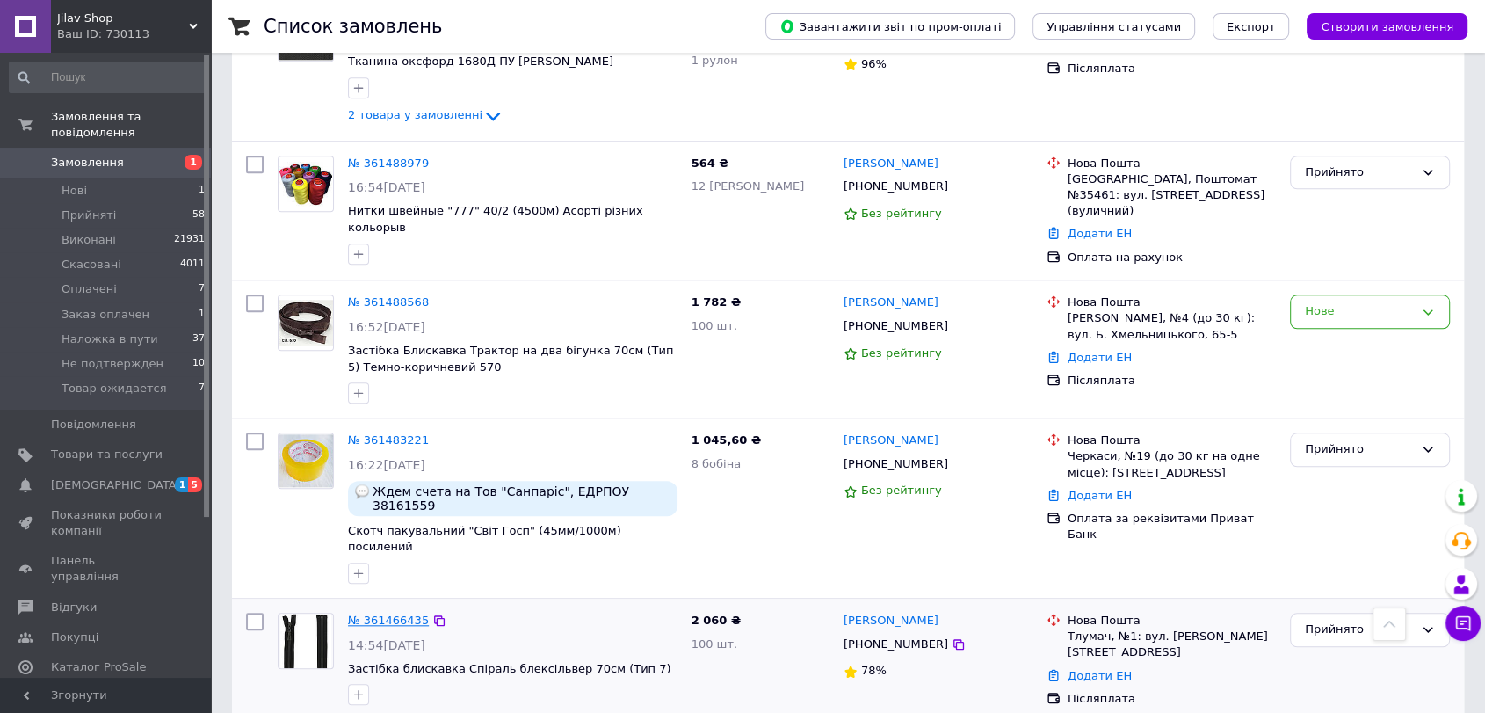
click at [374, 613] on link "№ 361466435" at bounding box center [388, 619] width 81 height 13
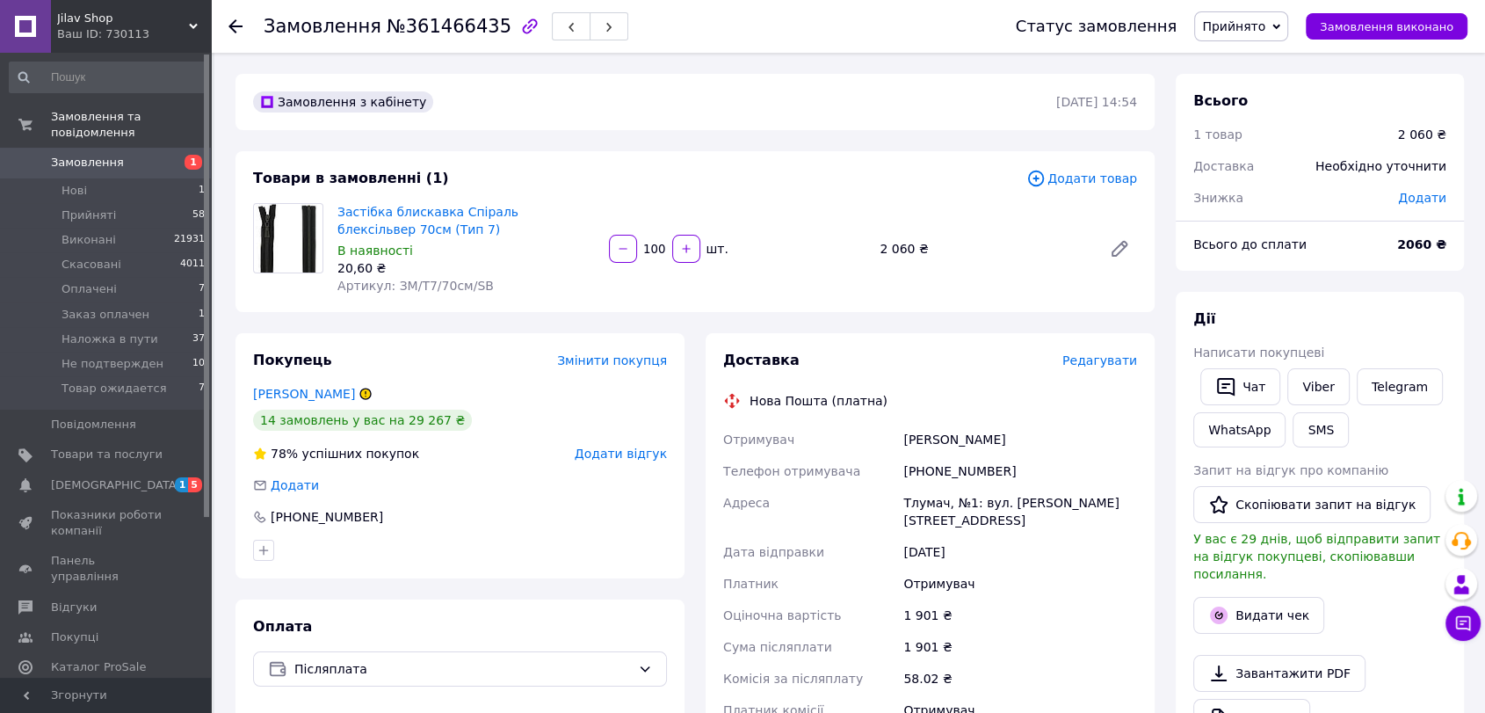
click at [1091, 357] on span "Редагувати" at bounding box center [1099, 360] width 75 height 14
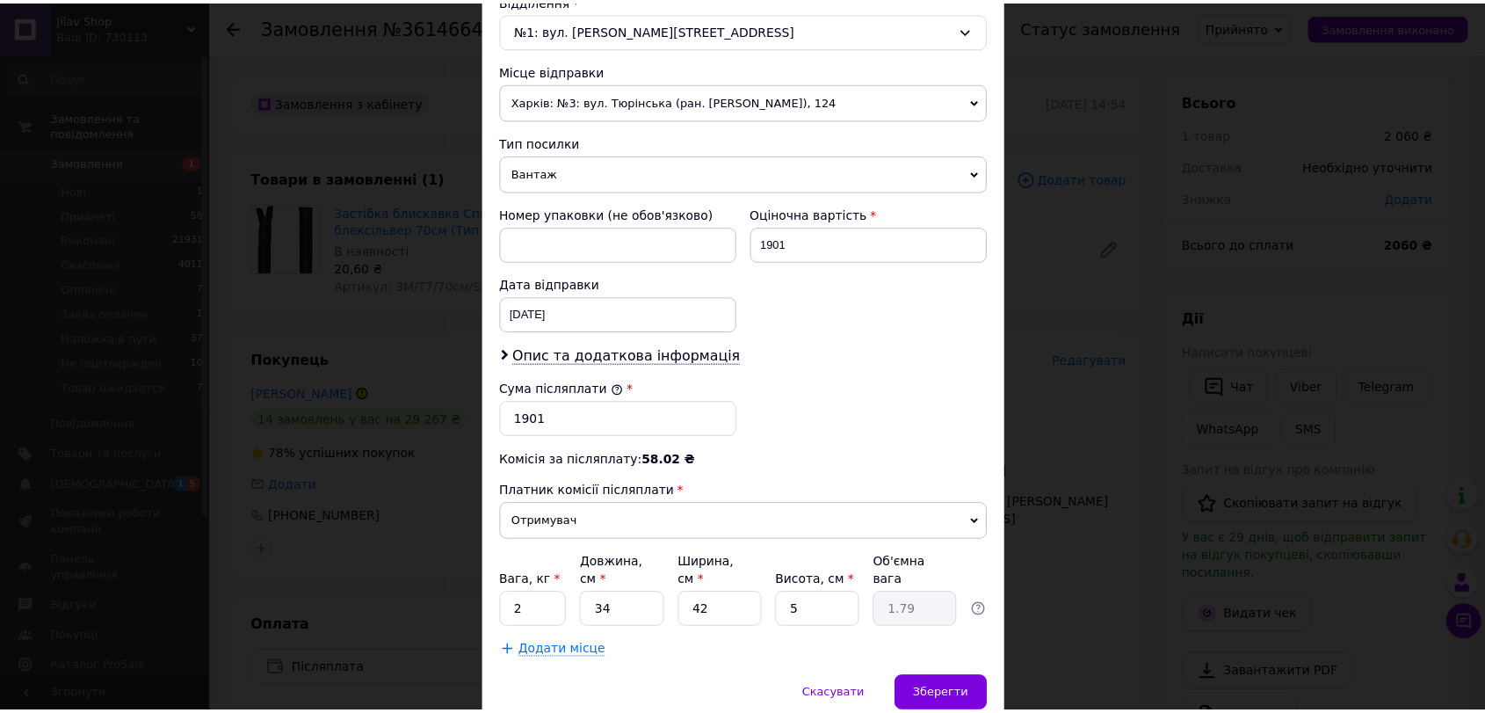
scroll to position [626, 0]
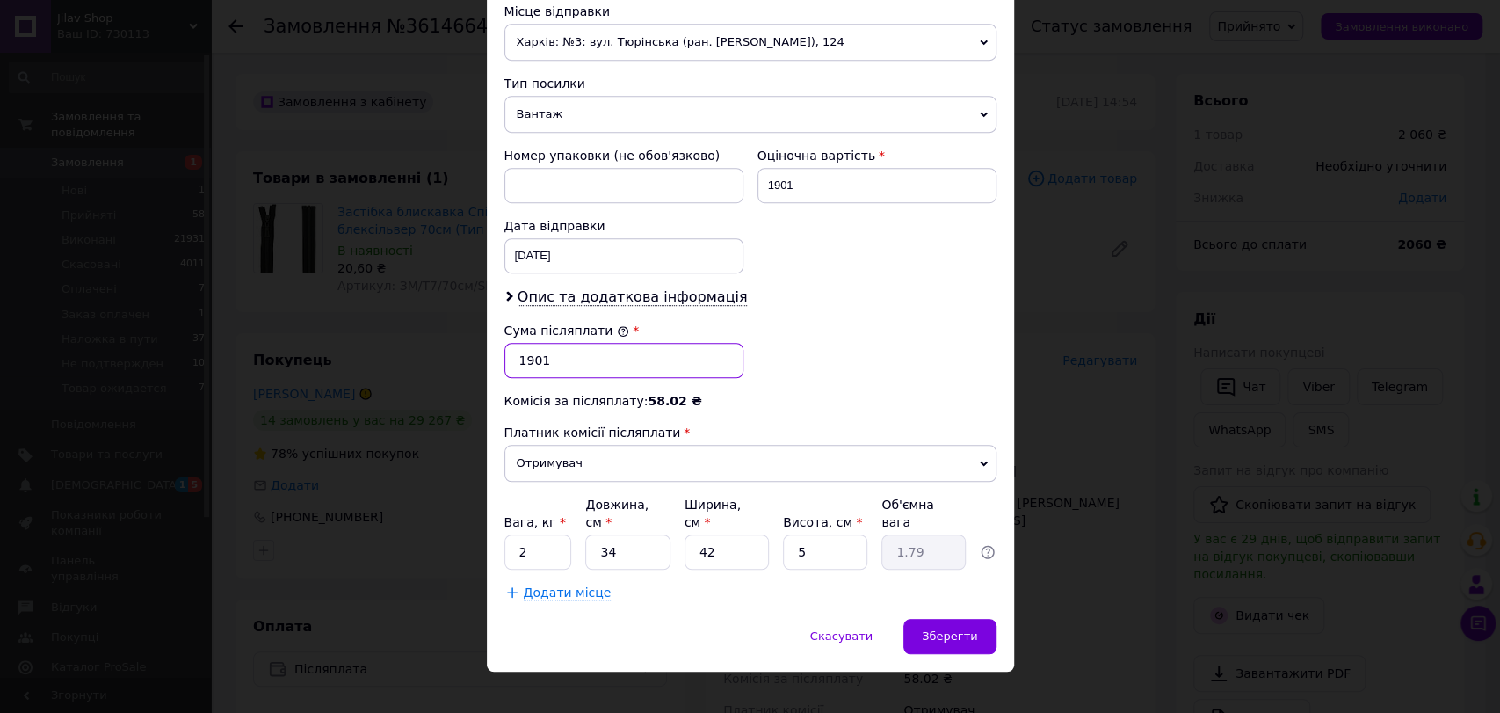
click at [584, 352] on input "1901" at bounding box center [623, 360] width 239 height 35
click at [583, 352] on input "1901" at bounding box center [623, 360] width 239 height 35
type input "206"
click at [800, 197] on input "1901" at bounding box center [876, 185] width 239 height 35
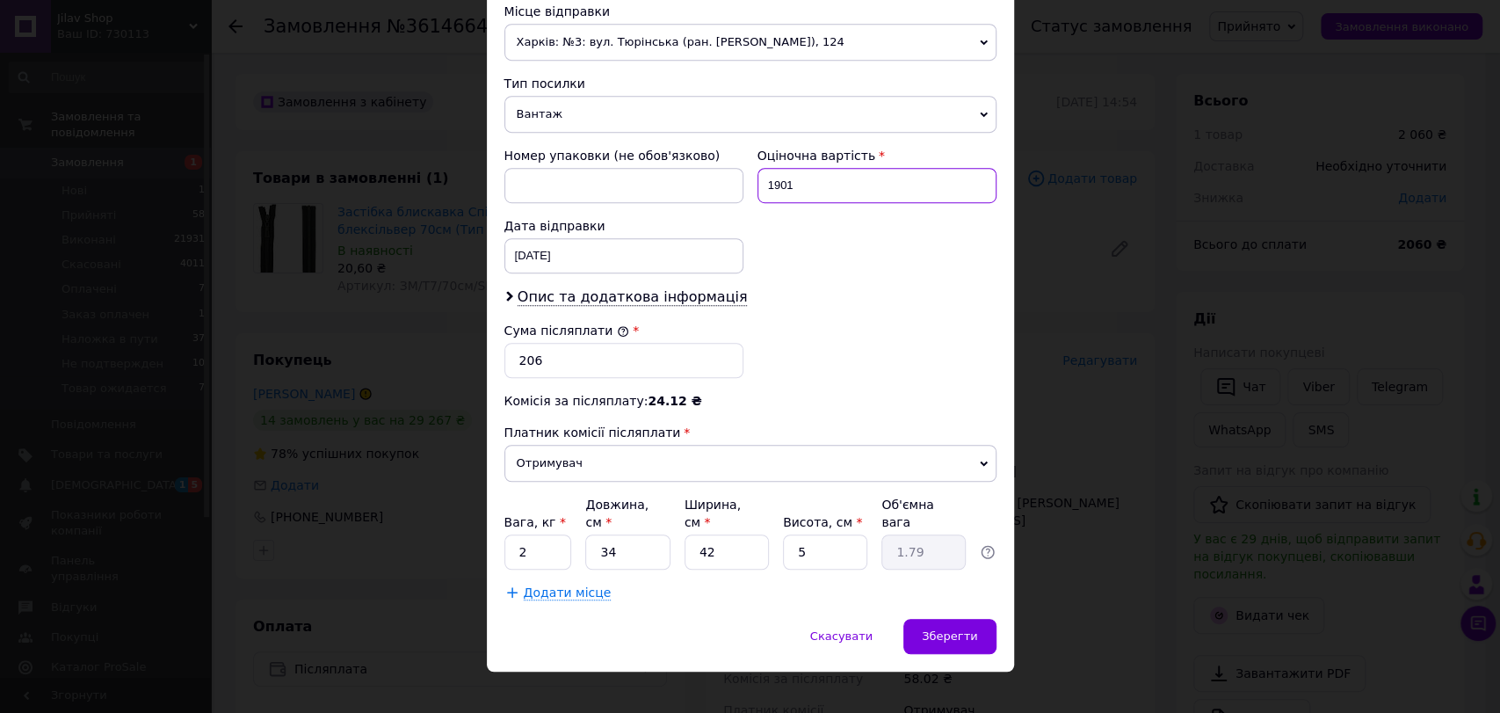
click at [800, 197] on input "1901" at bounding box center [876, 185] width 239 height 35
type input "2060"
click at [583, 356] on input "206" at bounding box center [623, 360] width 239 height 35
type input "2060"
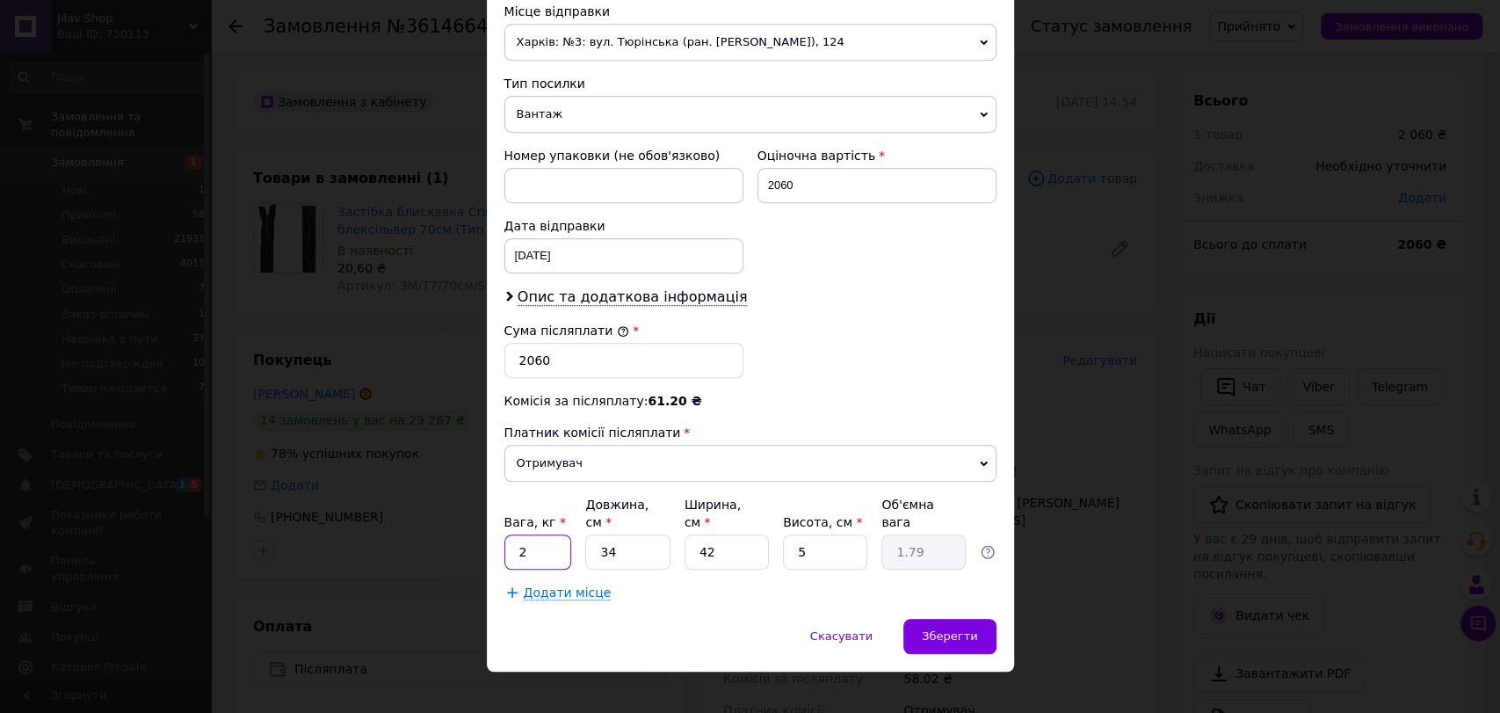
click at [542, 538] on input "2" at bounding box center [538, 551] width 68 height 35
click at [643, 534] on input "34" at bounding box center [627, 551] width 84 height 35
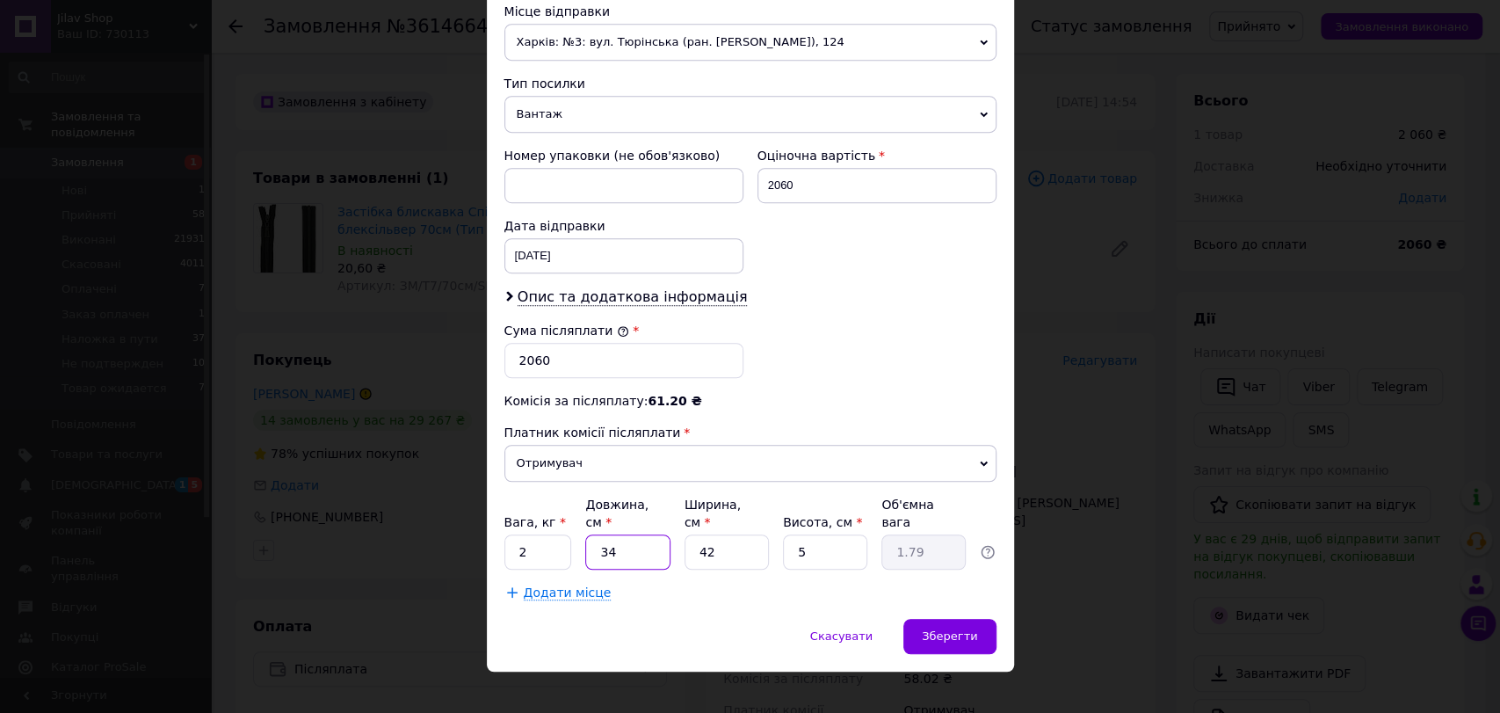
click at [643, 534] on input "34" at bounding box center [627, 551] width 84 height 35
type input "3"
type input "0.16"
type input "39"
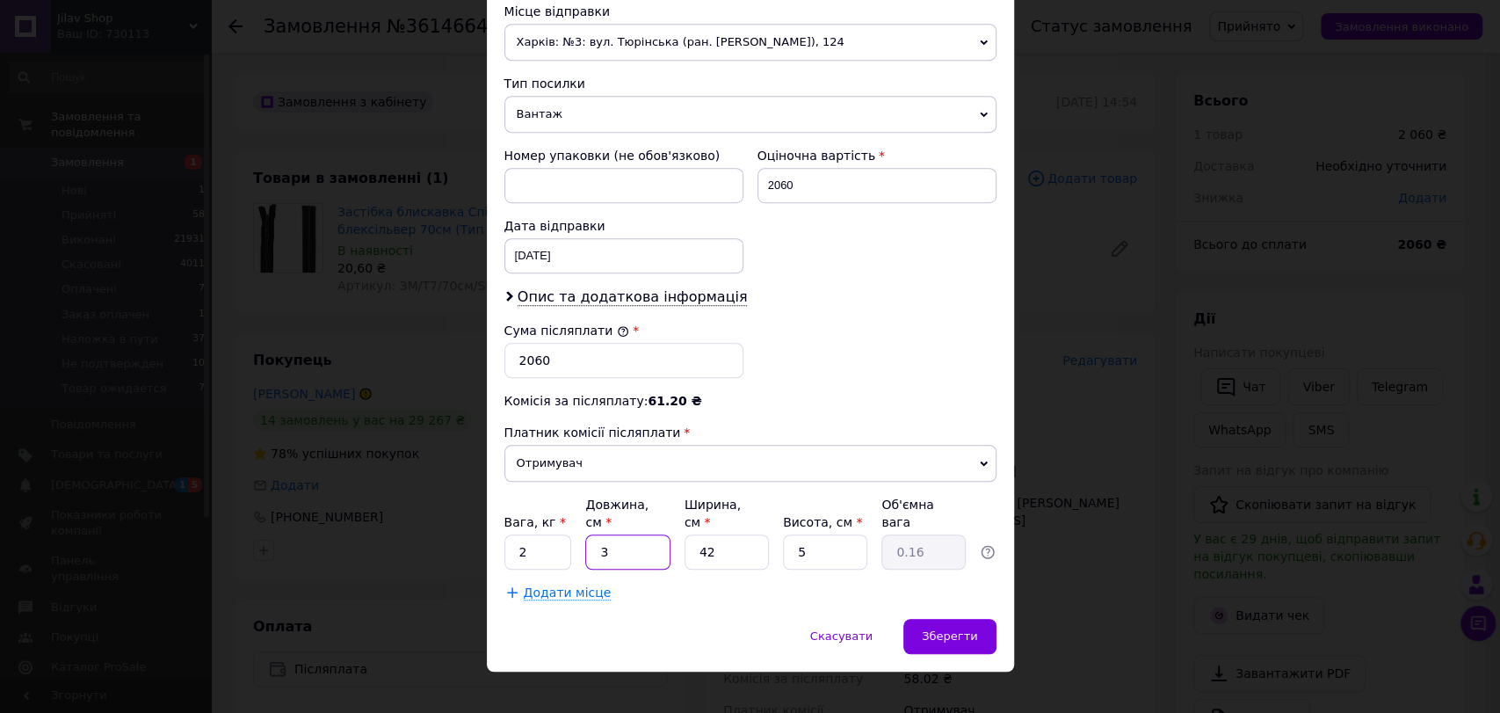
type input "2.05"
type input "39"
click at [695, 534] on input "42" at bounding box center [726, 551] width 84 height 35
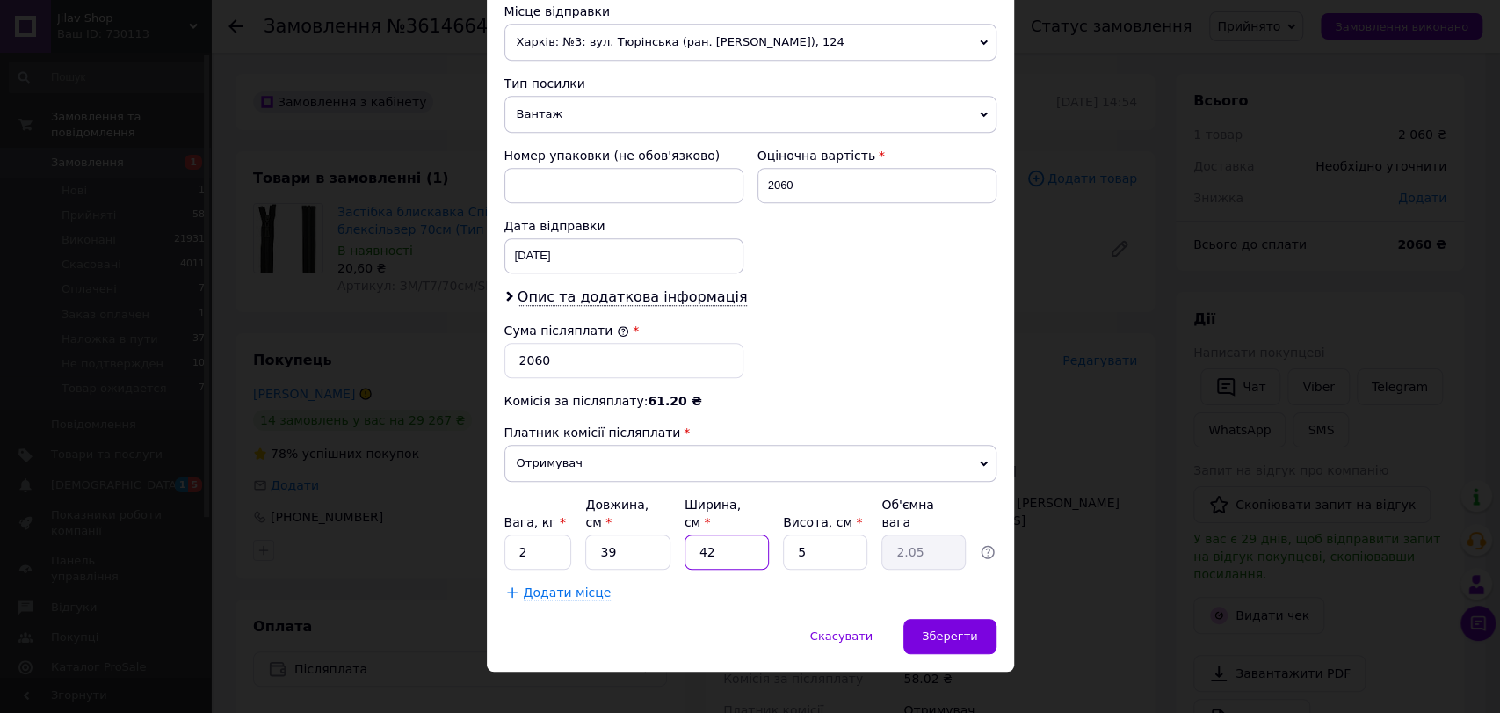
type input "2"
type input "0.1"
type input "21"
type input "1.02"
type input "21"
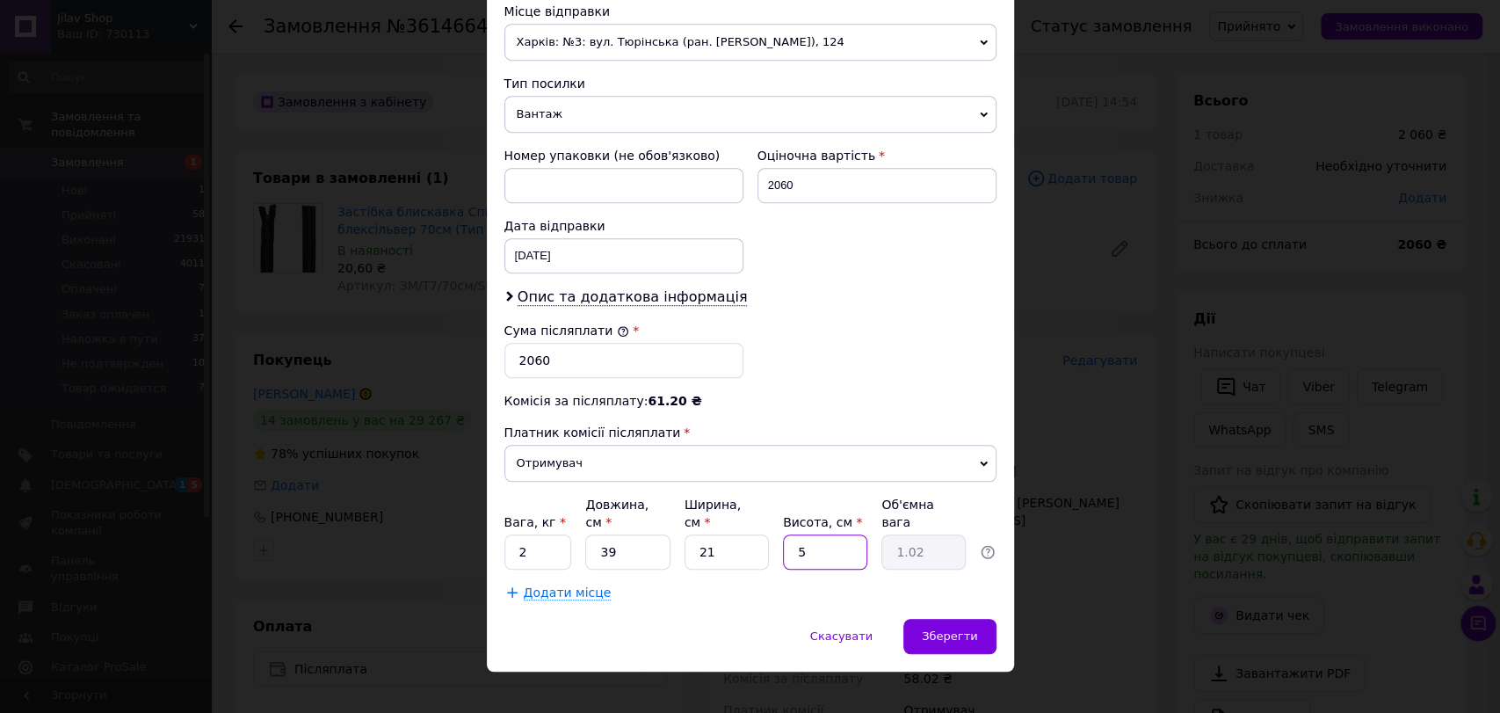
click at [832, 534] on input "5" at bounding box center [825, 551] width 84 height 35
type input "1"
type input "0.2"
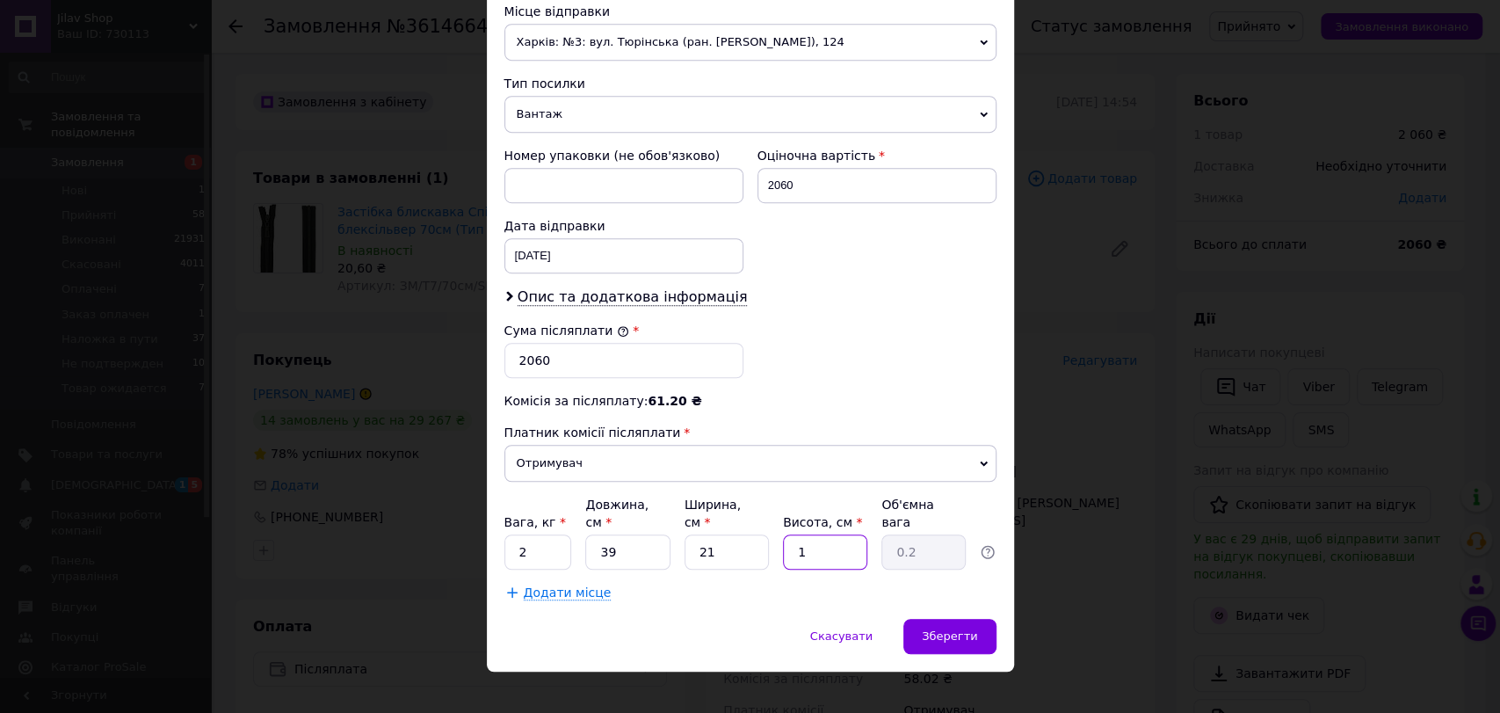
type input "16"
type input "3.28"
type input "16"
click at [953, 629] on span "Зберегти" at bounding box center [949, 635] width 55 height 13
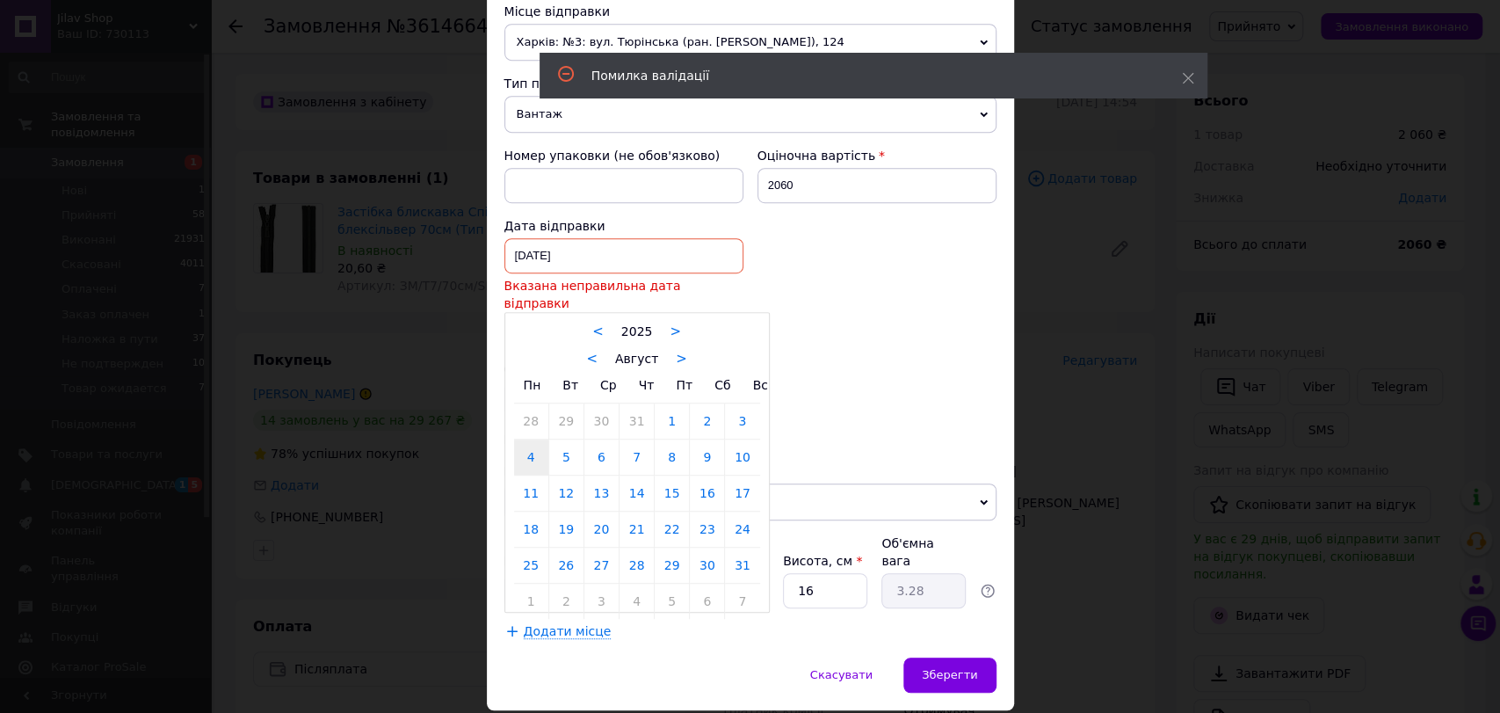
click at [605, 254] on div "04.08.2025 < 2025 > < Август > Пн Вт Ср Чт Пт Сб Вс 28 29 30 31 1 2 3 4 5 6 7 8…" at bounding box center [623, 255] width 239 height 35
click at [676, 351] on link ">" at bounding box center [681, 359] width 11 height 16
click at [669, 439] on link "12" at bounding box center [672, 456] width 34 height 35
type input "[DATE]"
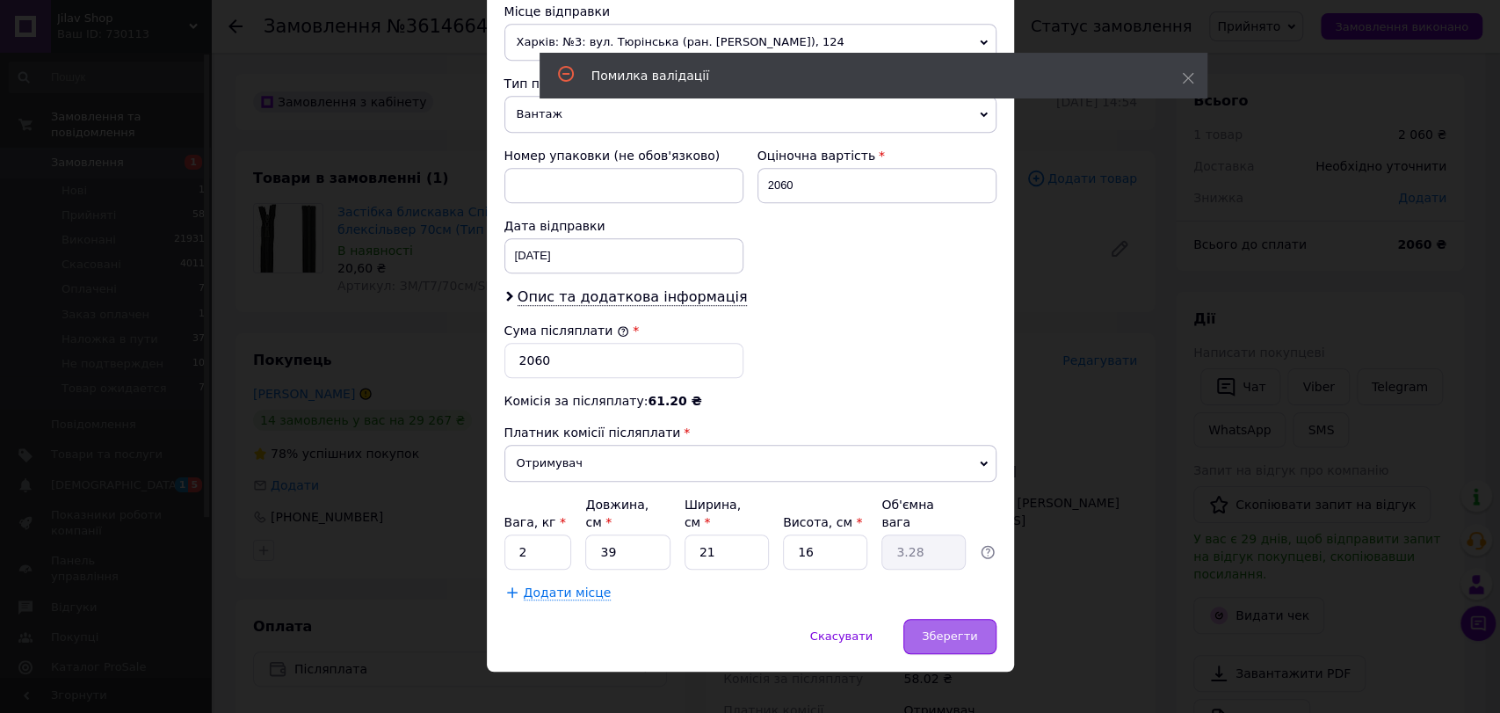
click at [942, 629] on span "Зберегти" at bounding box center [949, 635] width 55 height 13
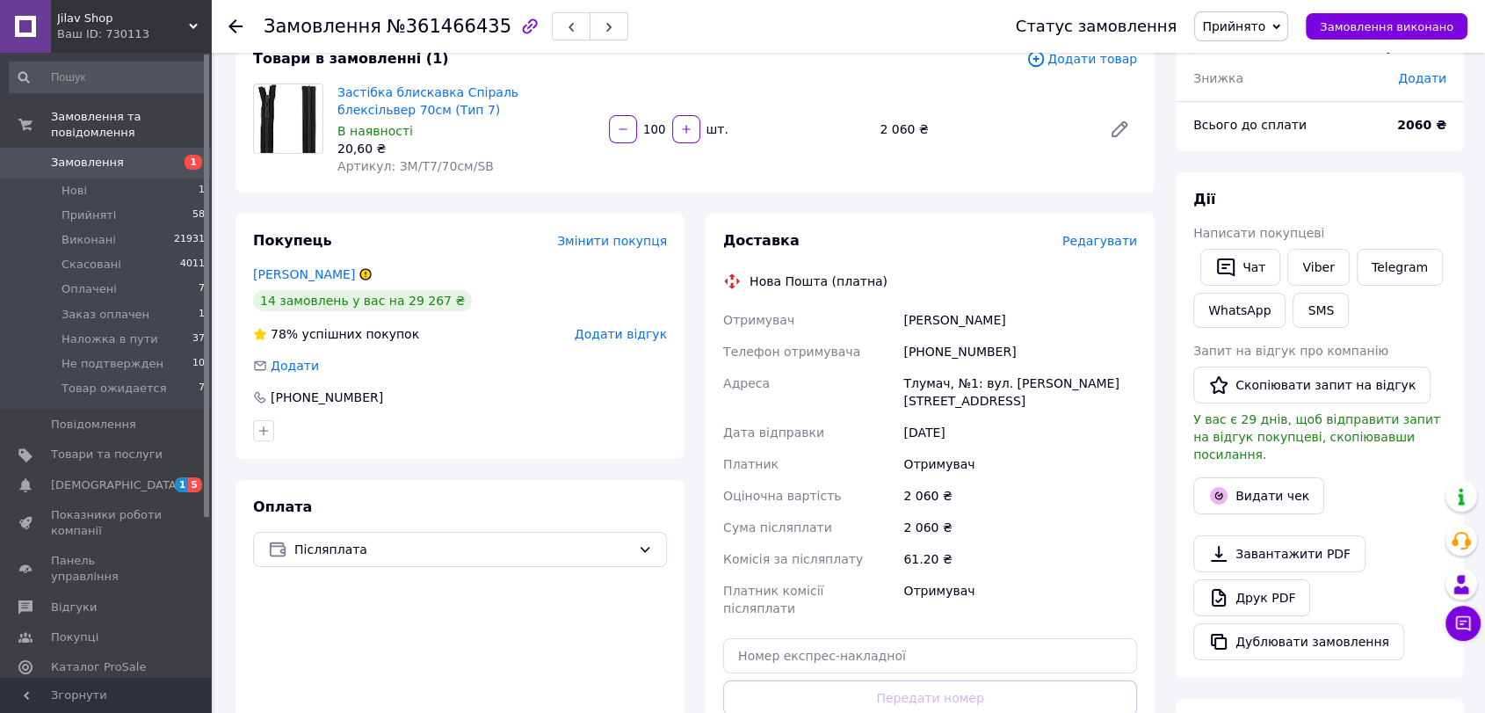
scroll to position [293, 0]
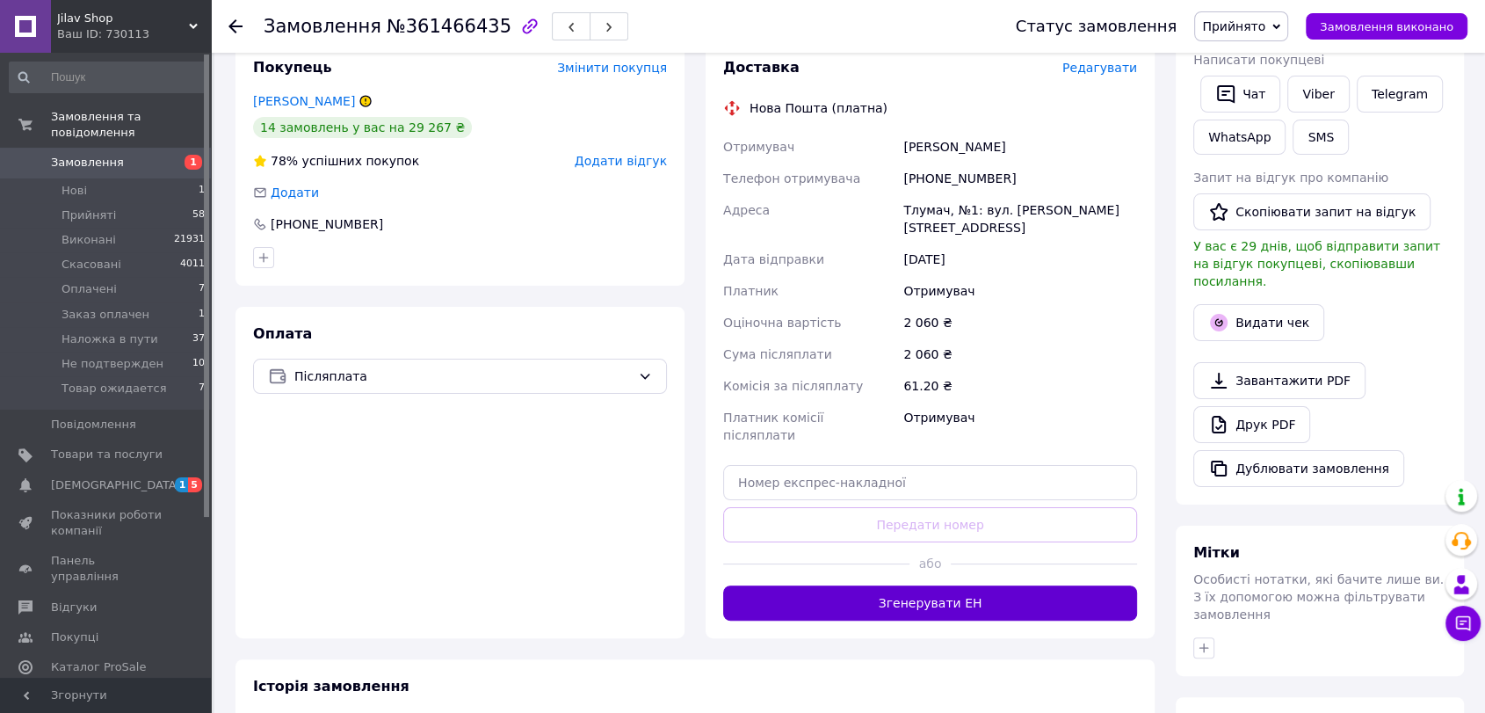
click at [955, 585] on button "Згенерувати ЕН" at bounding box center [930, 602] width 414 height 35
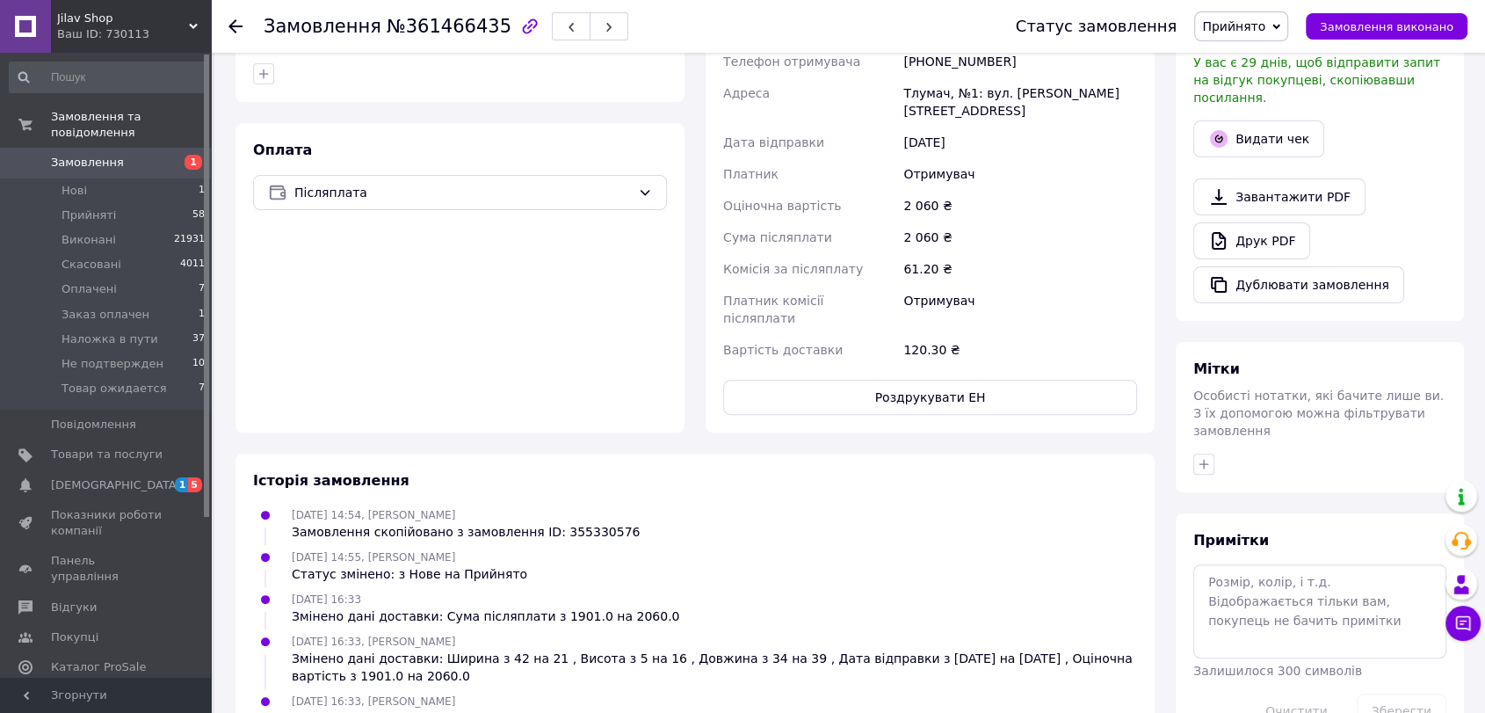
scroll to position [390, 0]
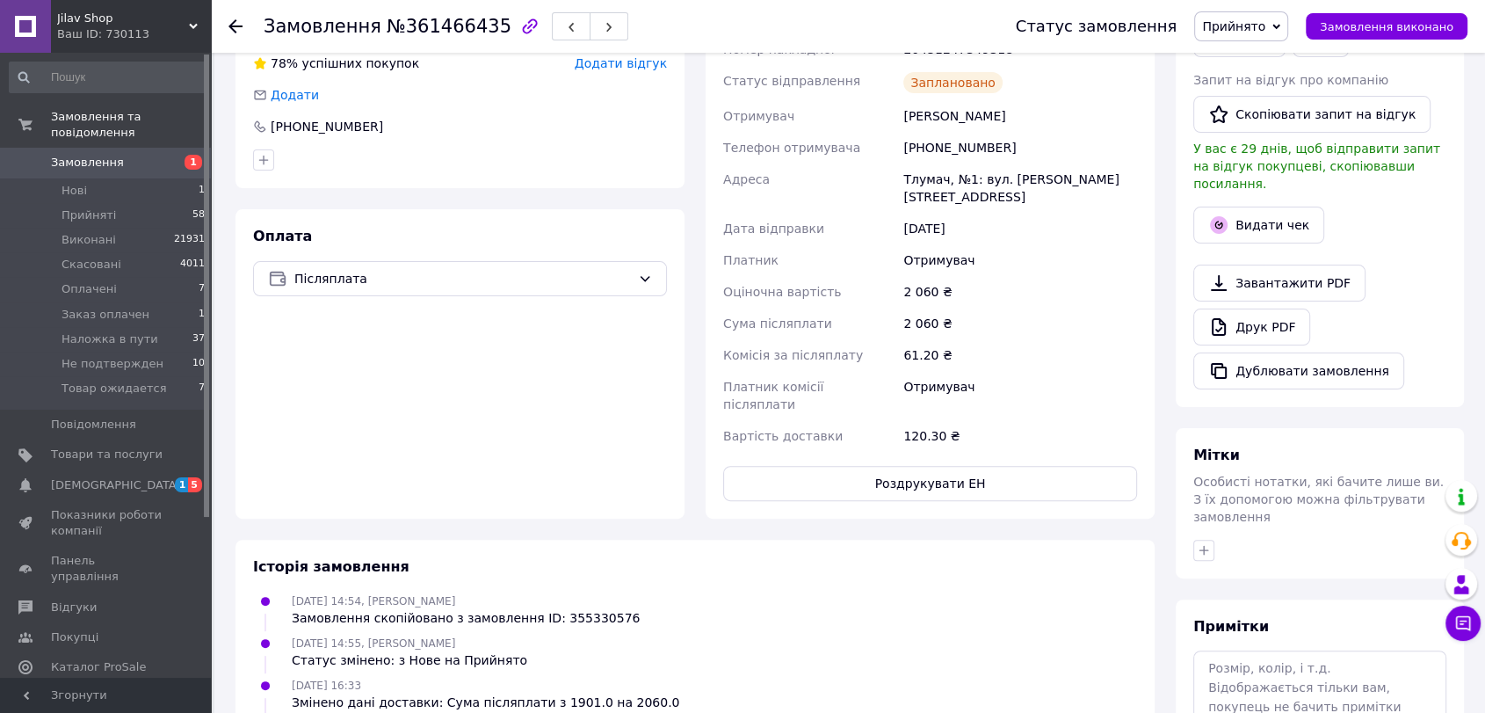
click at [111, 155] on span "Замовлення" at bounding box center [87, 163] width 73 height 16
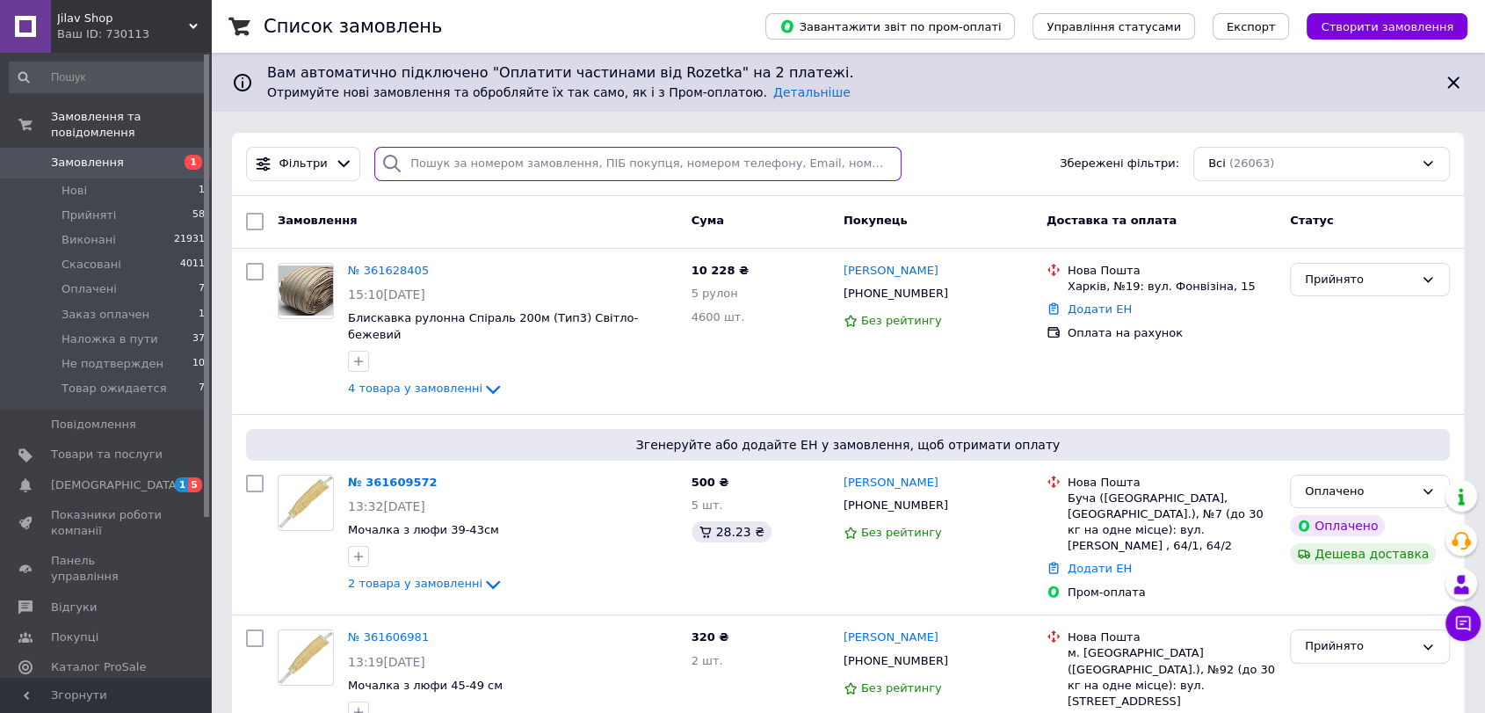
click at [462, 162] on input "search" at bounding box center [637, 164] width 527 height 34
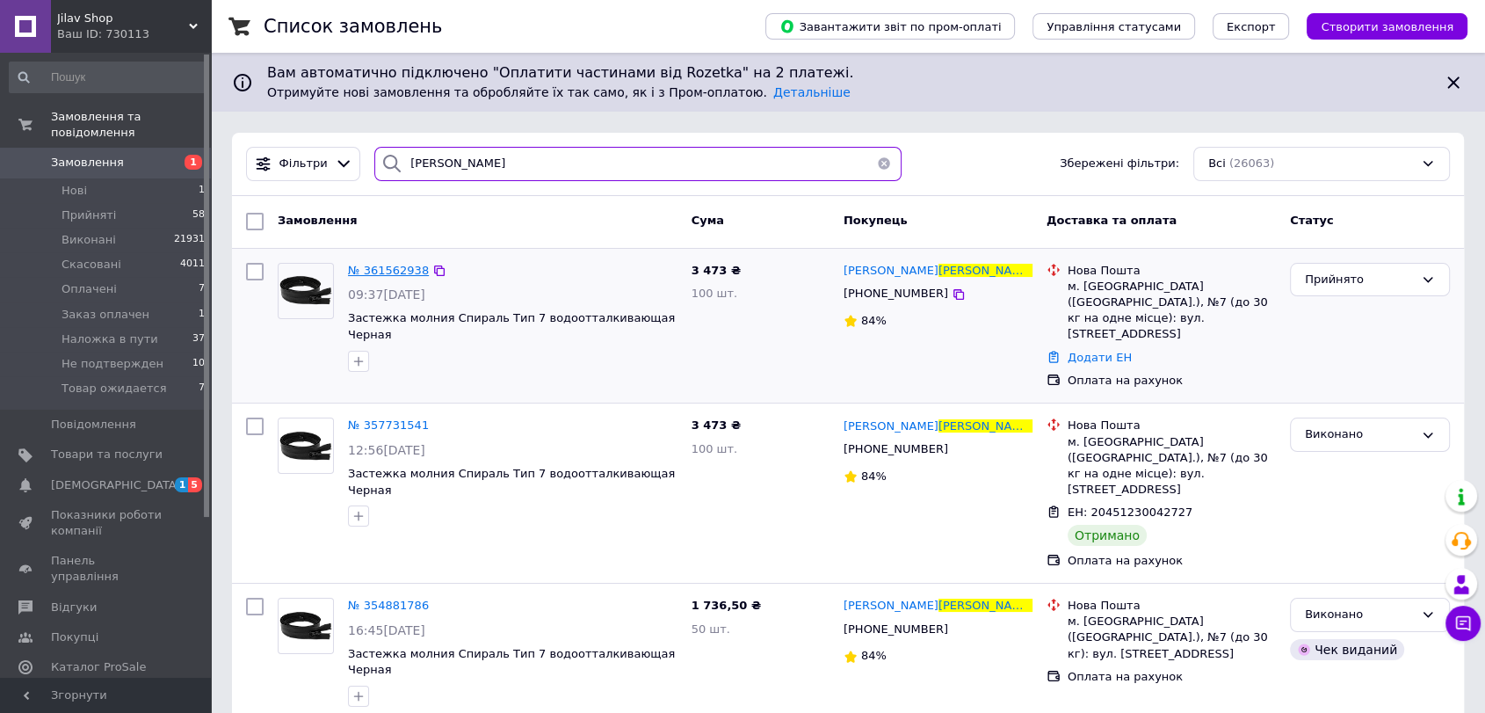
type input "коваль"
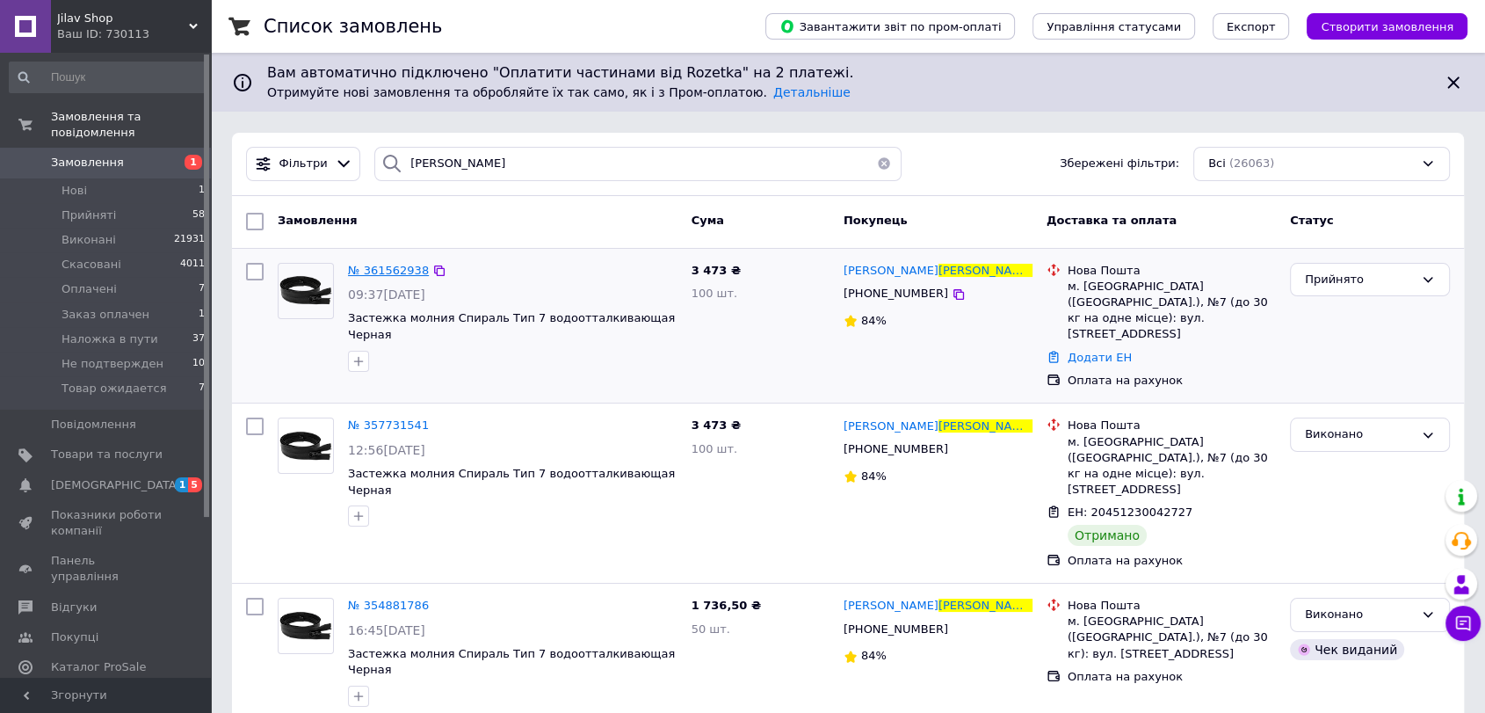
click at [378, 270] on span "№ 361562938" at bounding box center [388, 270] width 81 height 13
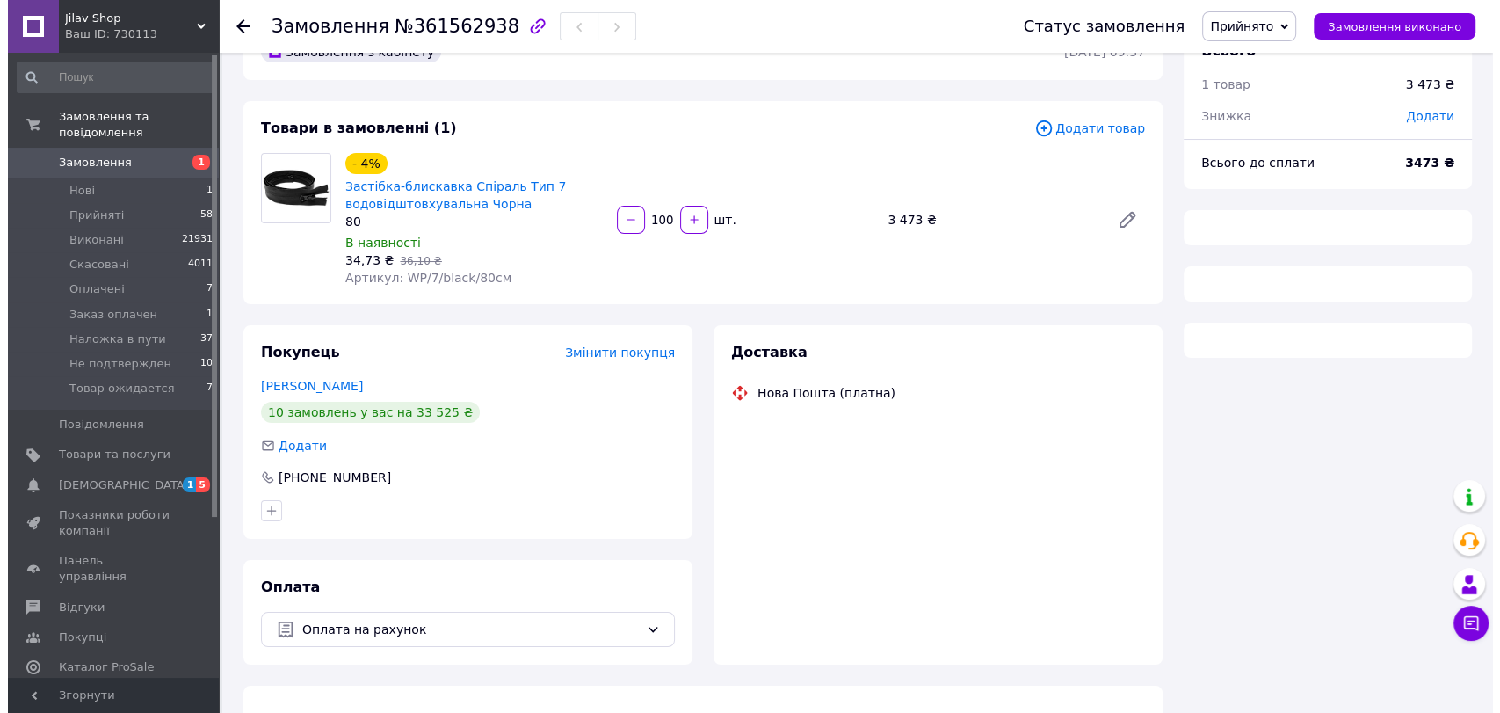
scroll to position [78, 0]
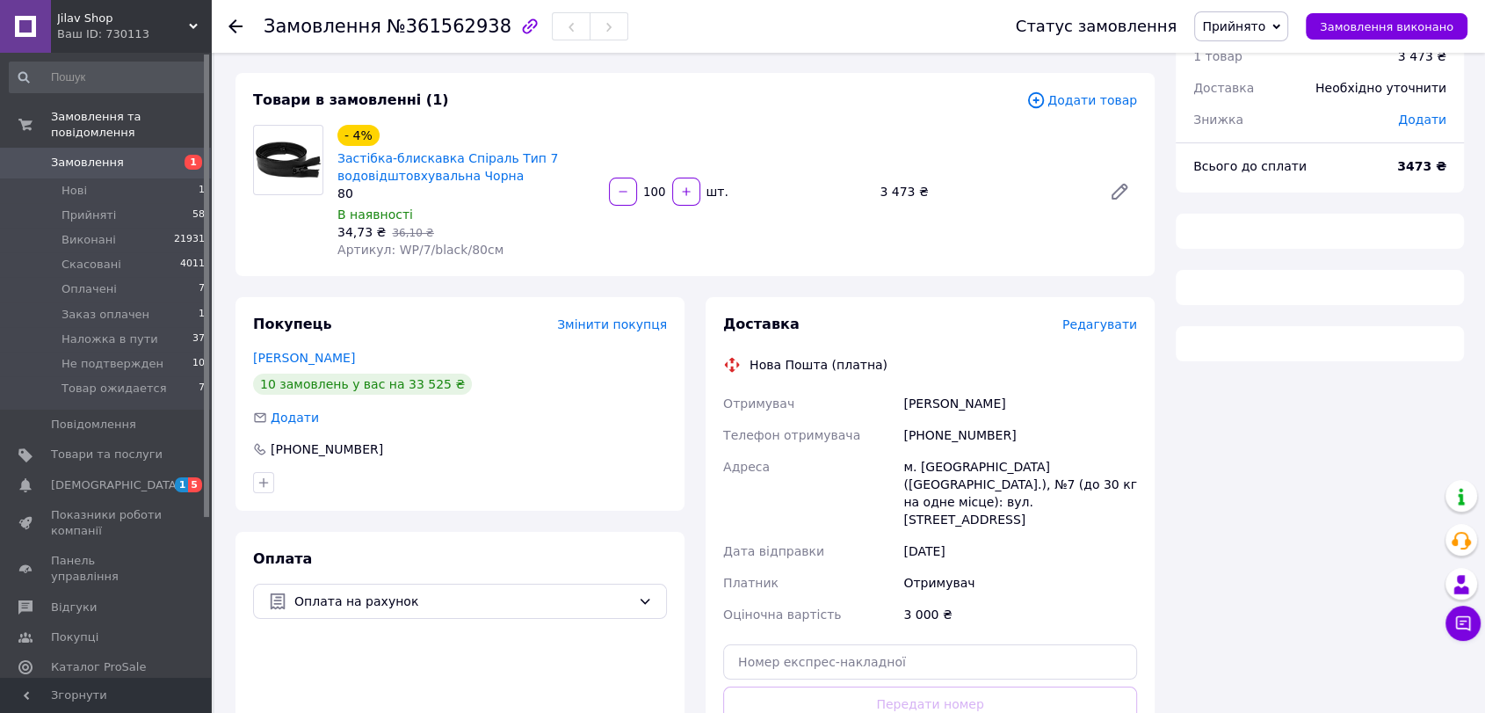
click at [1110, 323] on span "Редагувати" at bounding box center [1099, 324] width 75 height 14
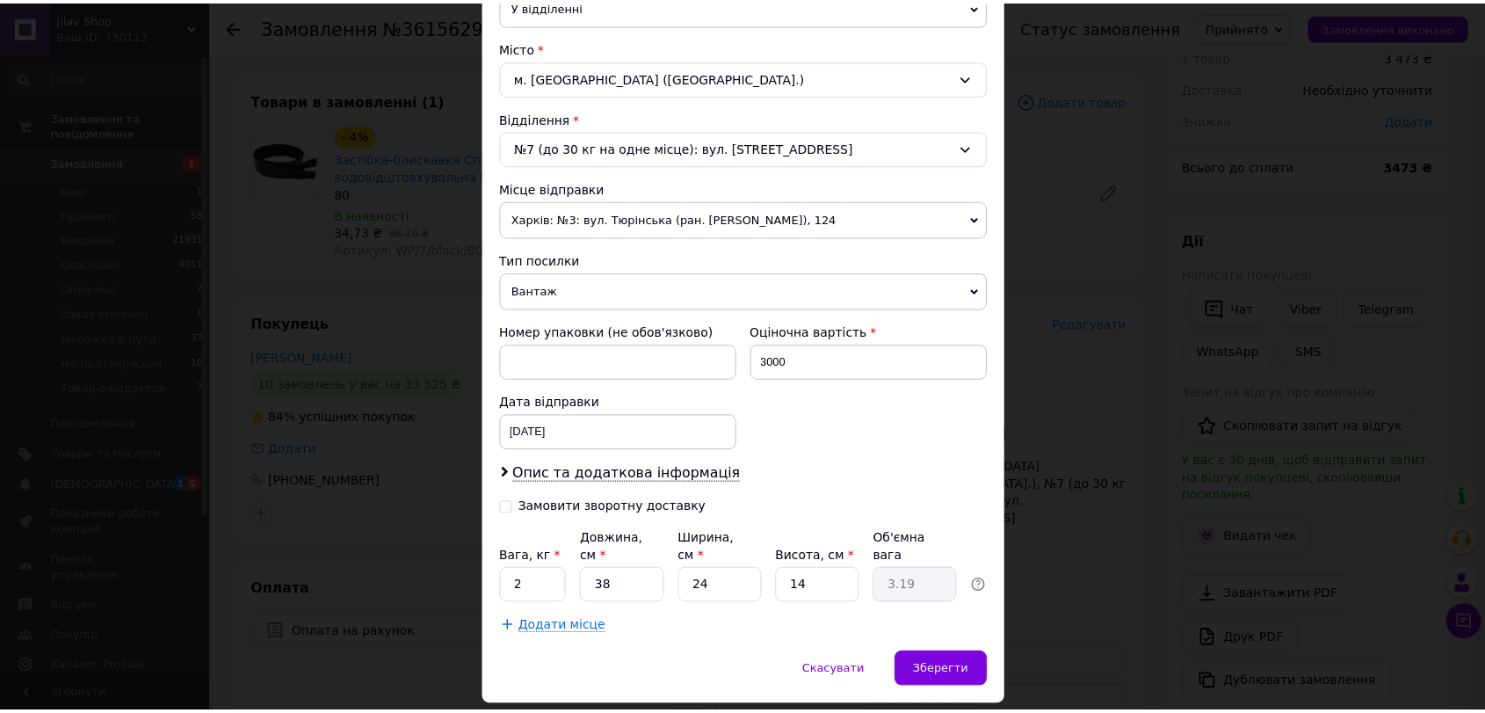
scroll to position [483, 0]
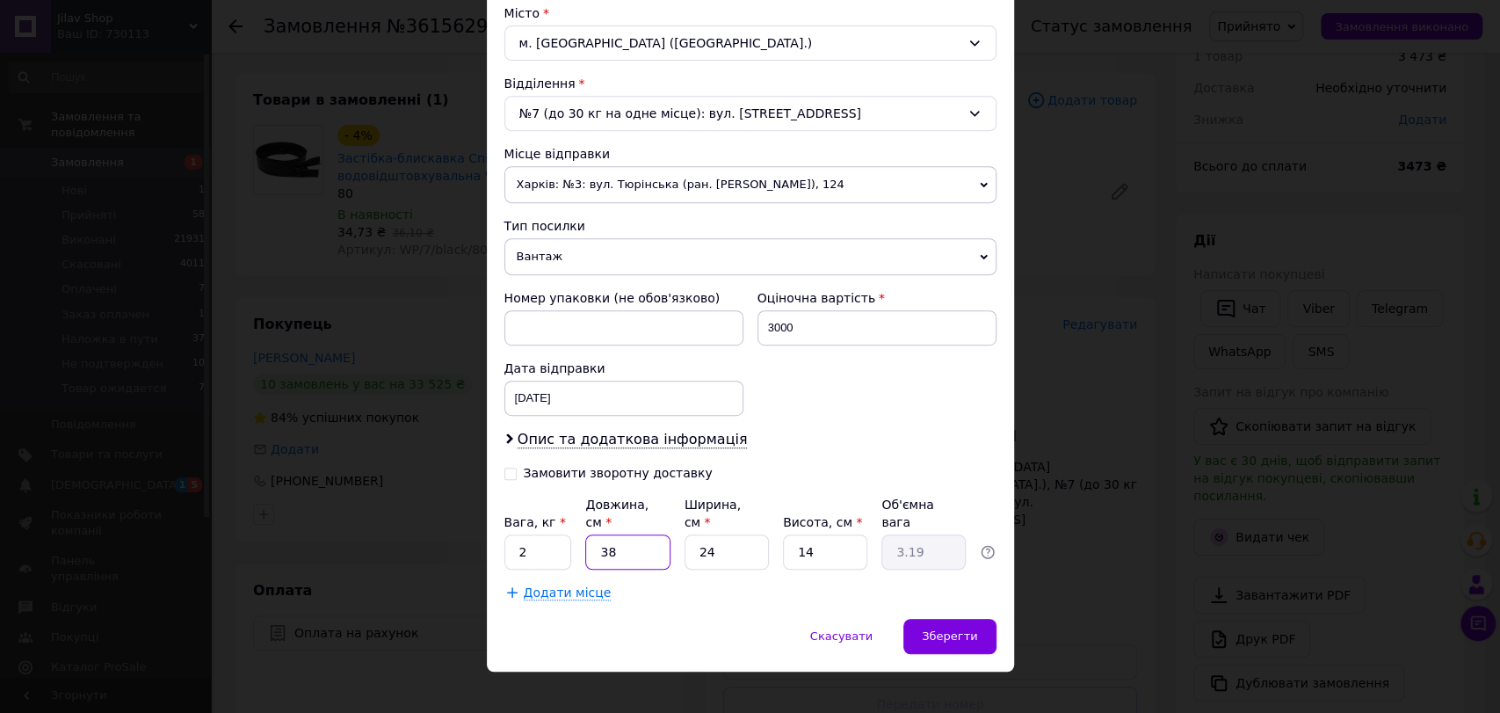
click at [642, 539] on input "38" at bounding box center [627, 551] width 84 height 35
type input "4"
type input "0.34"
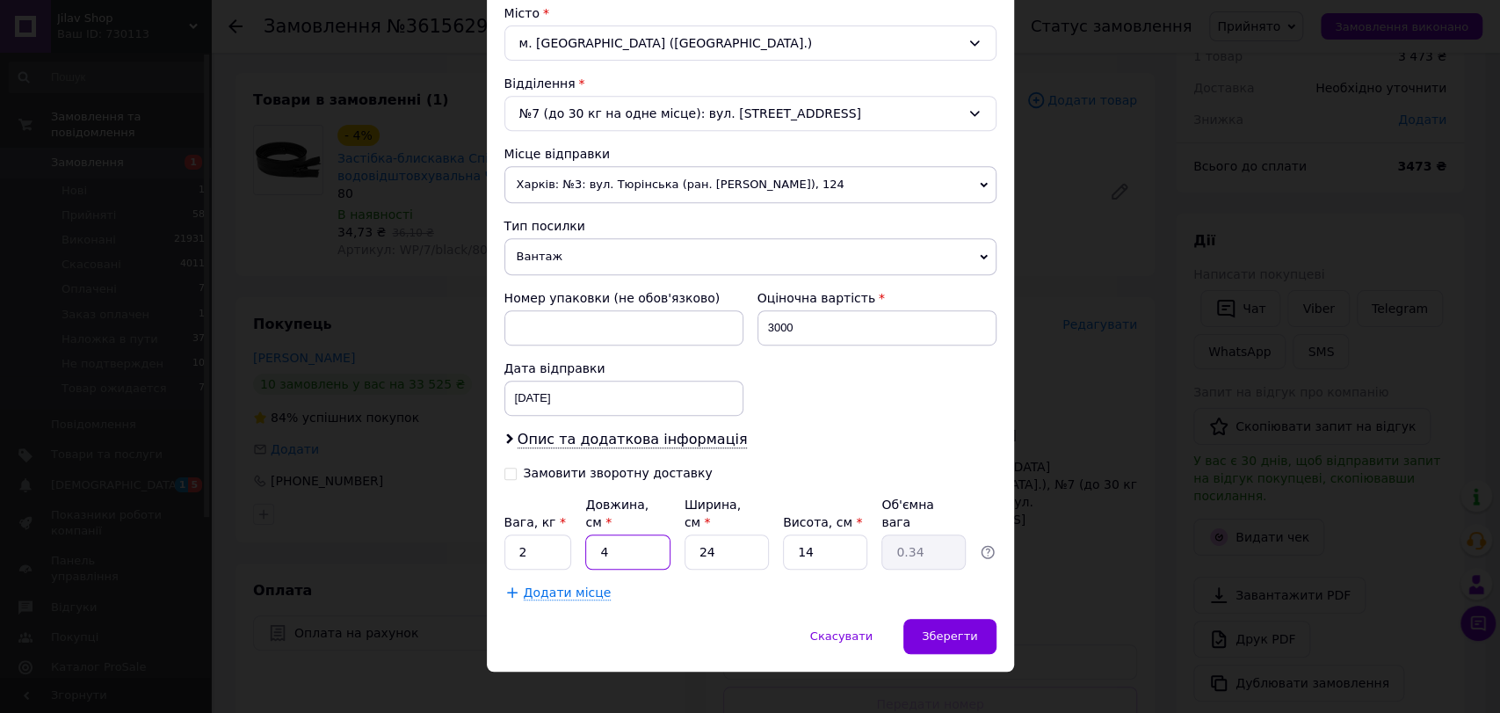
type input "40"
type input "3.36"
type input "40"
click at [716, 536] on input "24" at bounding box center [726, 551] width 84 height 35
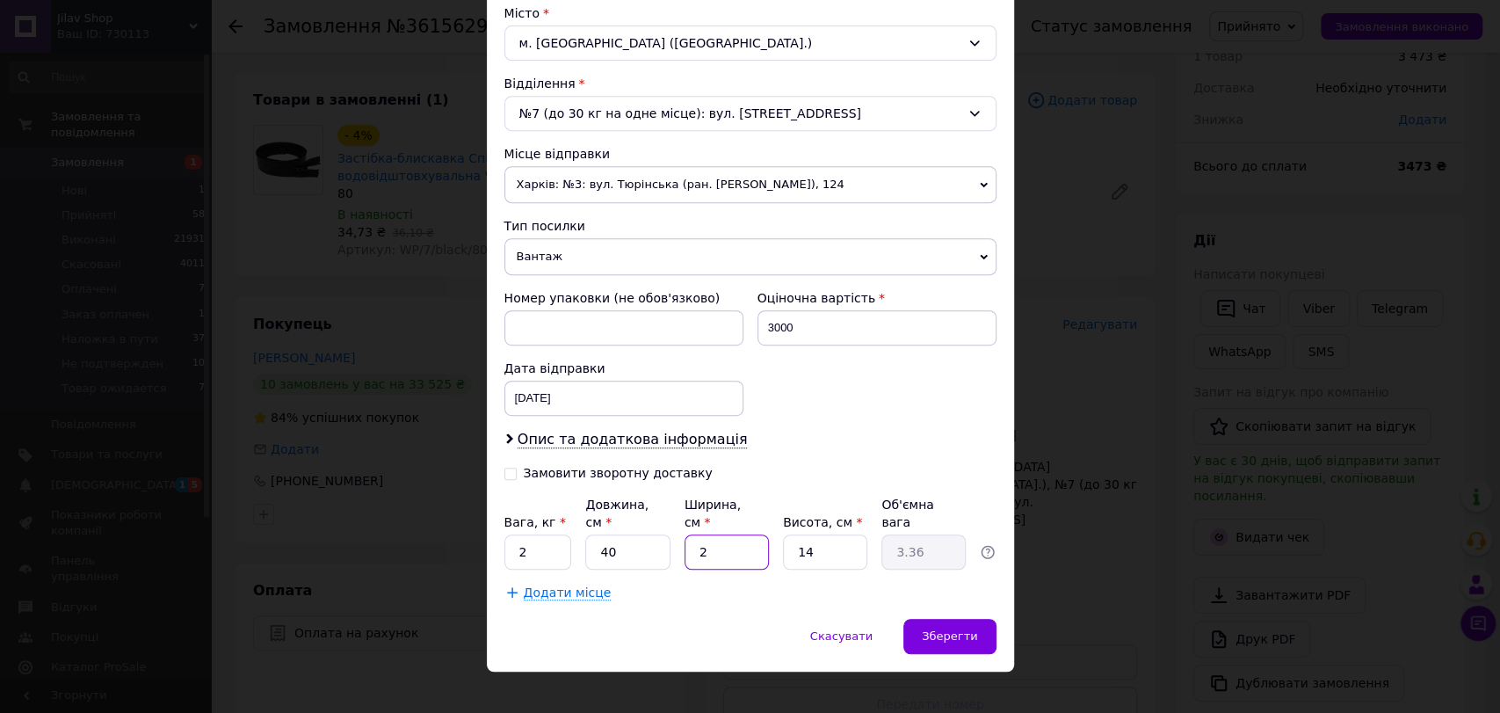
type input "2"
type input "0.28"
type input "21"
type input "2.94"
type input "21"
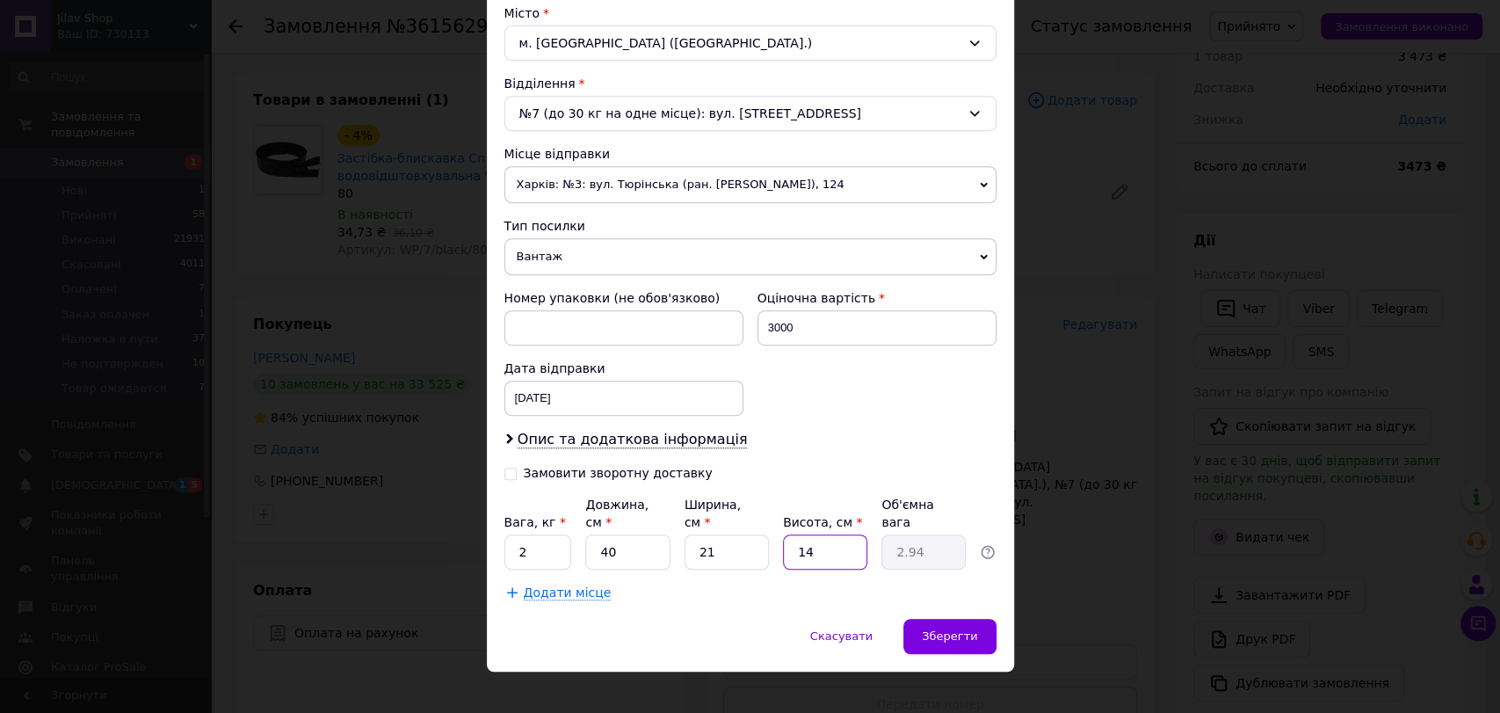
click at [808, 540] on input "14" at bounding box center [825, 551] width 84 height 35
type input "1"
type input "0.21"
type input "16"
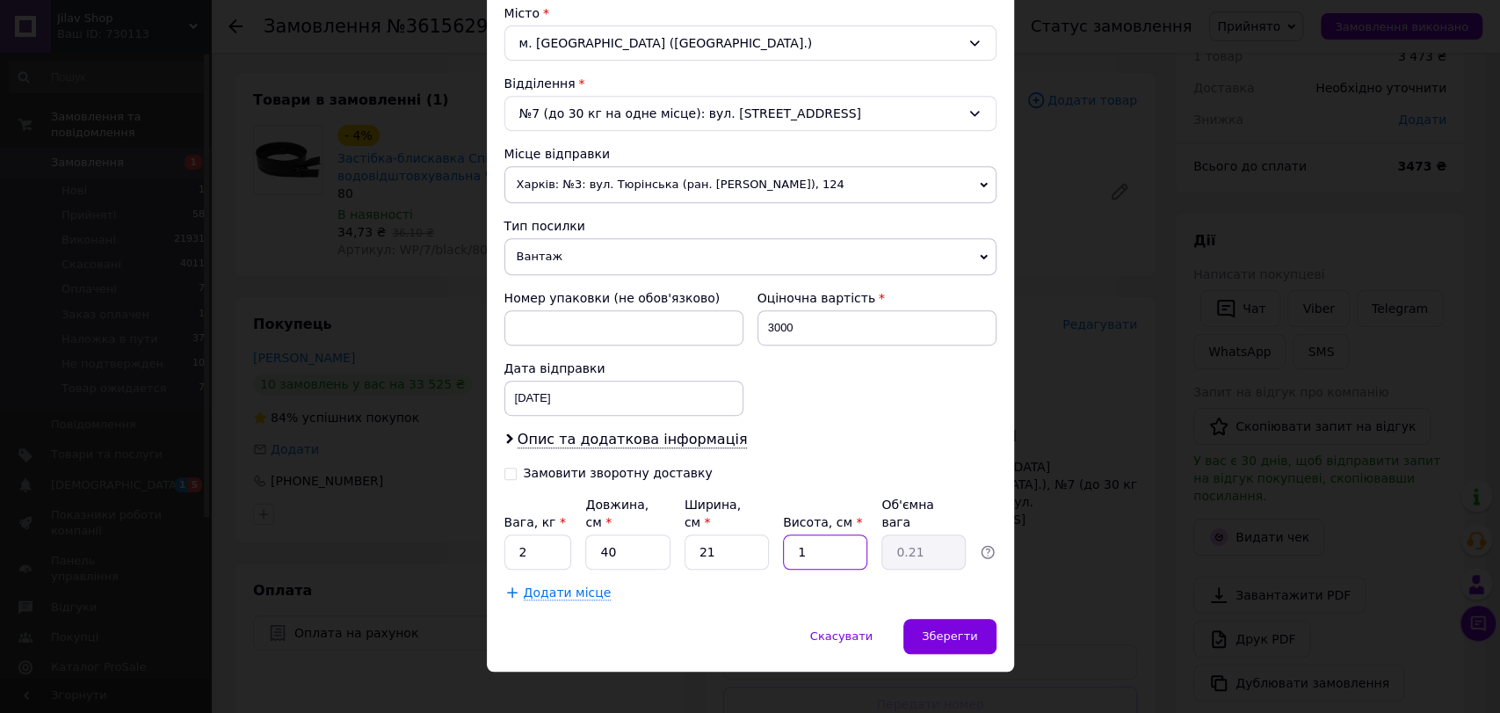
type input "3.36"
type input "16"
click at [603, 409] on div "19.08.2025 < 2025 > < Август > Пн Вт Ср Чт Пт Сб Вс 28 29 30 31 1 2 3 4 5 6 7 8…" at bounding box center [623, 397] width 239 height 35
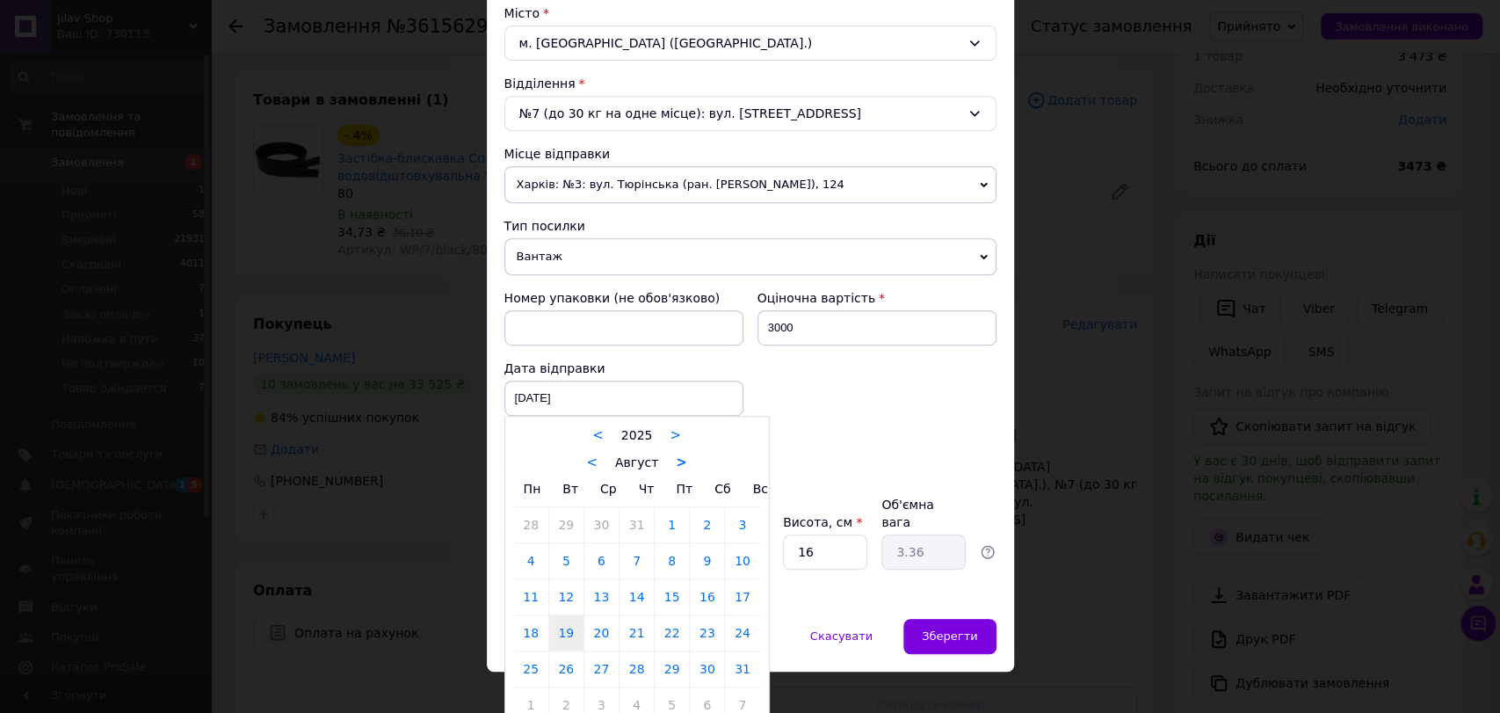
click at [676, 463] on link ">" at bounding box center [681, 462] width 11 height 16
click at [663, 554] on link "12" at bounding box center [672, 560] width 34 height 35
type input "[DATE]"
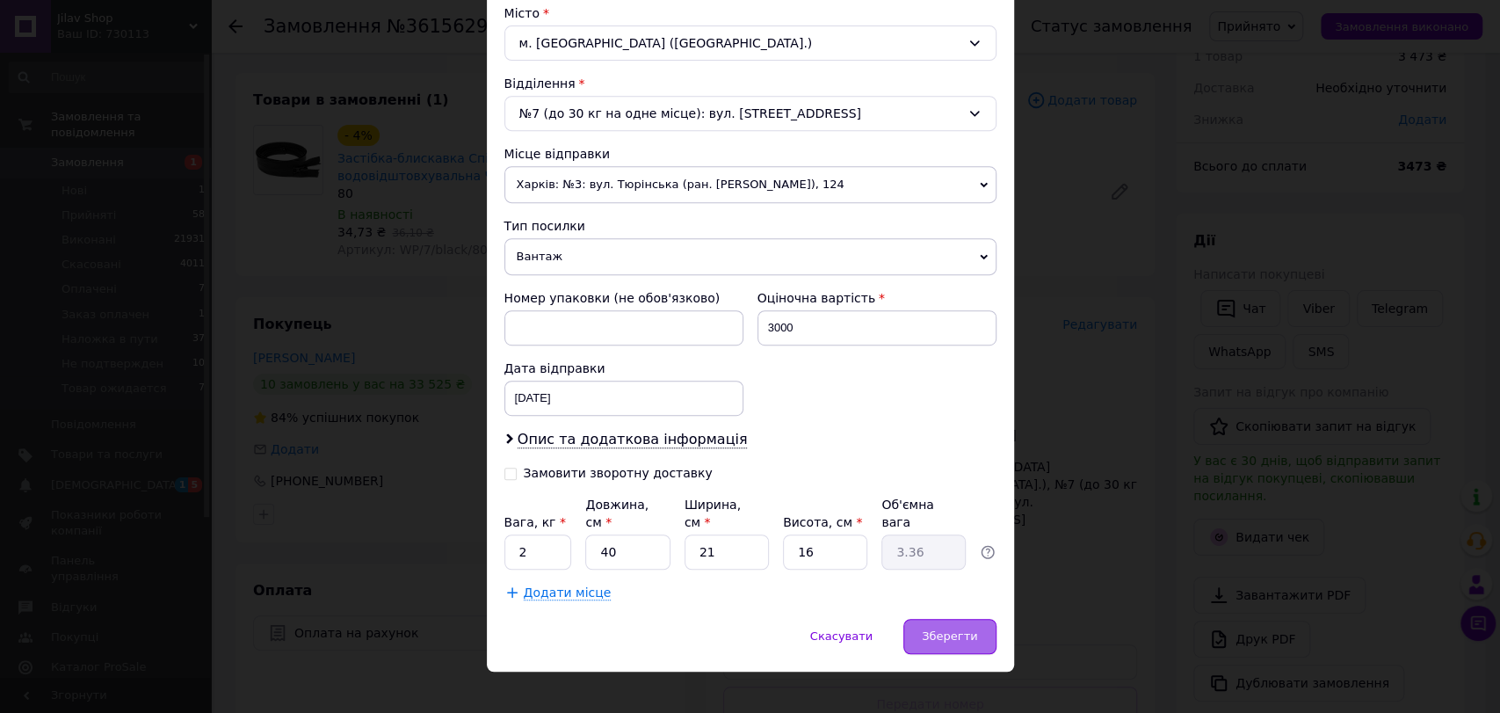
click at [959, 629] on span "Зберегти" at bounding box center [949, 635] width 55 height 13
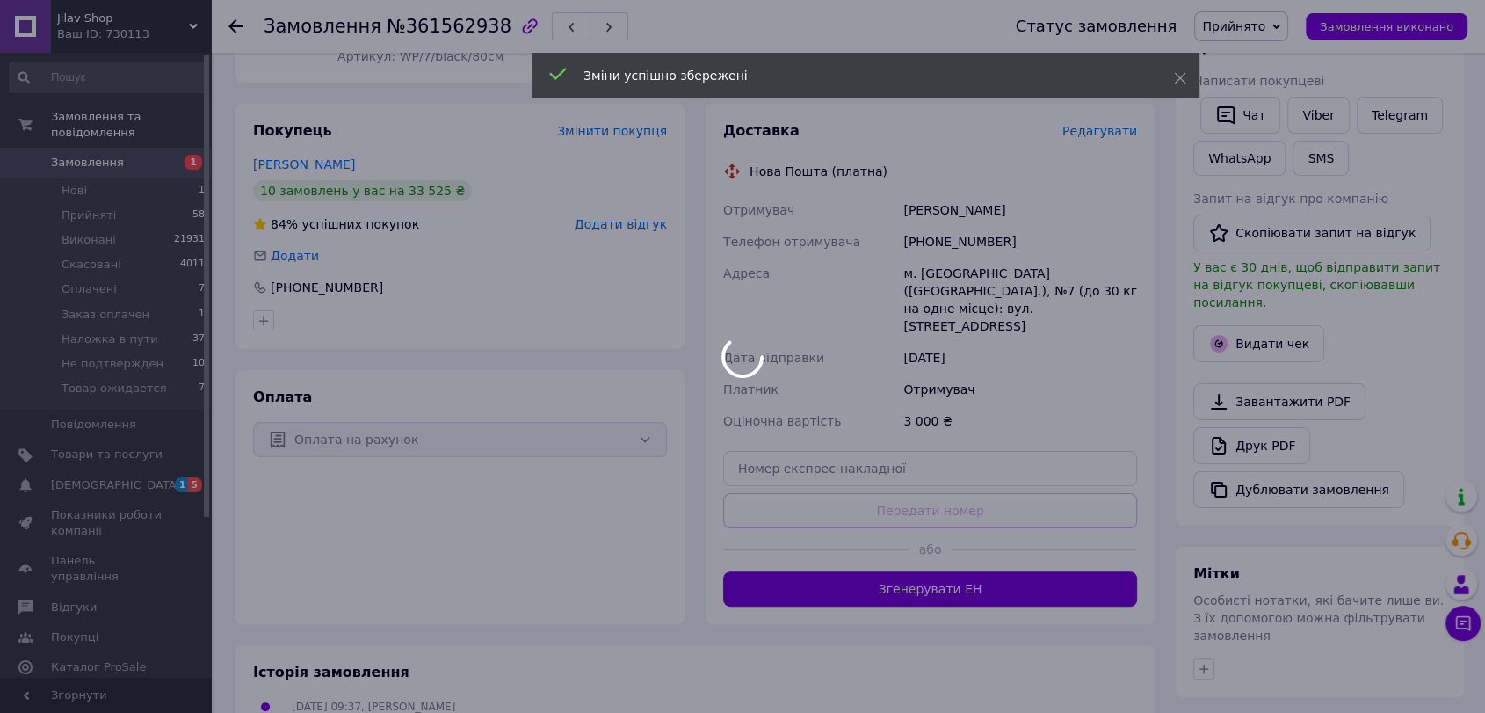
scroll to position [274, 0]
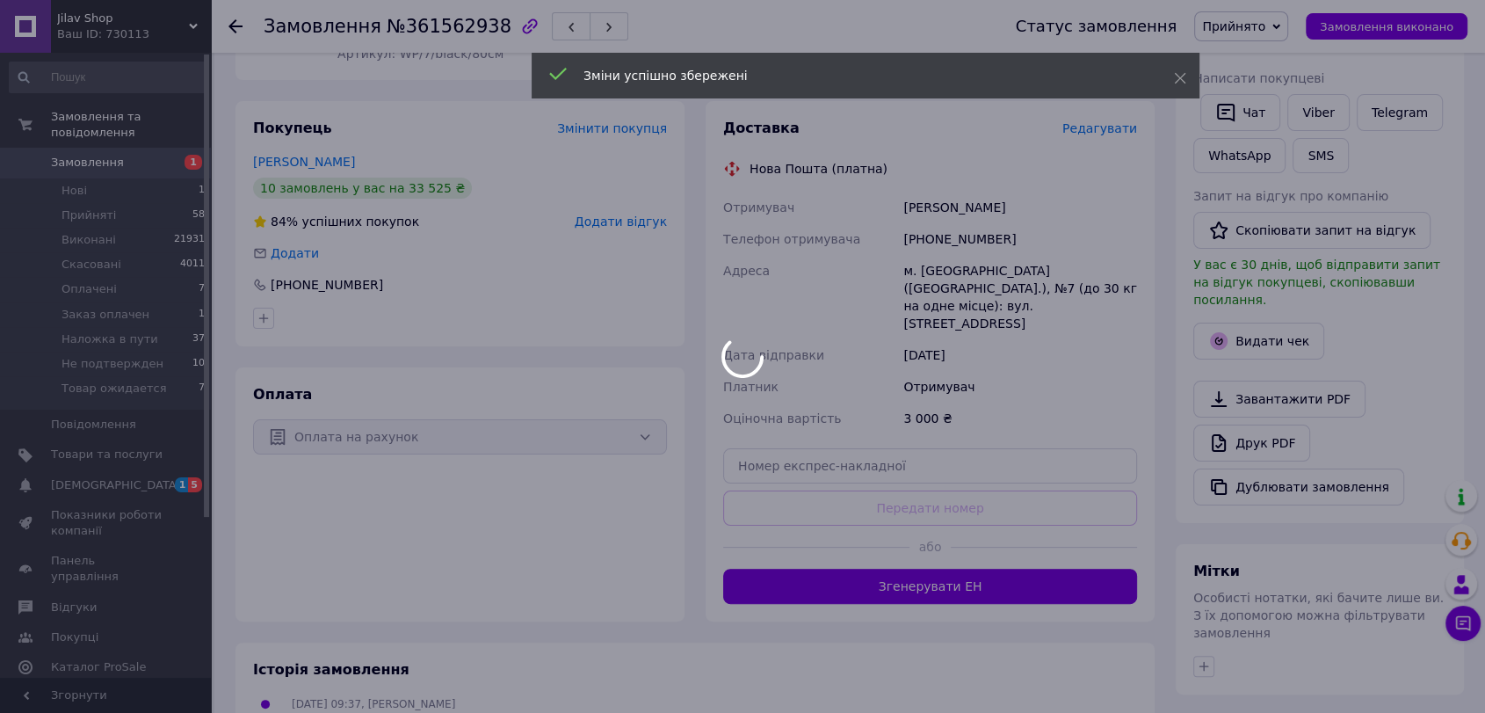
click at [915, 573] on div at bounding box center [742, 356] width 1485 height 713
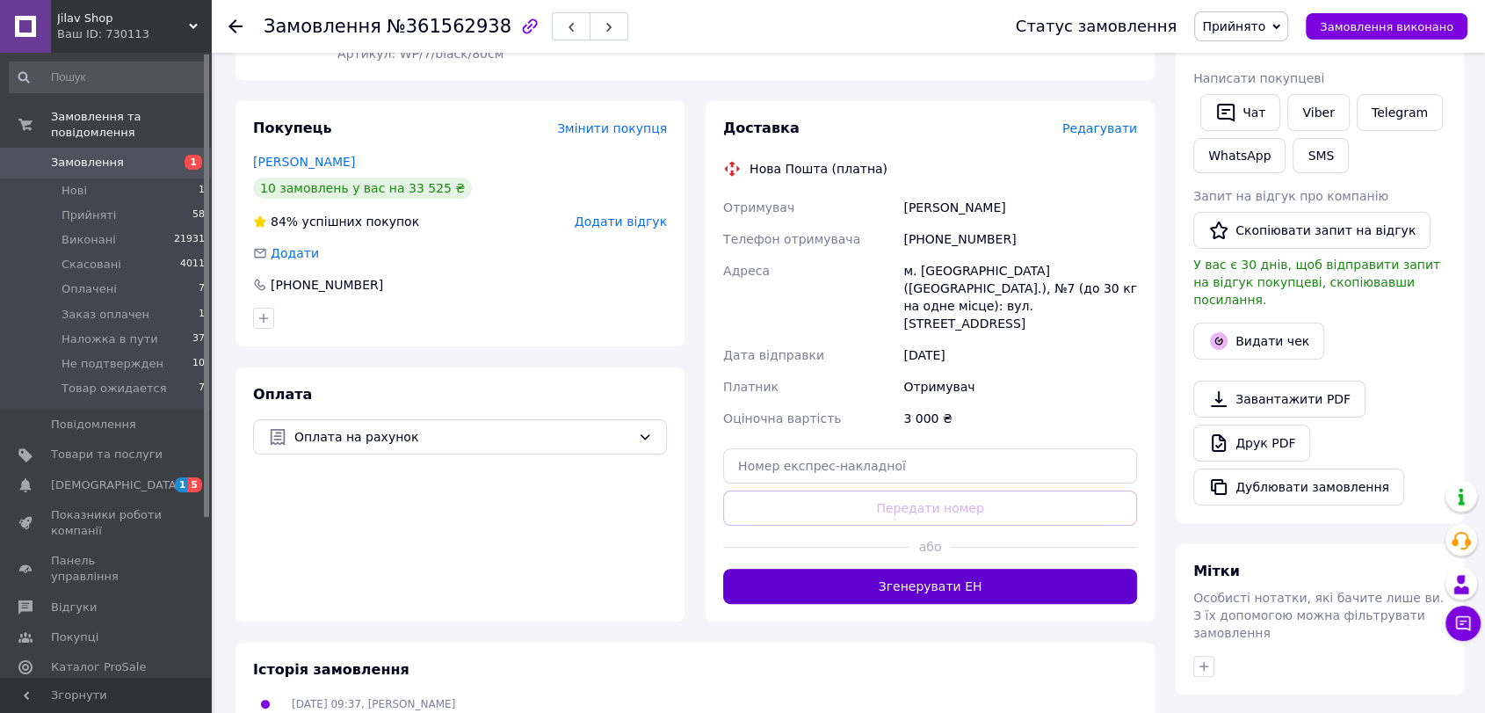
click at [927, 568] on button "Згенерувати ЕН" at bounding box center [930, 585] width 414 height 35
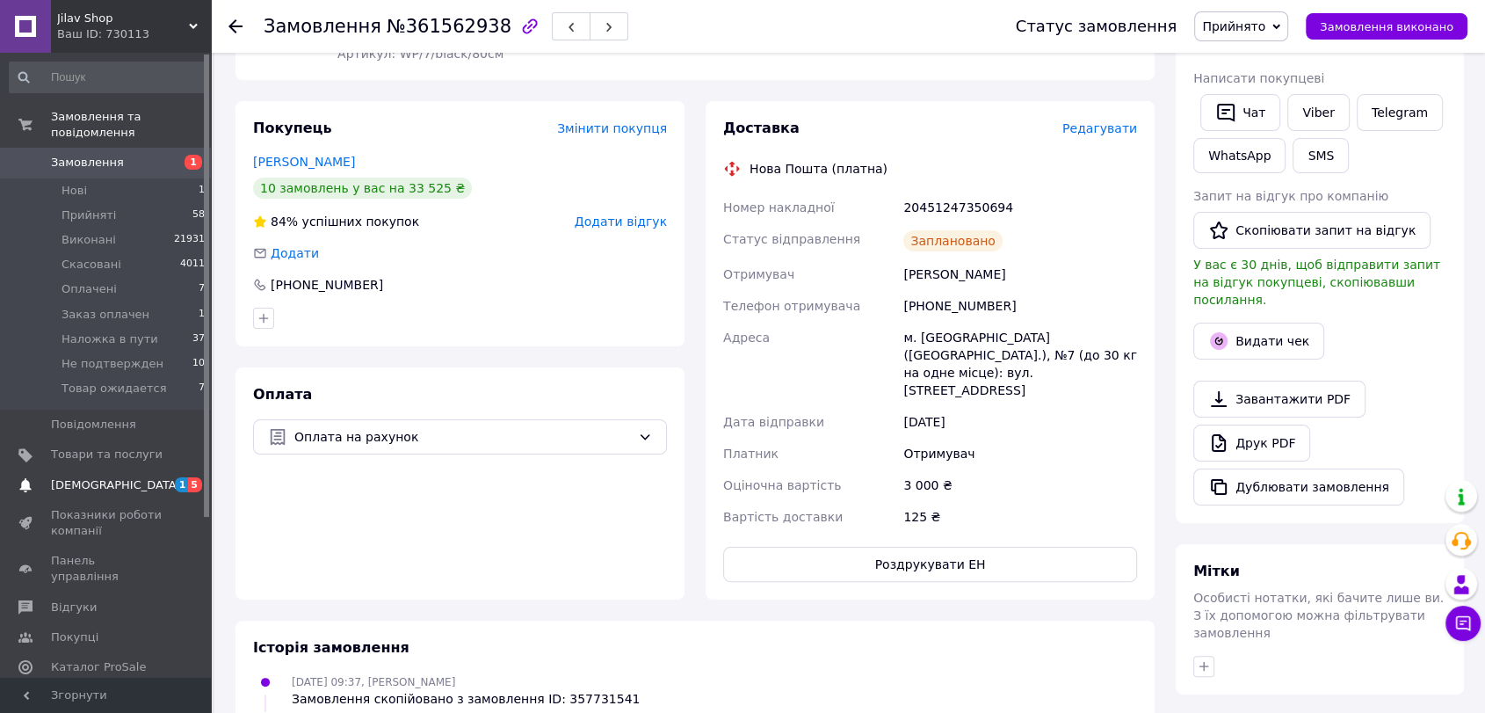
click at [162, 477] on span "[DEMOGRAPHIC_DATA]" at bounding box center [107, 485] width 112 height 16
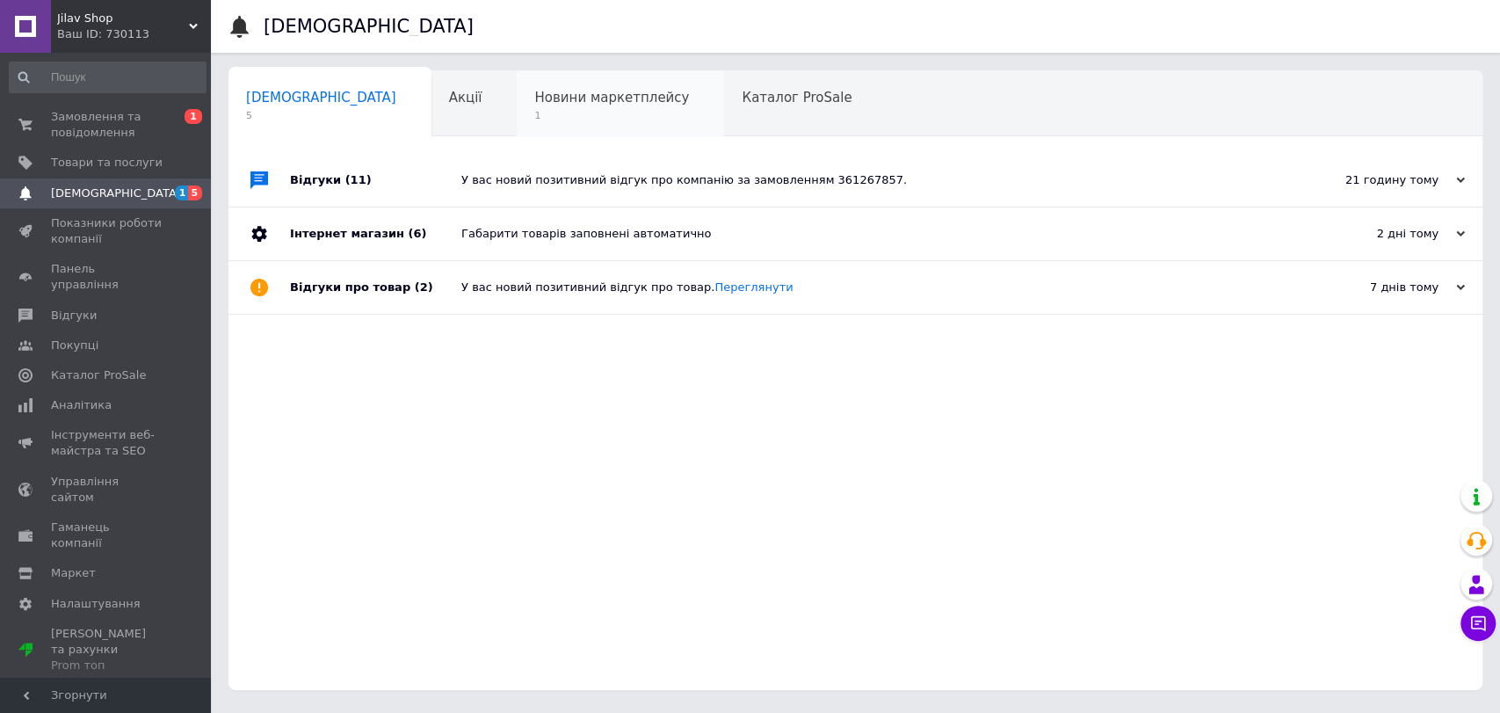
click at [517, 106] on div "Новини маркетплейсу 1" at bounding box center [620, 104] width 207 height 67
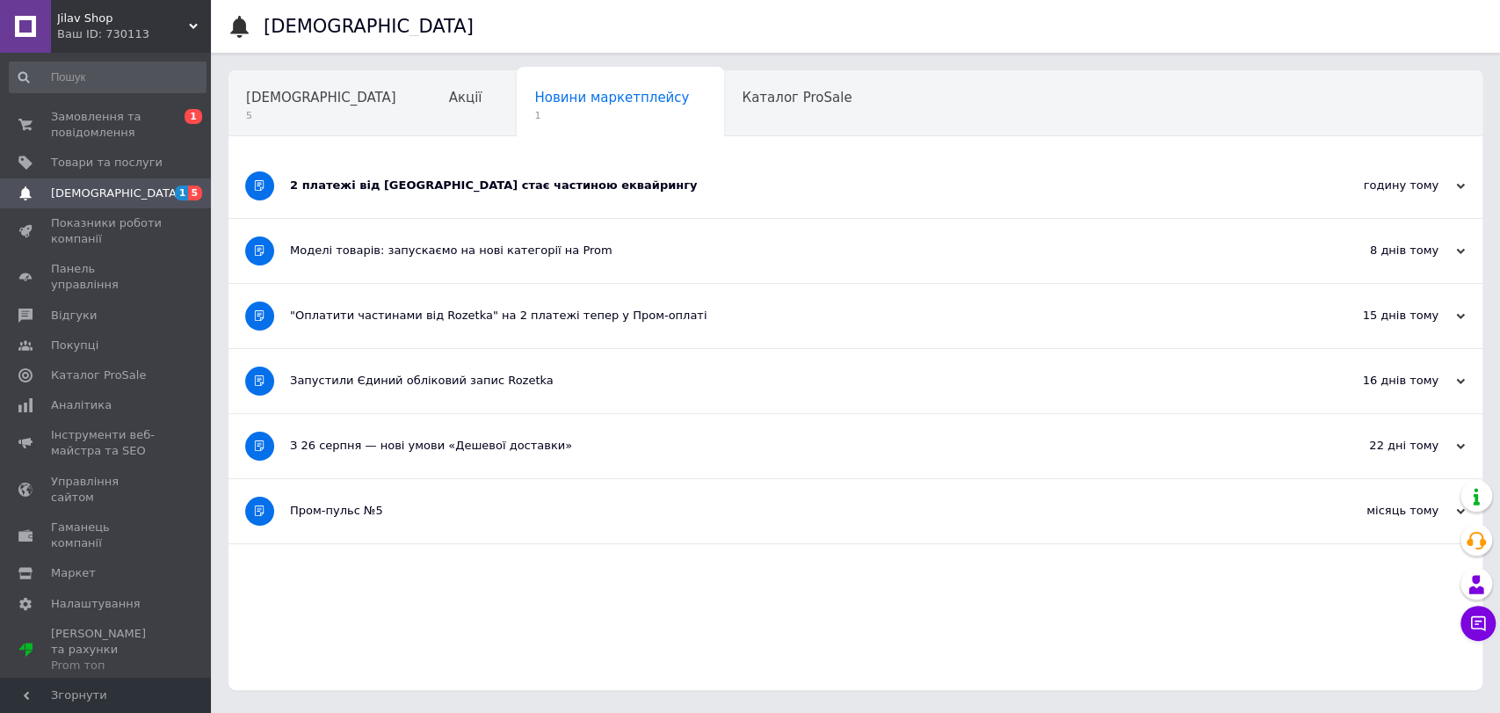
click at [450, 197] on div "2 платежі від Rozetka стає частиною еквайрингу" at bounding box center [789, 186] width 999 height 64
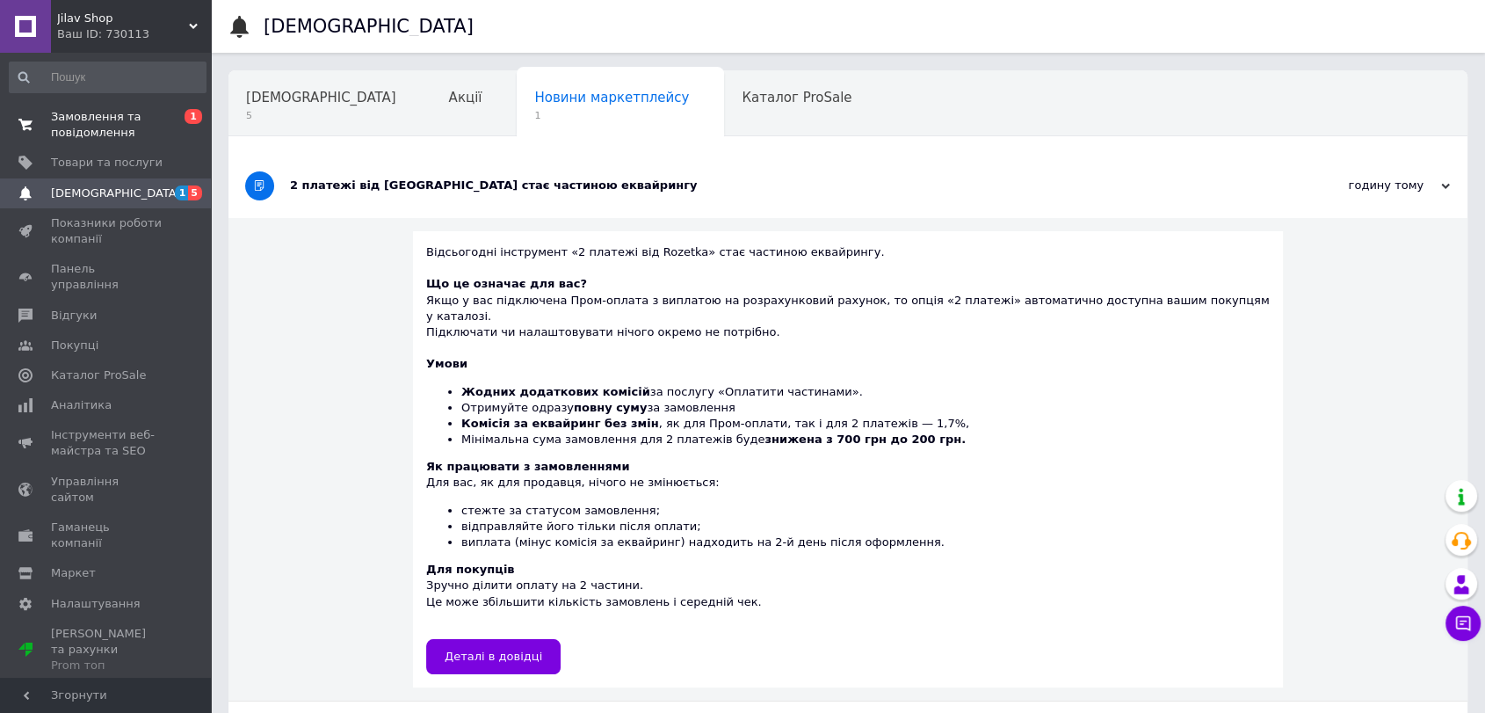
click at [127, 134] on span "Замовлення та повідомлення" at bounding box center [107, 125] width 112 height 32
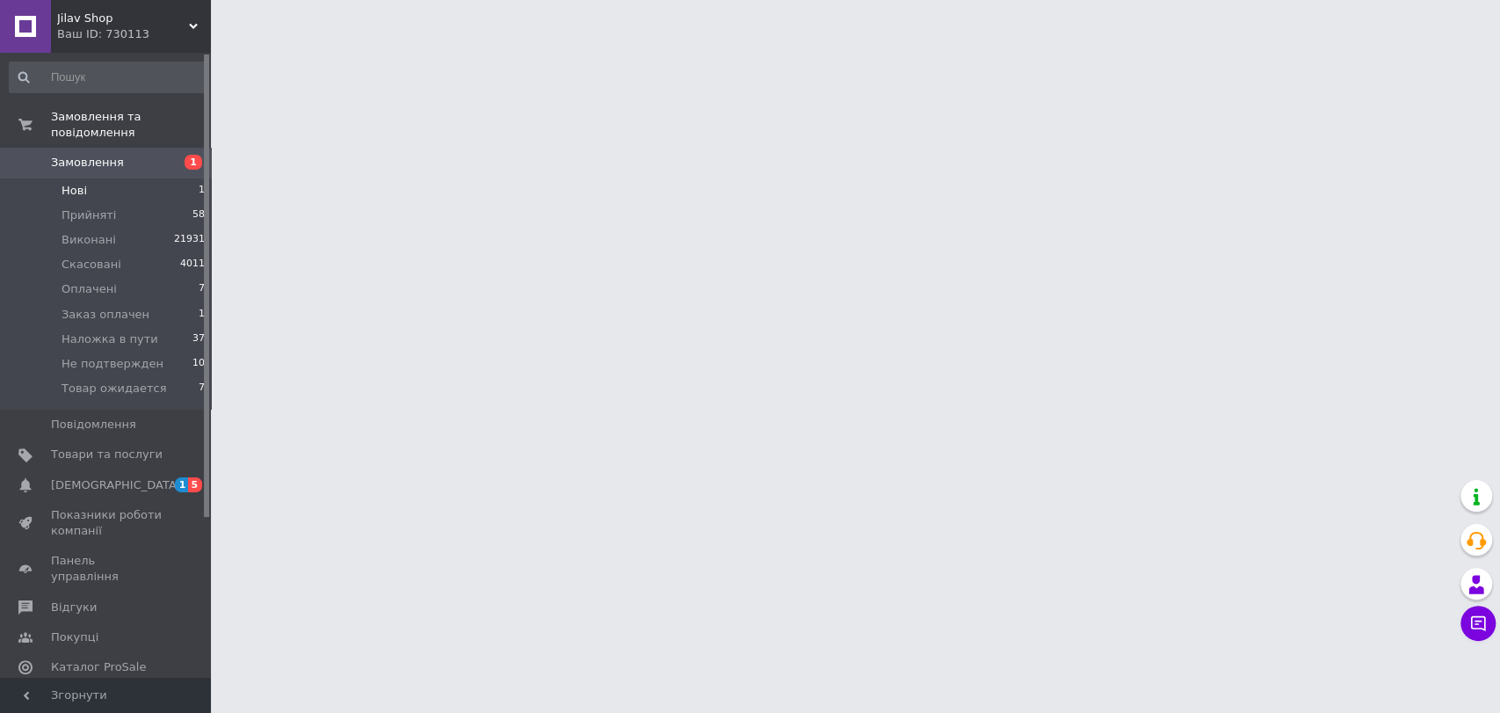
click at [106, 178] on li "Нові 1" at bounding box center [107, 190] width 215 height 25
